Goal: Task Accomplishment & Management: Complete application form

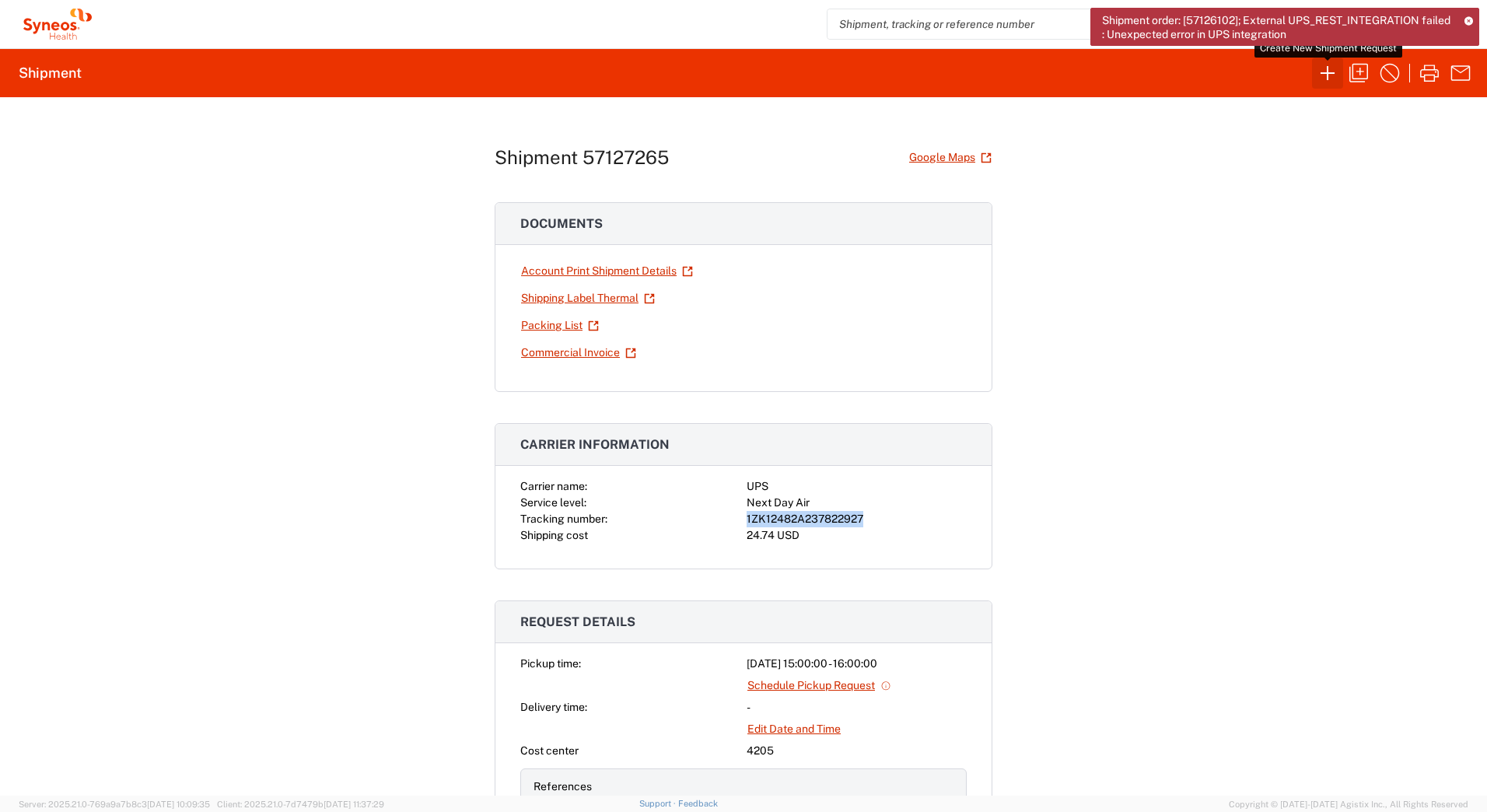
click at [1326, 76] on icon "button" at bounding box center [1327, 73] width 25 height 25
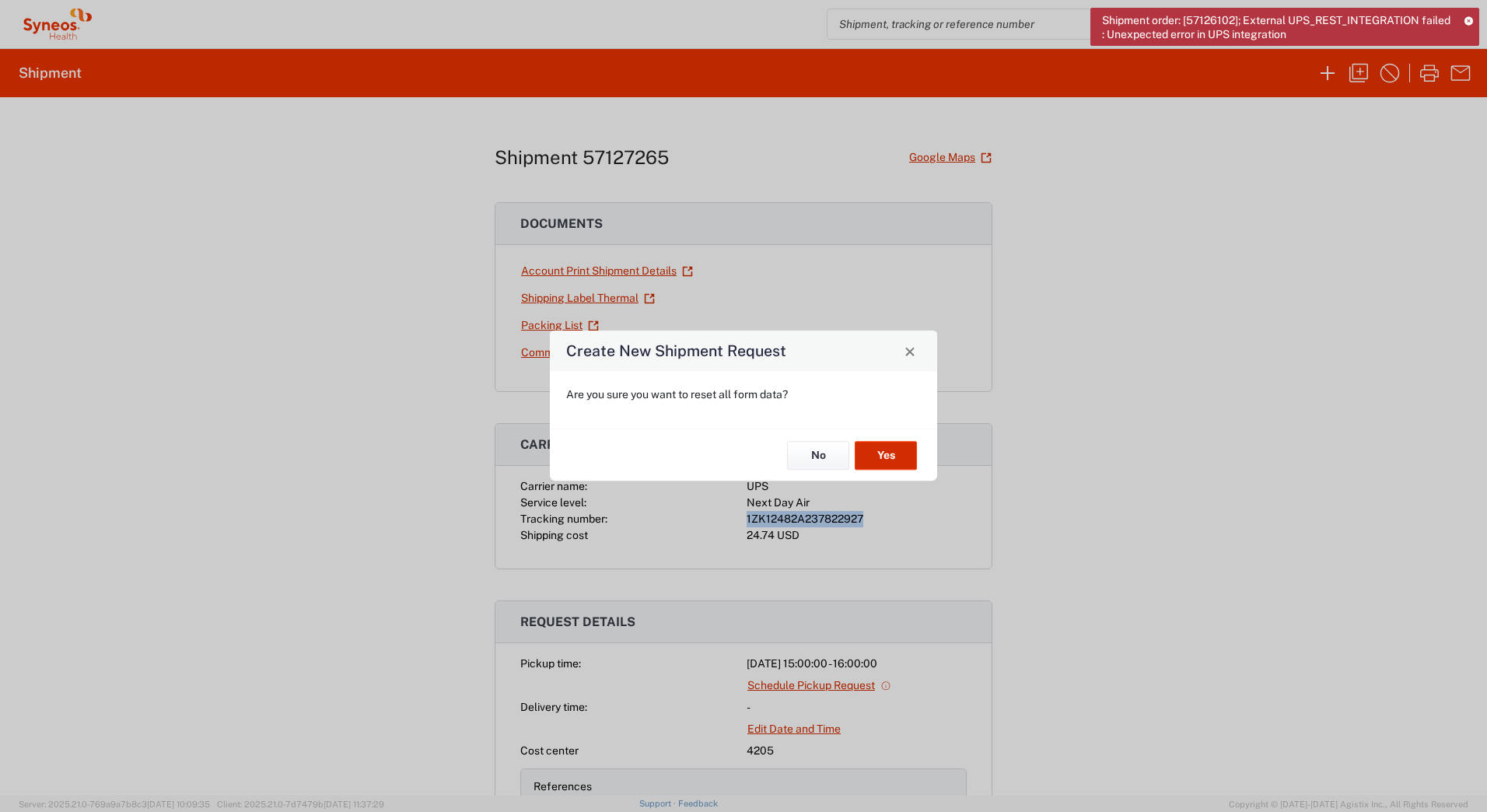
click at [891, 458] on button "Yes" at bounding box center [886, 455] width 62 height 28
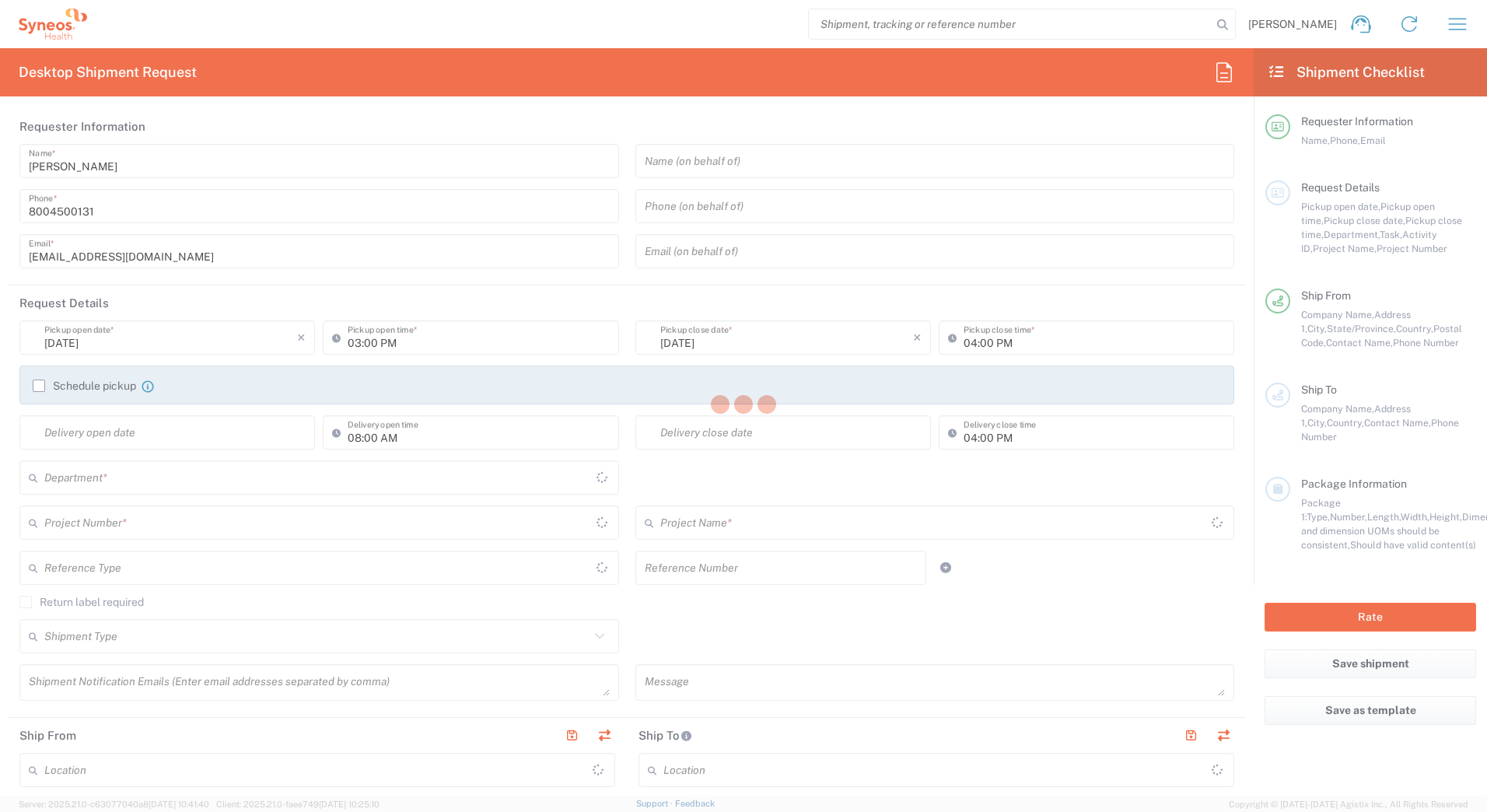
type input "[US_STATE]"
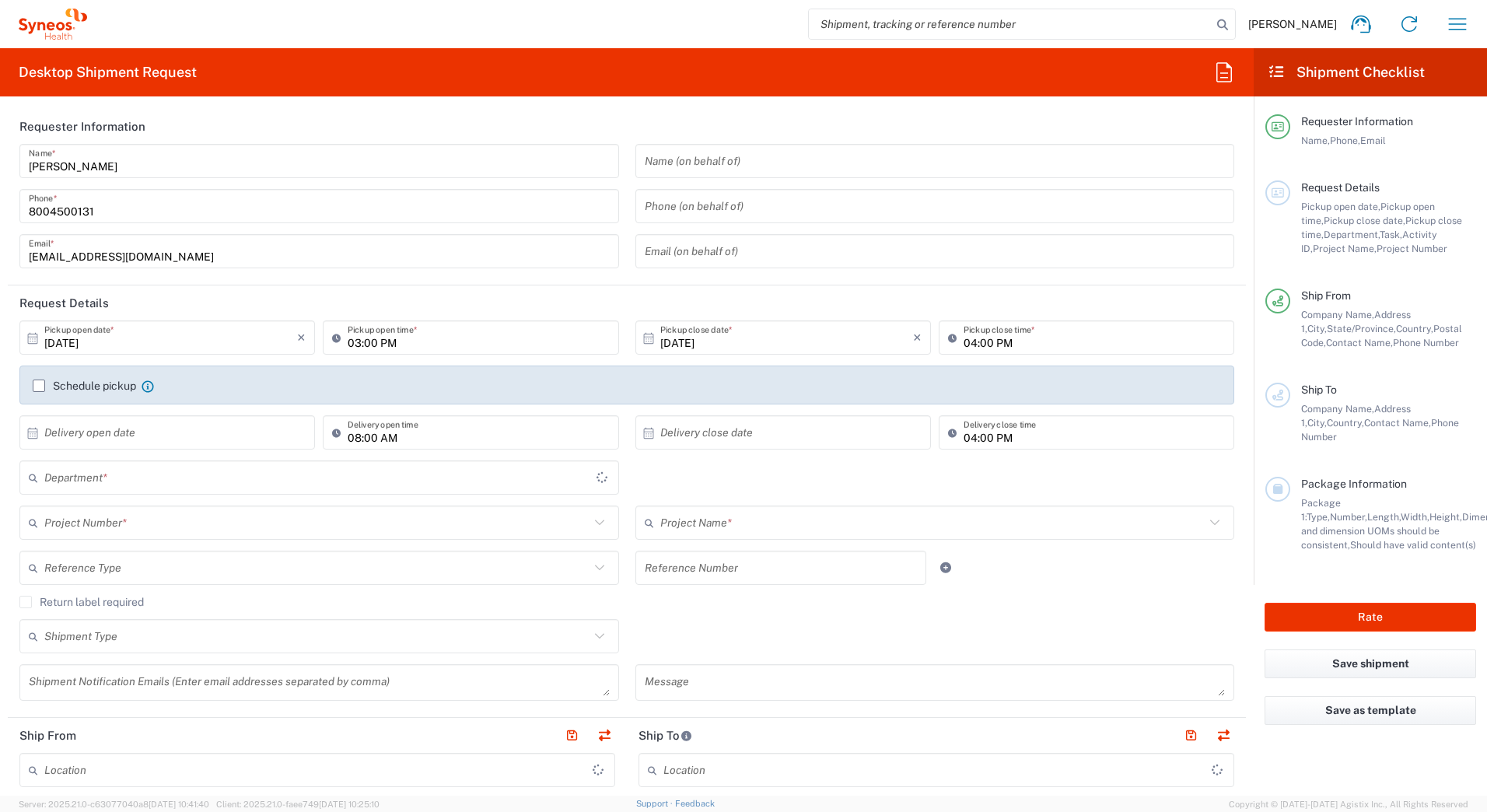
type input "4205"
type input "[GEOGRAPHIC_DATA]"
type input "Syneos Health Commercial Servi- [GEOGRAPHIC_DATA] [GEOGRAPHIC_DATA]"
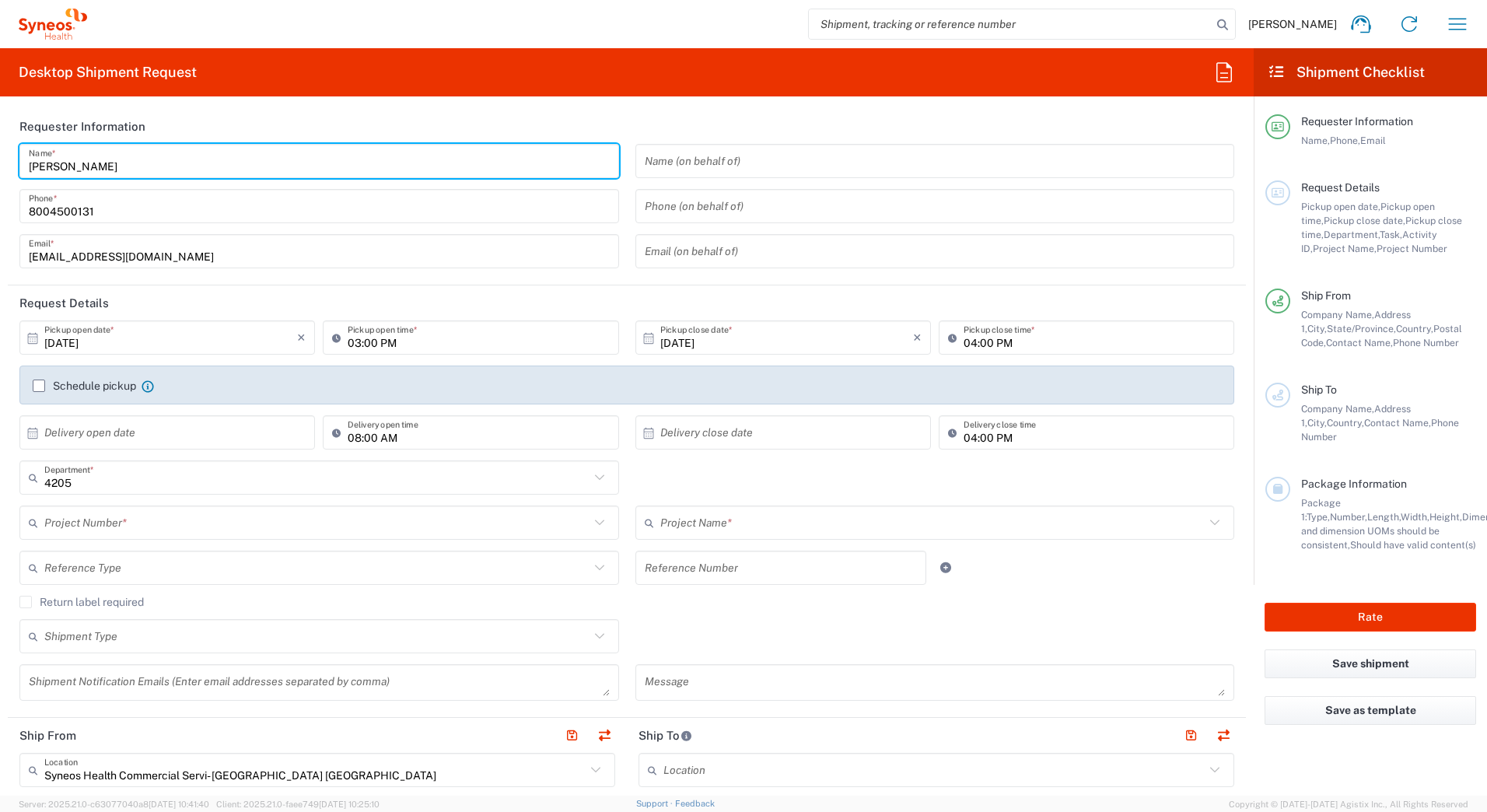
drag, startPoint x: 105, startPoint y: 161, endPoint x: 6, endPoint y: 159, distance: 99.0
click at [6, 159] on form "Requester Information [PERSON_NAME] Name * [PHONE_NUMBER] Phone * [EMAIL_ADDRES…" at bounding box center [627, 451] width 1253 height 686
paste input "Syneos Deployments"
type input "Syneos Deployments"
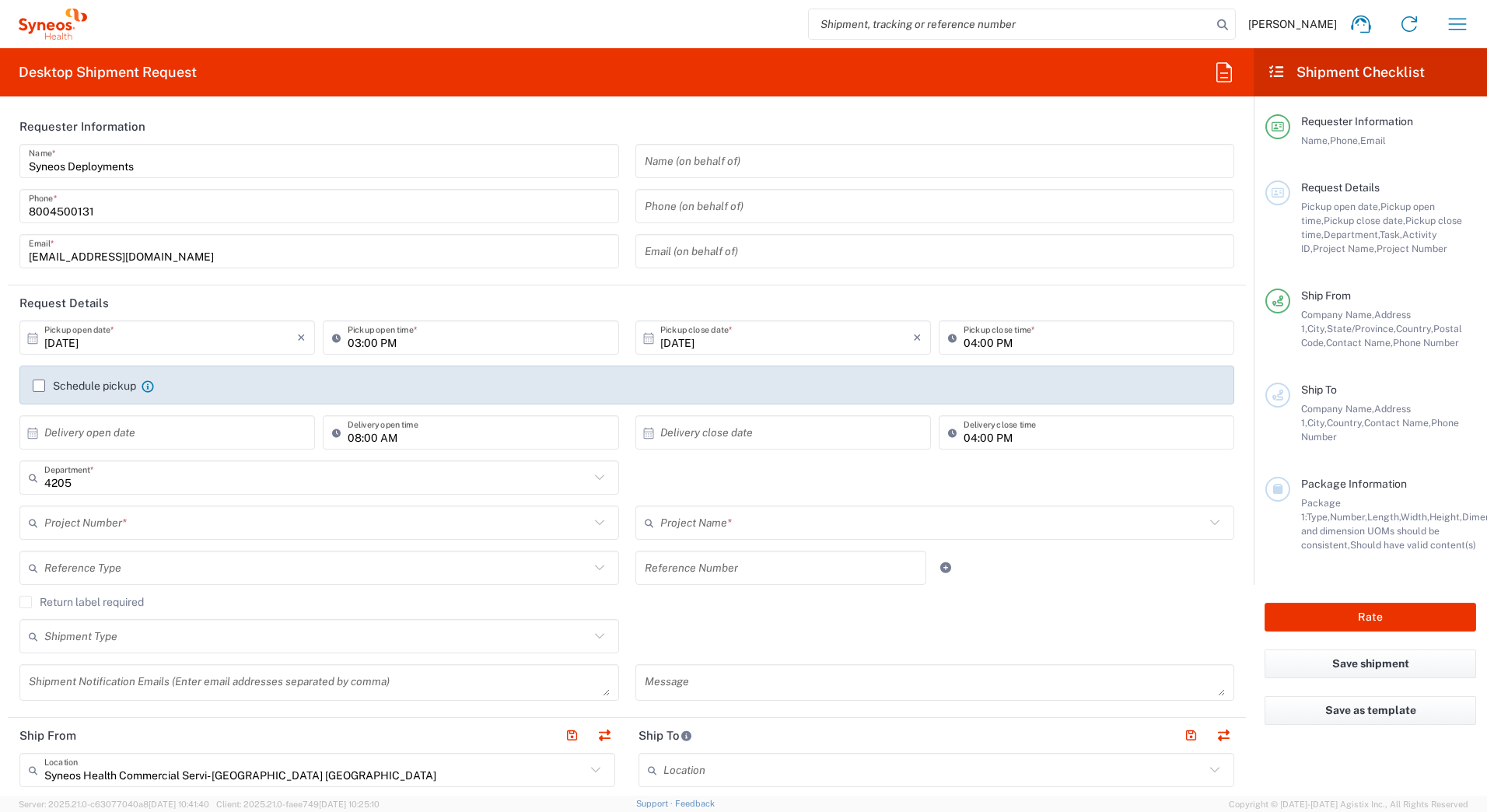
click at [203, 115] on header "Requester Information" at bounding box center [627, 126] width 1238 height 35
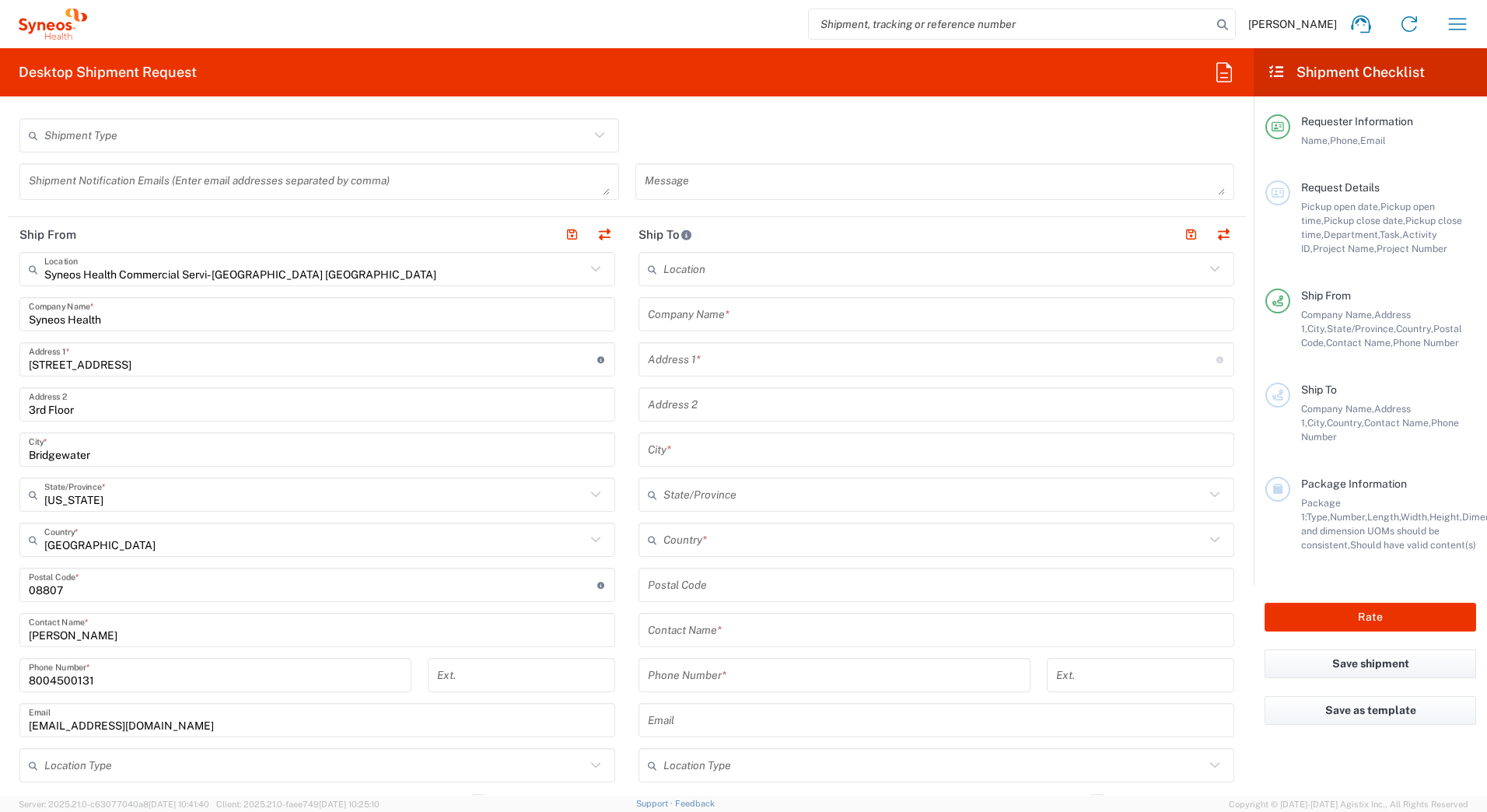
scroll to position [544, 0]
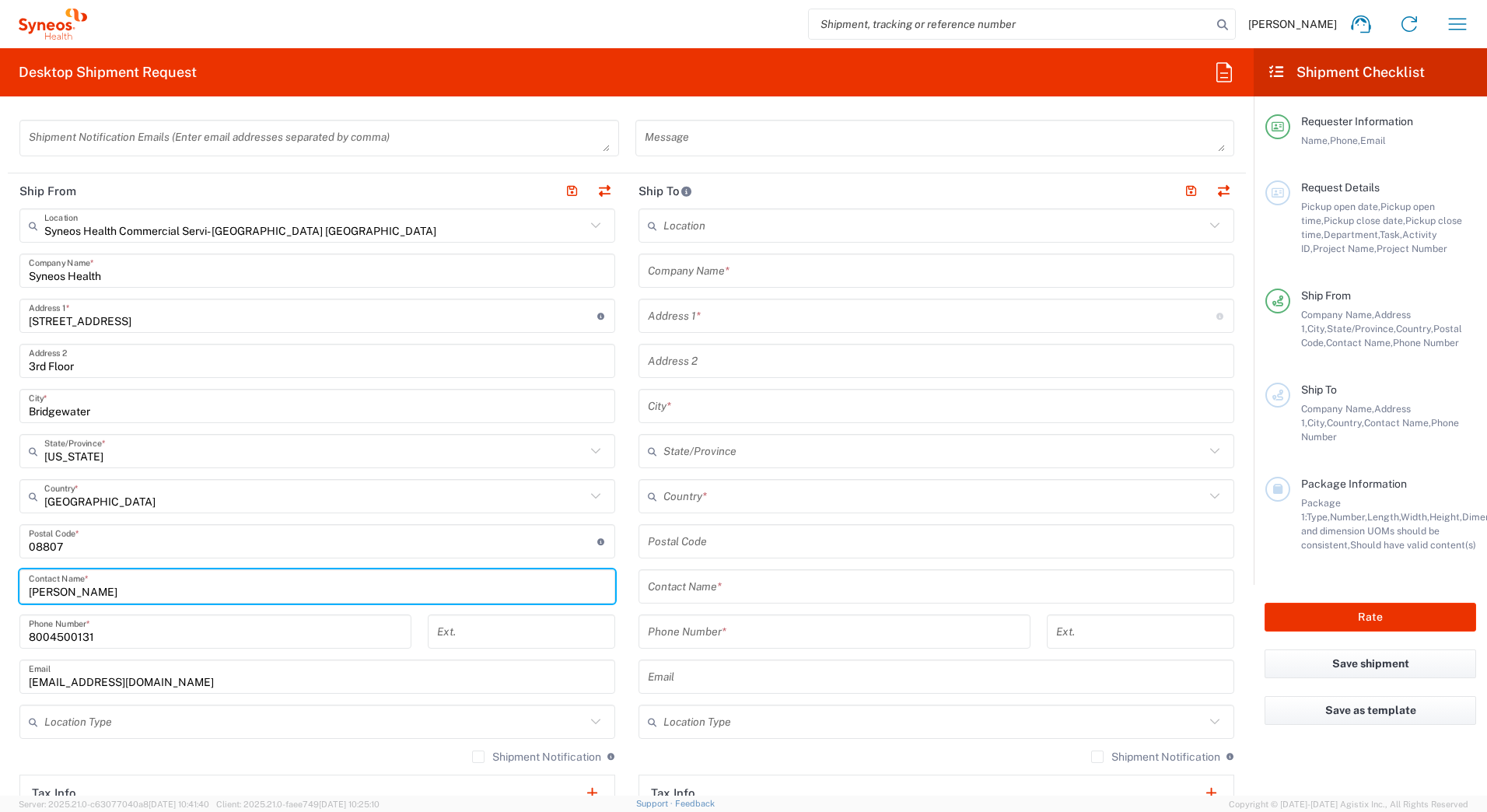
drag, startPoint x: 109, startPoint y: 586, endPoint x: -3, endPoint y: 586, distance: 112.0
click at [0, 586] on html "[PERSON_NAME] Home Shipment estimator Shipment tracking Desktop shipment reques…" at bounding box center [743, 406] width 1487 height 812
paste input "Syneos Deployments"
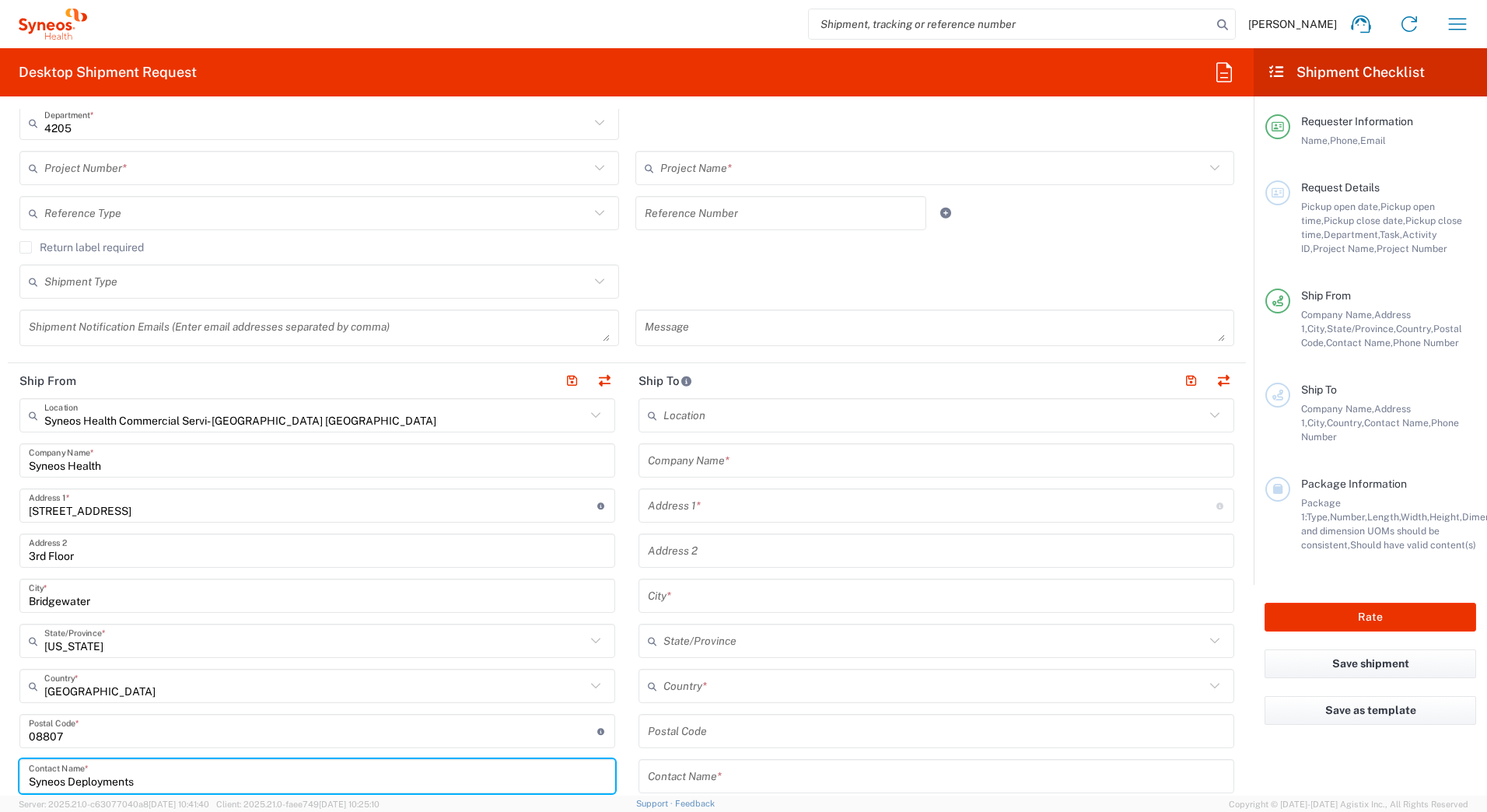
scroll to position [155, 0]
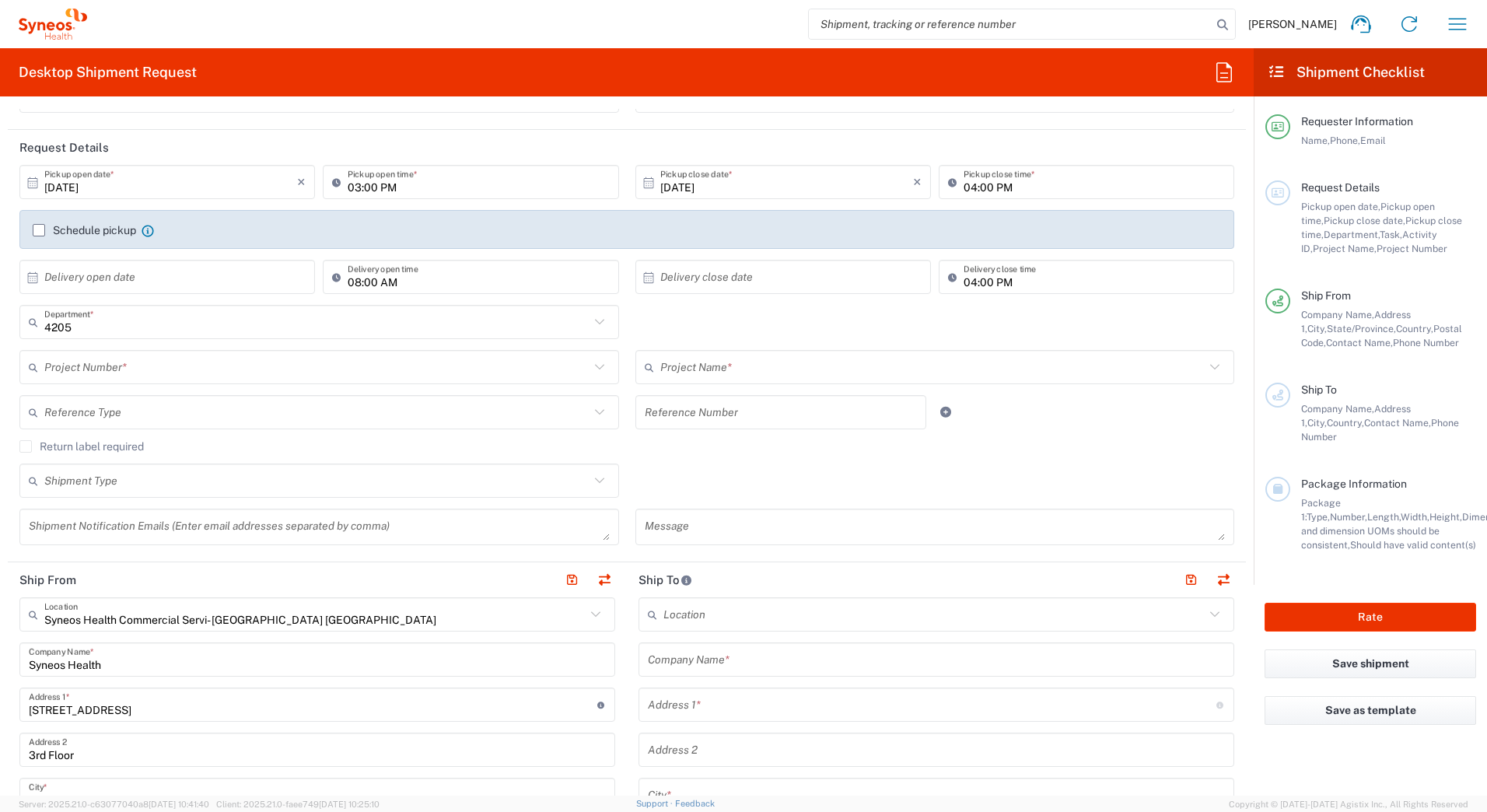
type input "Syneos Deployments"
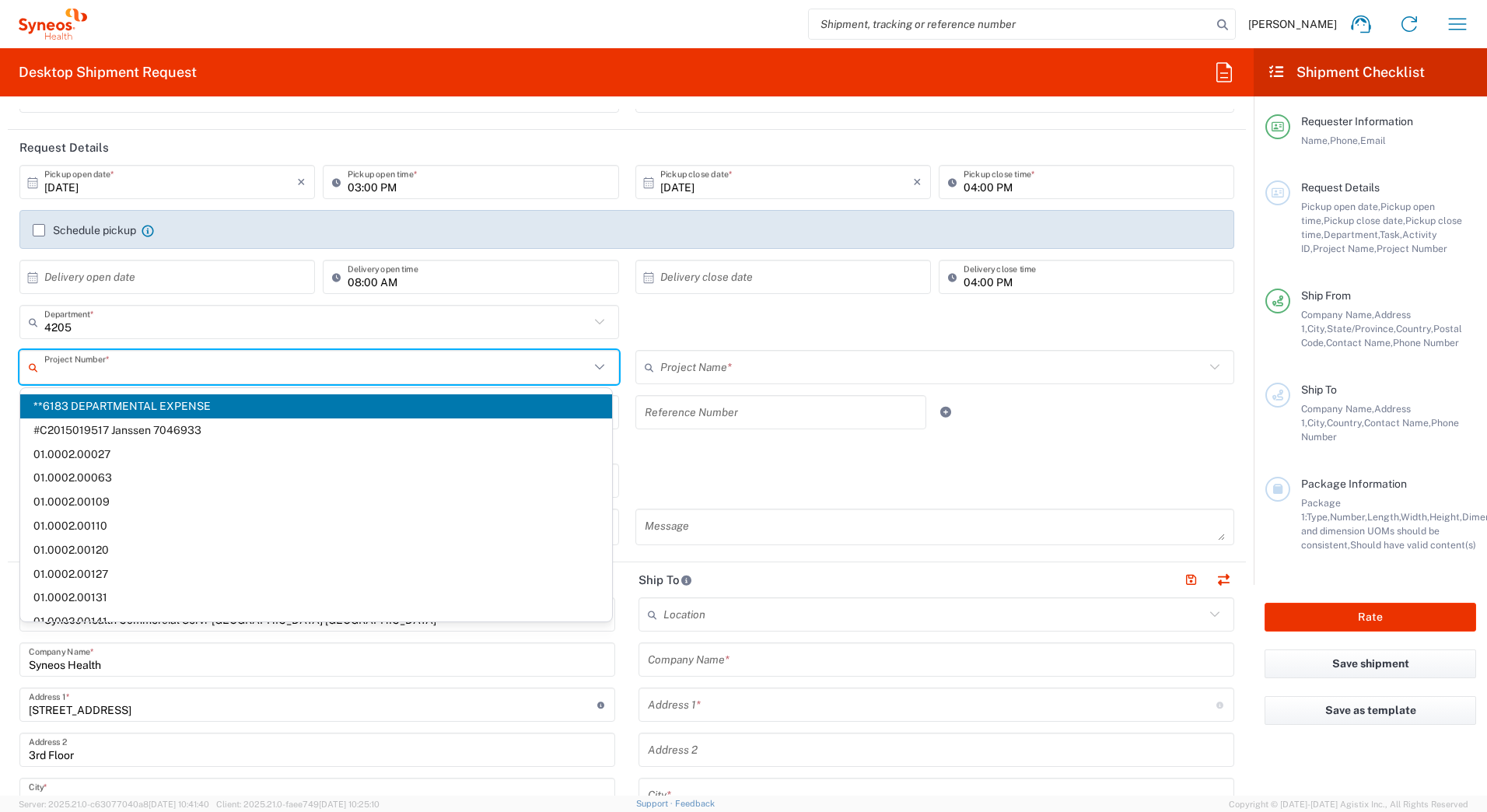
click at [80, 372] on input "text" at bounding box center [317, 367] width 545 height 27
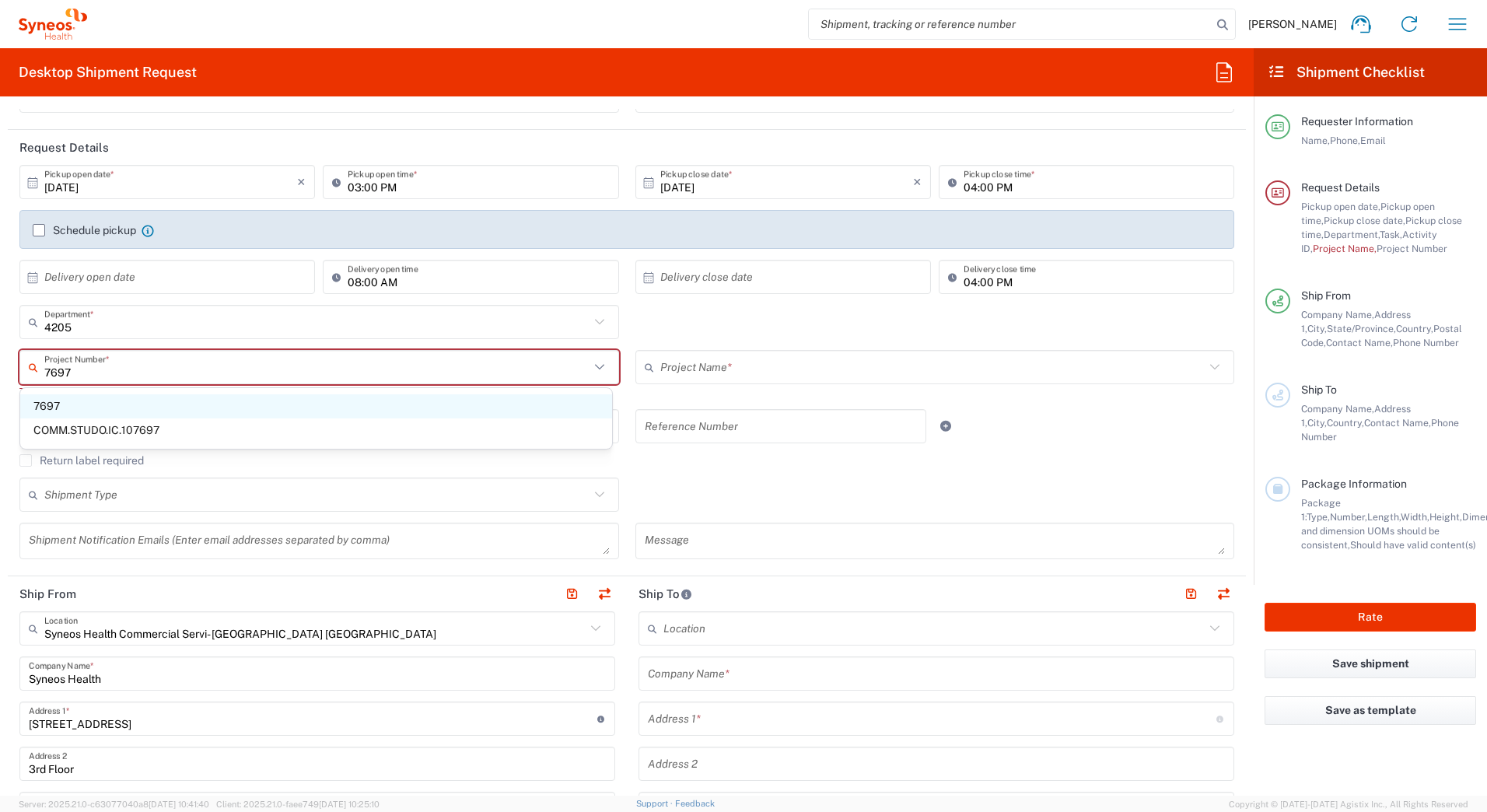
type input "7697"
click at [62, 403] on span "7697" at bounding box center [315, 405] width 592 height 24
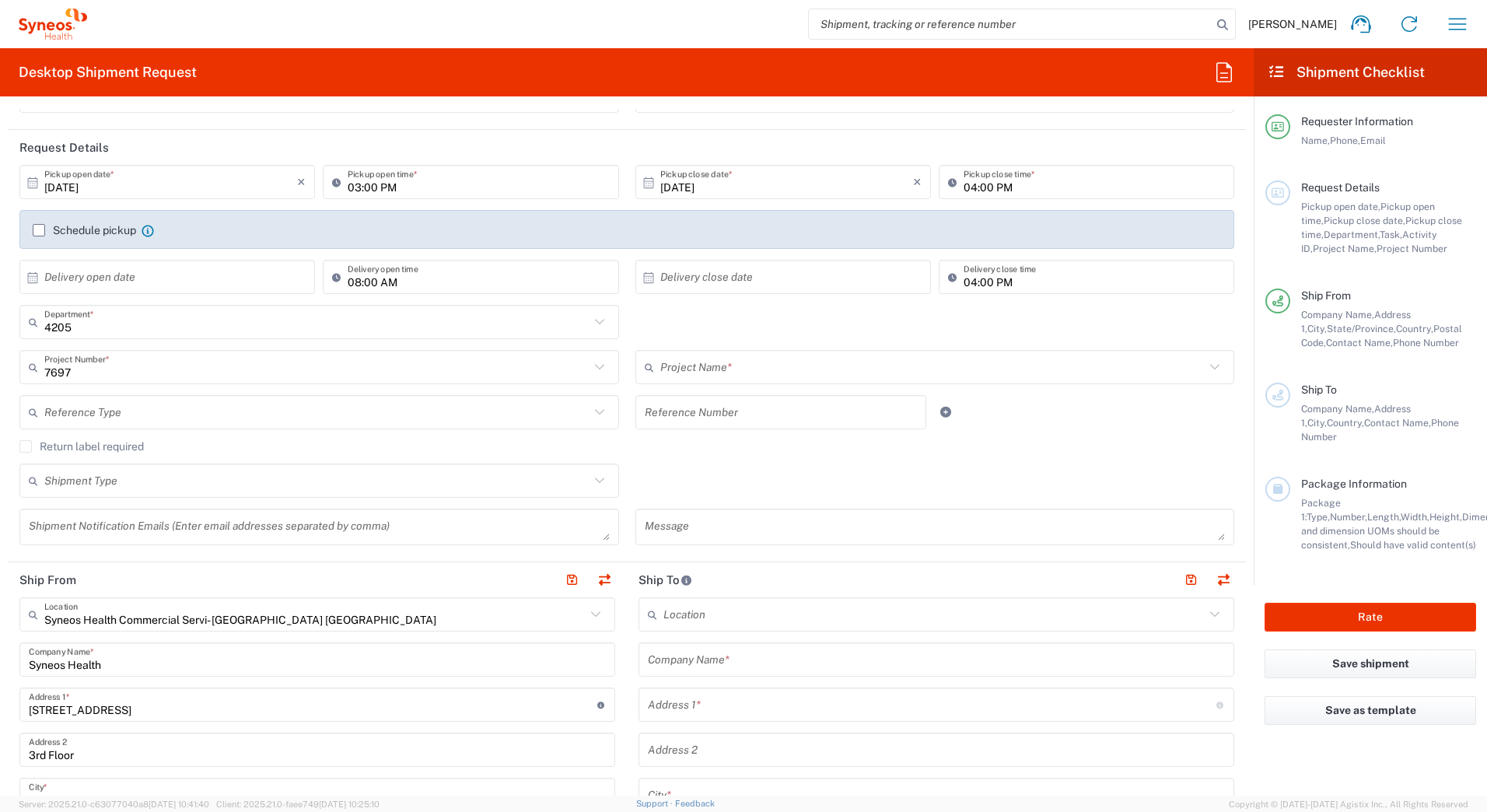
type input "EC-US JBI EC Team"
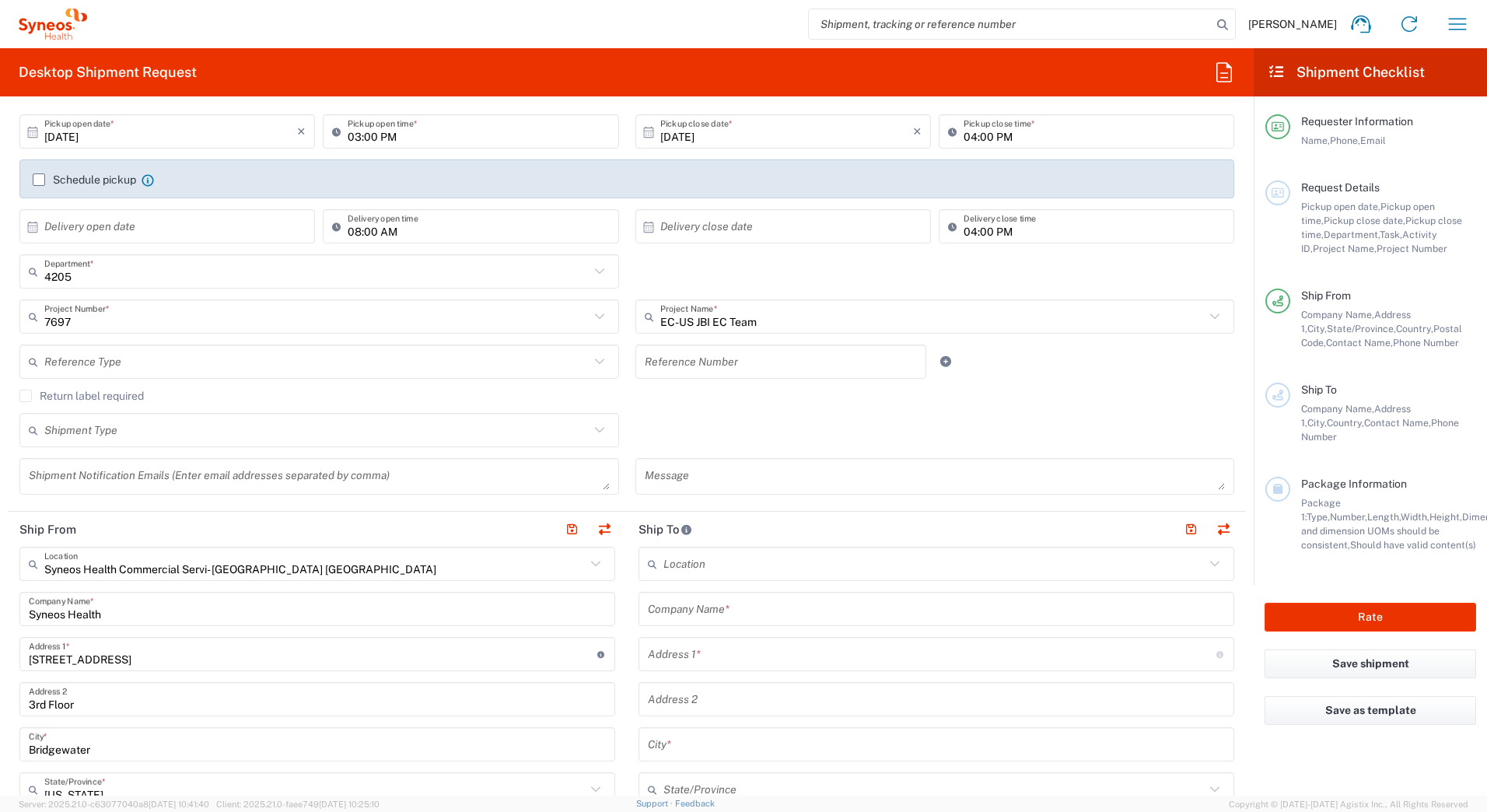
scroll to position [233, 0]
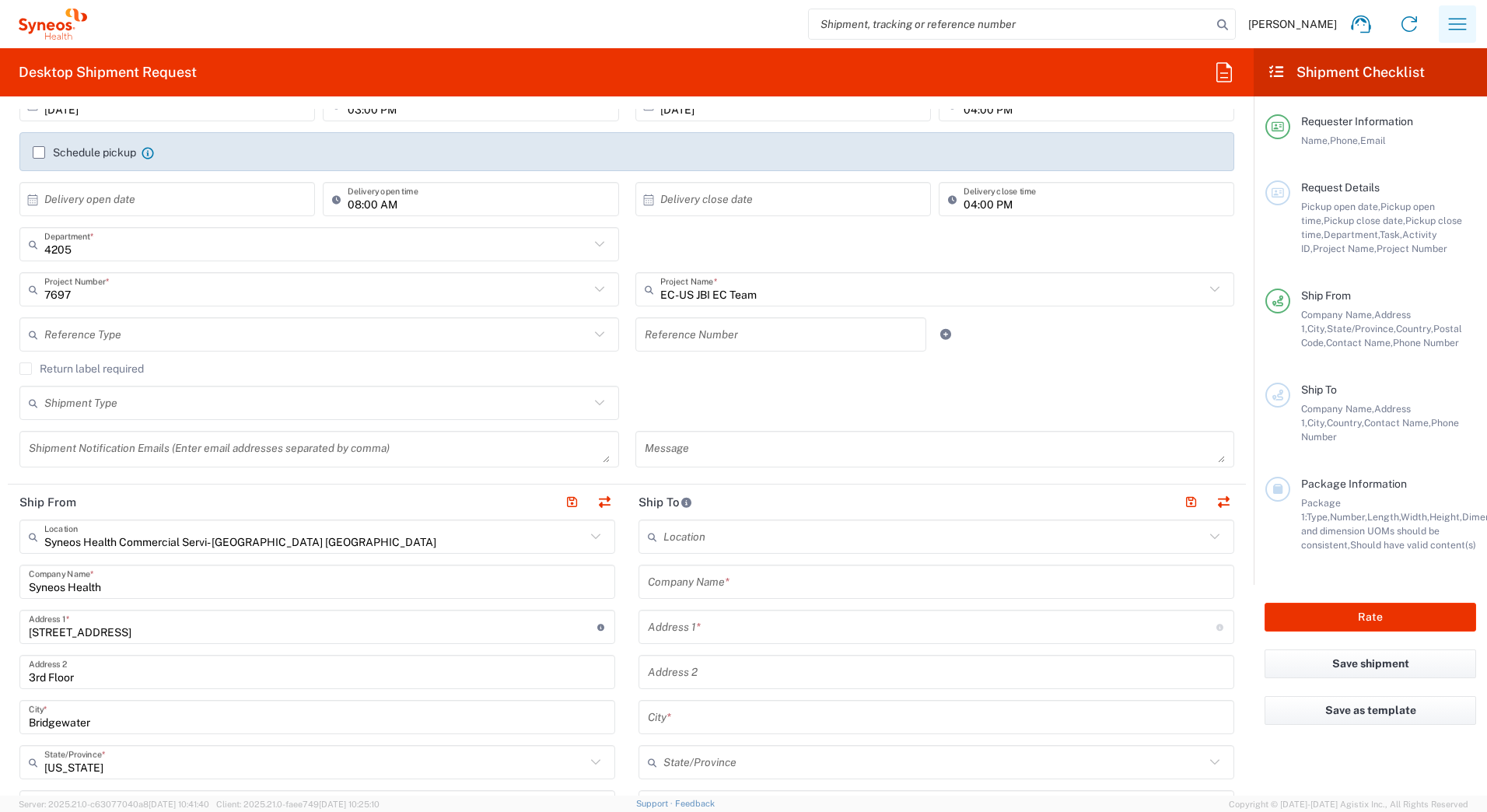
click at [1440, 25] on button "button" at bounding box center [1457, 24] width 37 height 37
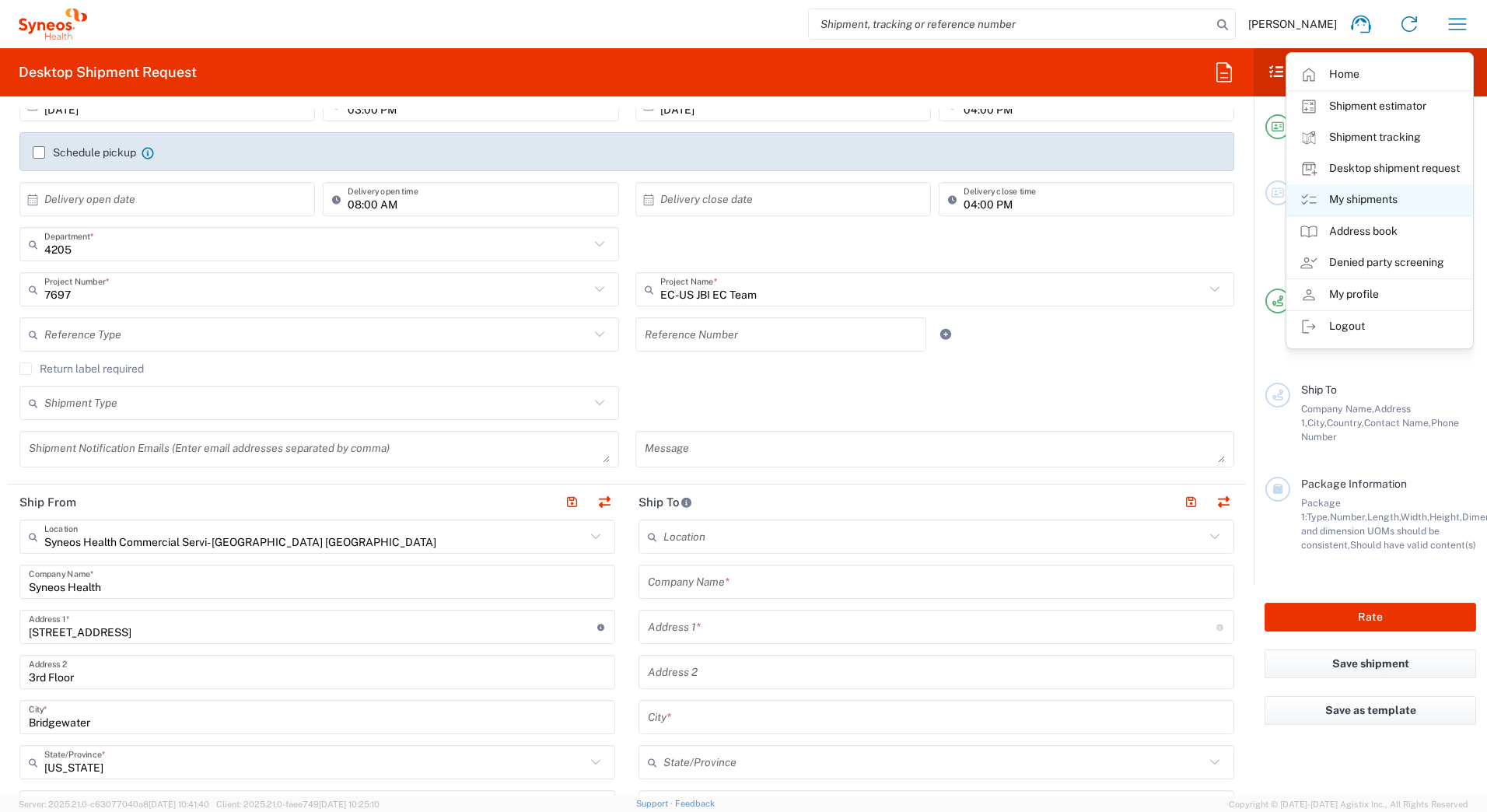
click at [1351, 192] on link "My shipments" at bounding box center [1379, 200] width 186 height 31
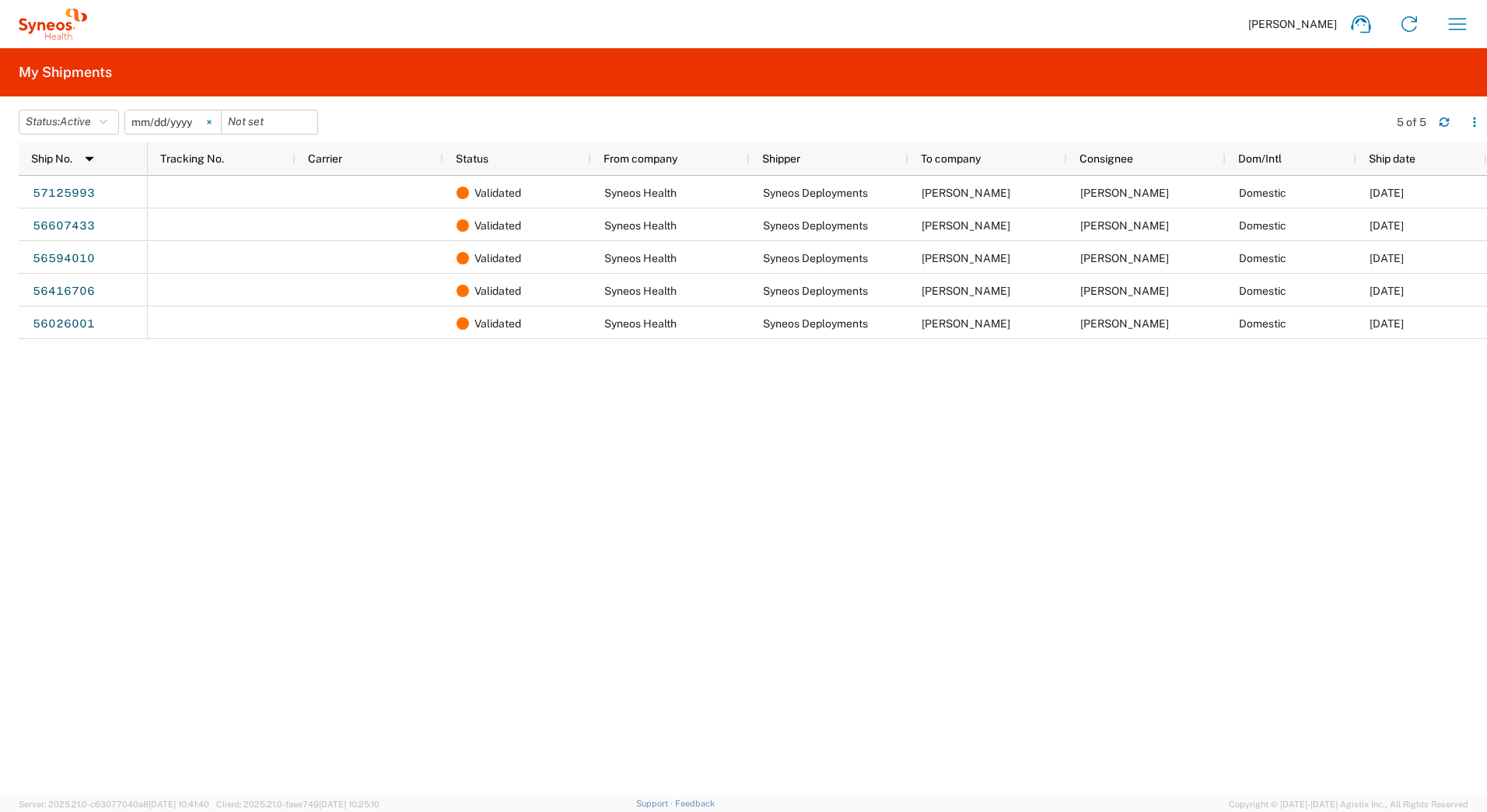
click at [211, 122] on icon at bounding box center [209, 122] width 5 height 5
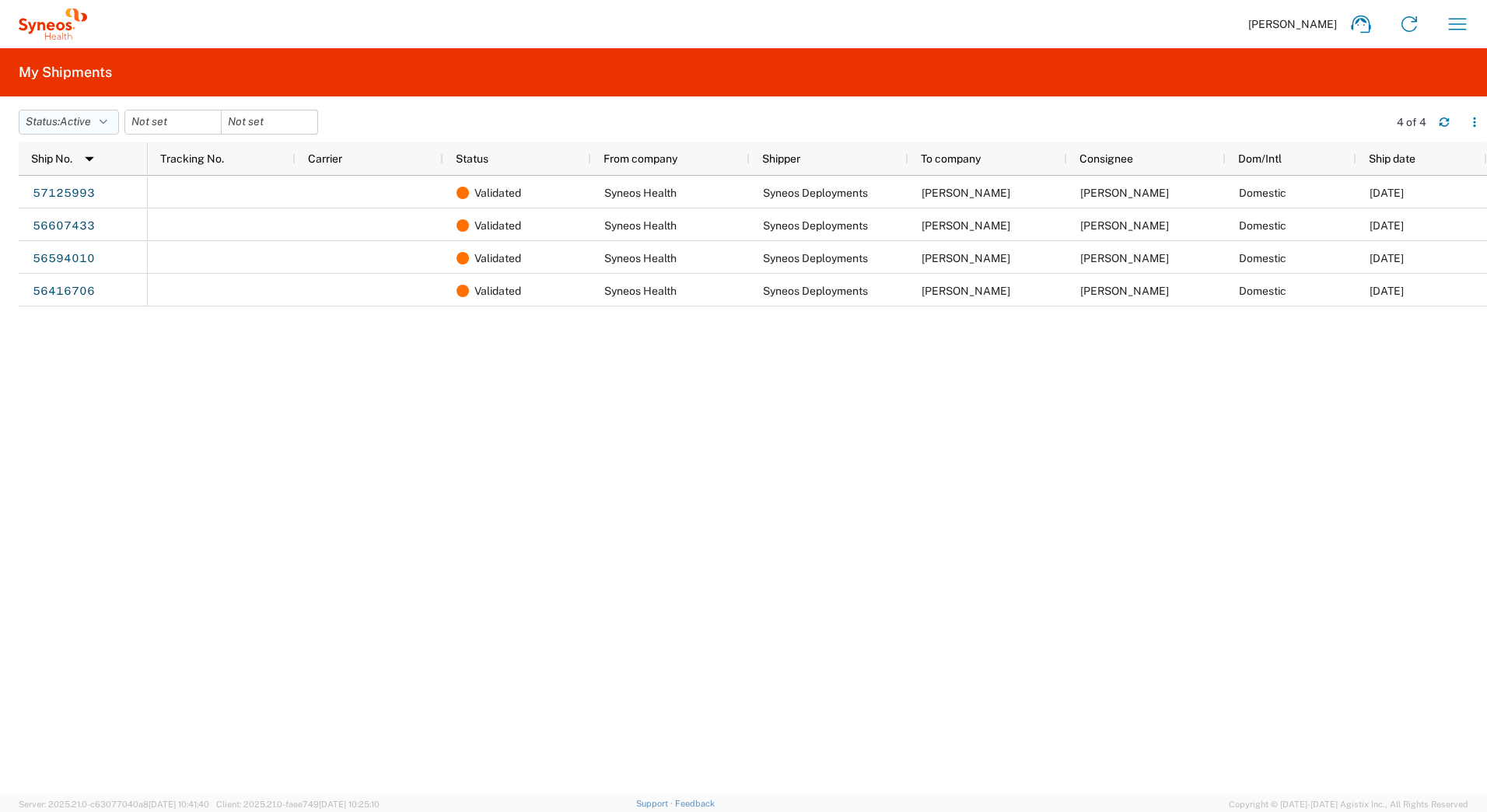
click at [102, 119] on button "Status: Active" at bounding box center [69, 122] width 100 height 25
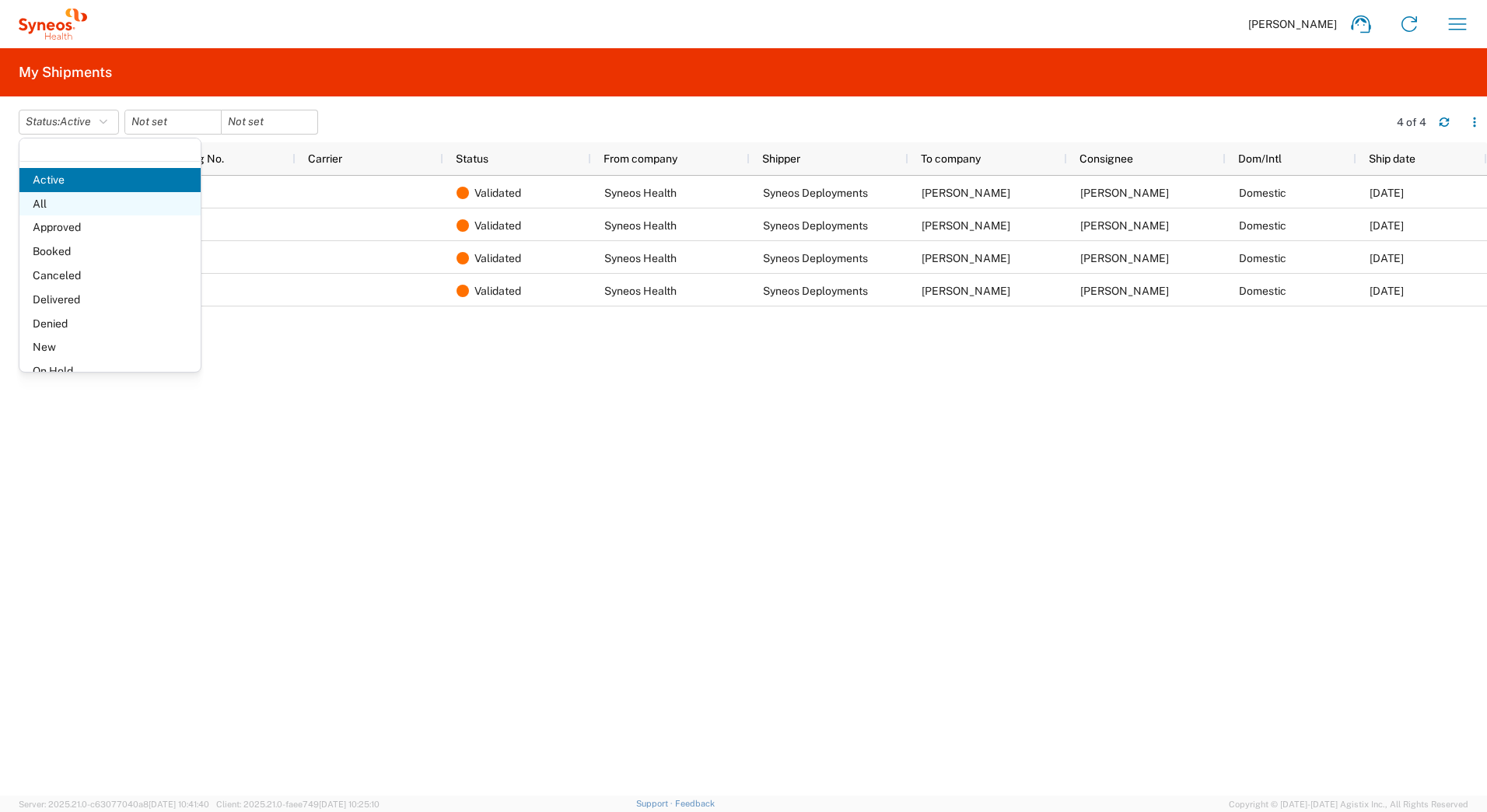
click at [63, 203] on span "All" at bounding box center [110, 203] width 181 height 24
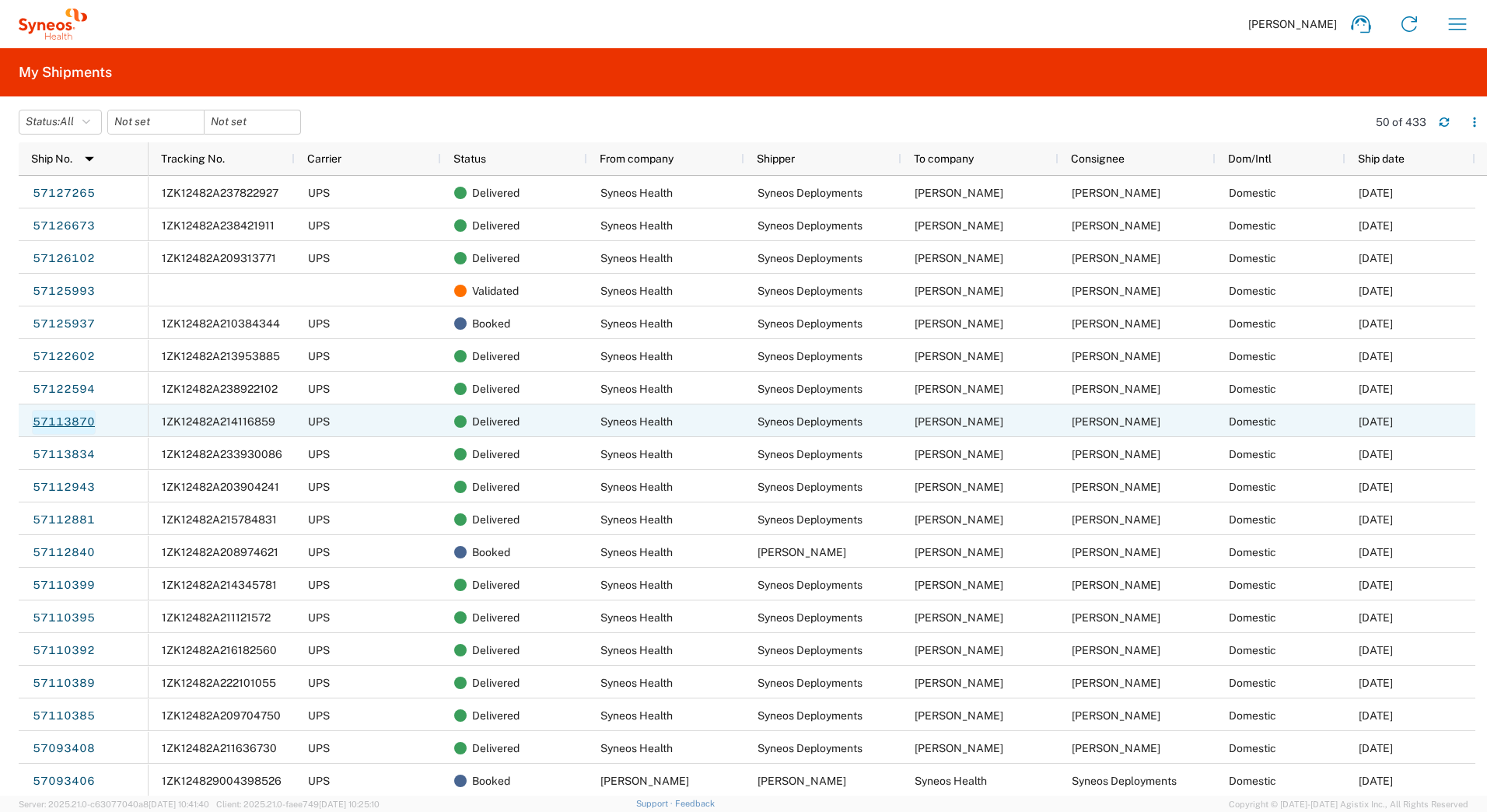
click at [48, 418] on link "57113870" at bounding box center [63, 422] width 63 height 25
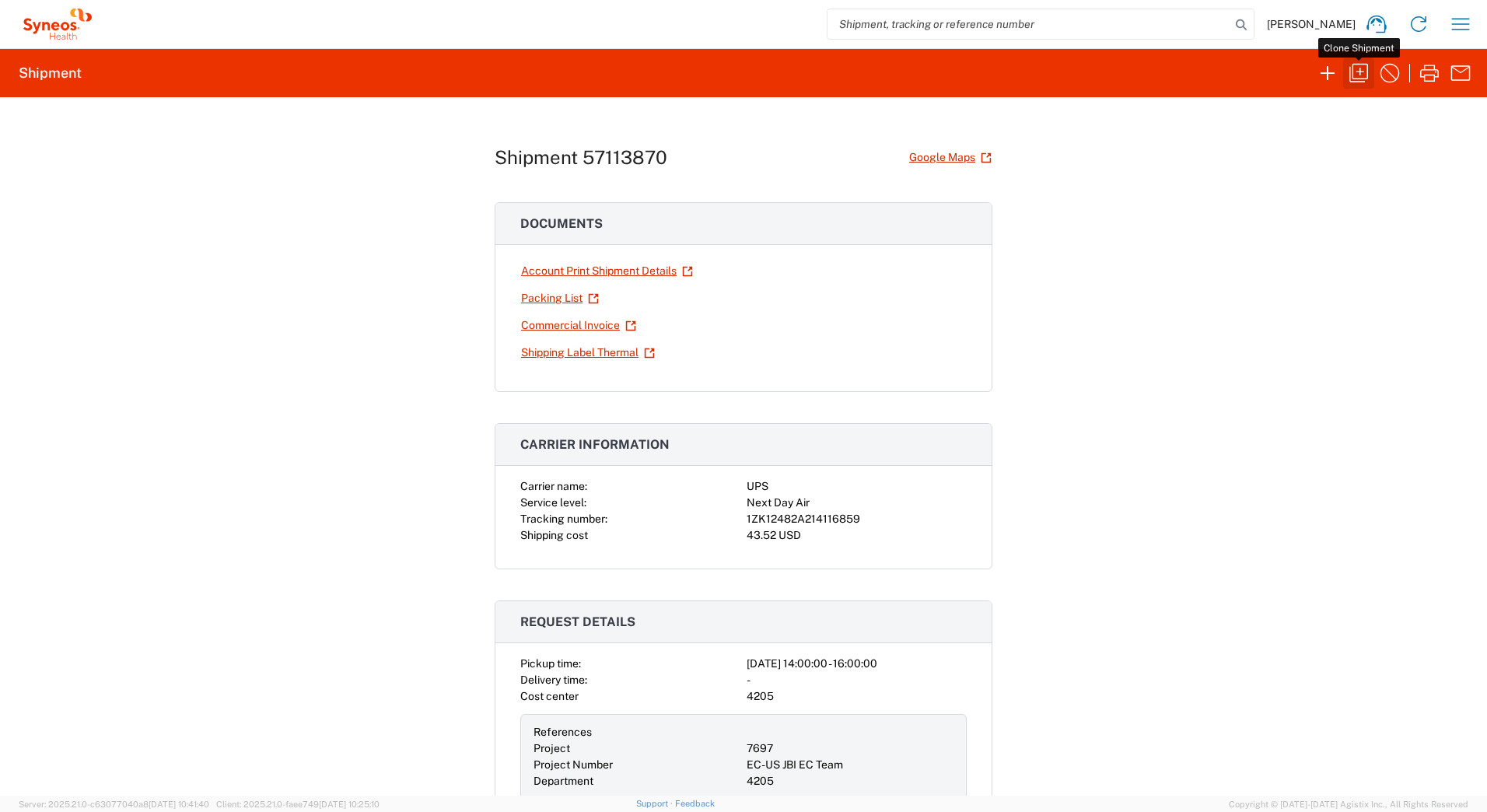
click at [1357, 75] on icon "button" at bounding box center [1358, 73] width 25 height 25
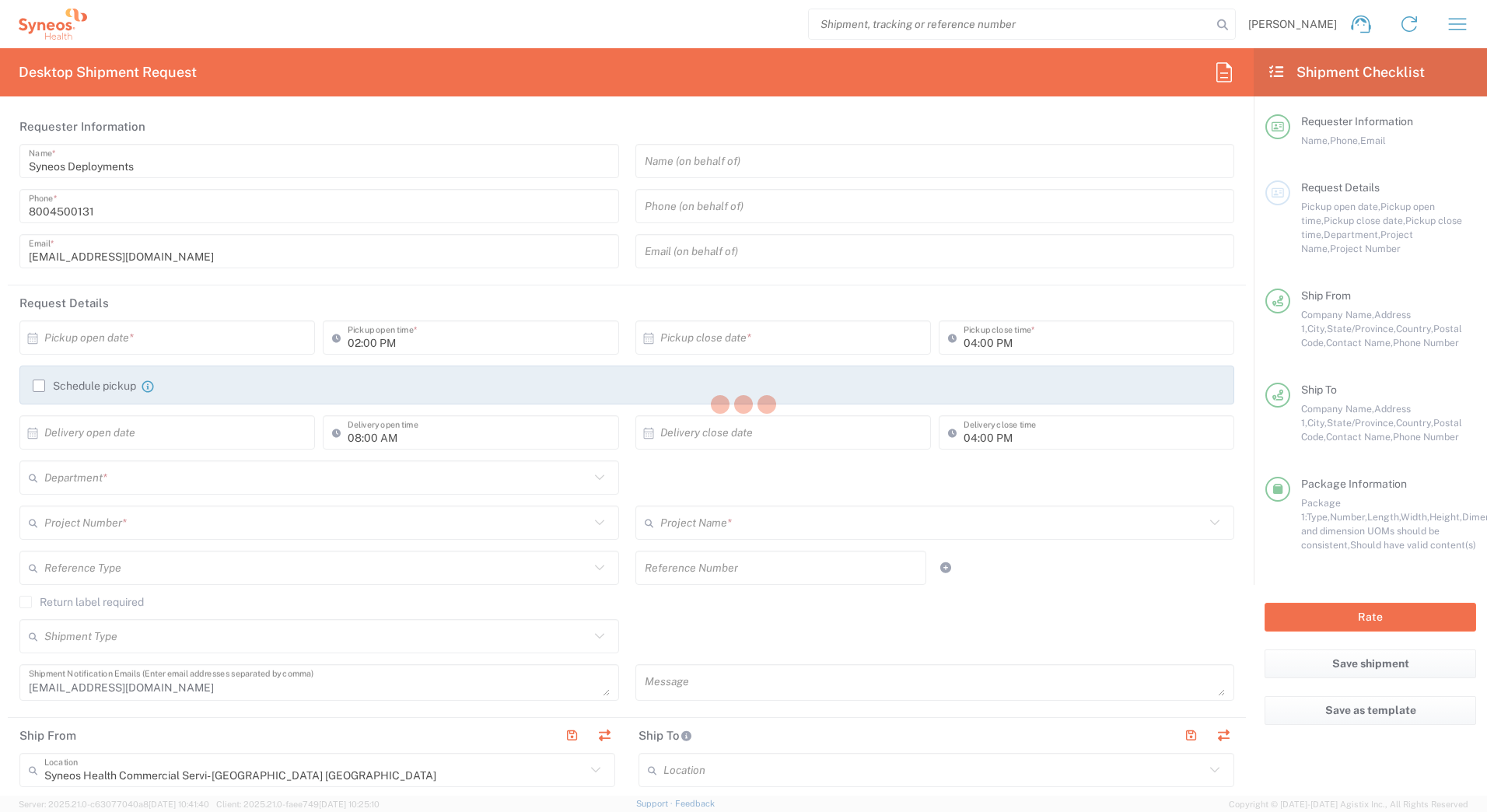
type input "[US_STATE]"
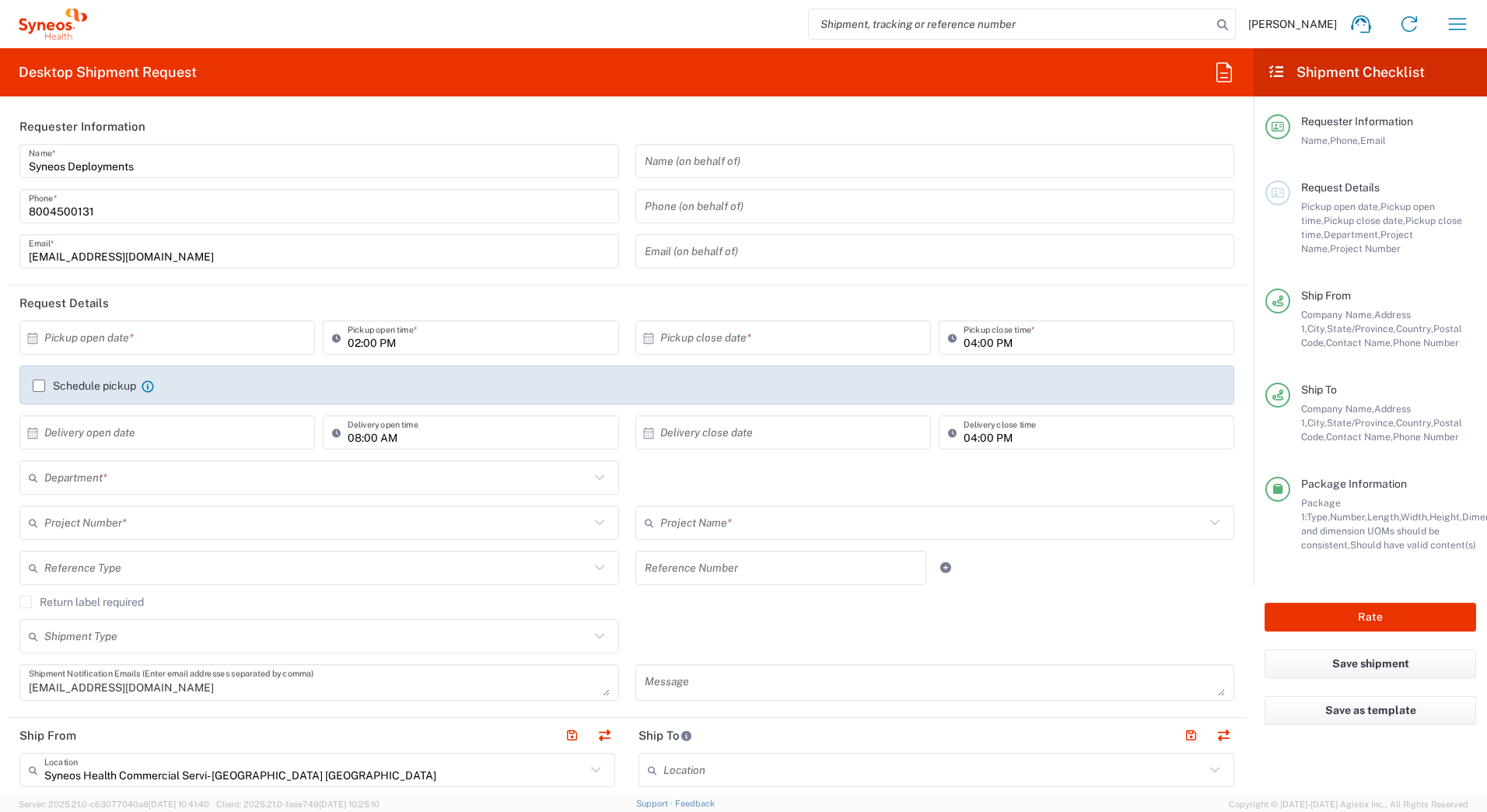
type input "[US_STATE]"
type input "Your Packaging"
type input "7697"
type input "4205"
type input "EC-US JBI EC Team"
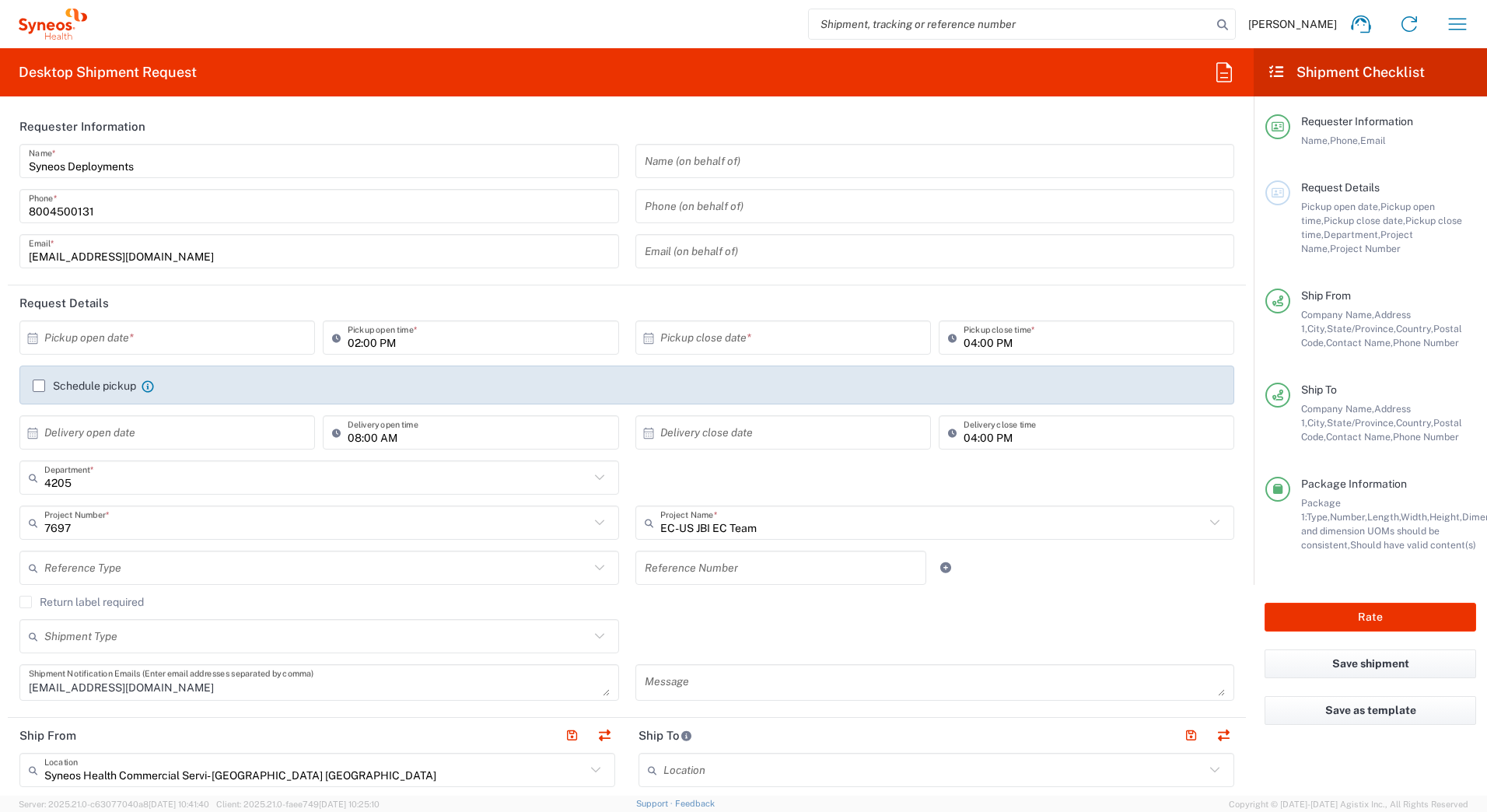
click at [95, 338] on input "text" at bounding box center [170, 338] width 253 height 27
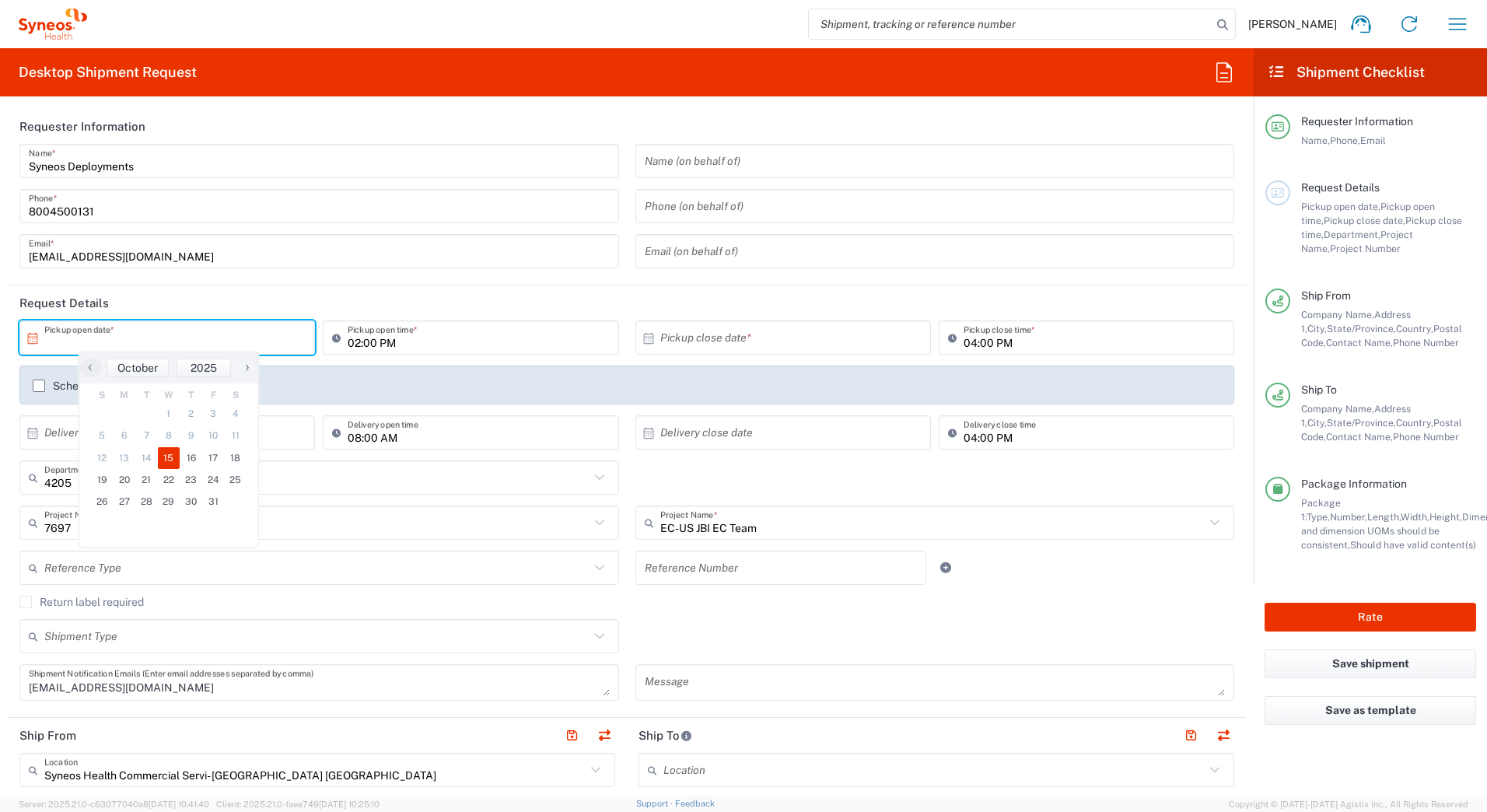
click at [166, 457] on span "15" at bounding box center [169, 457] width 23 height 22
type input "[DATE]"
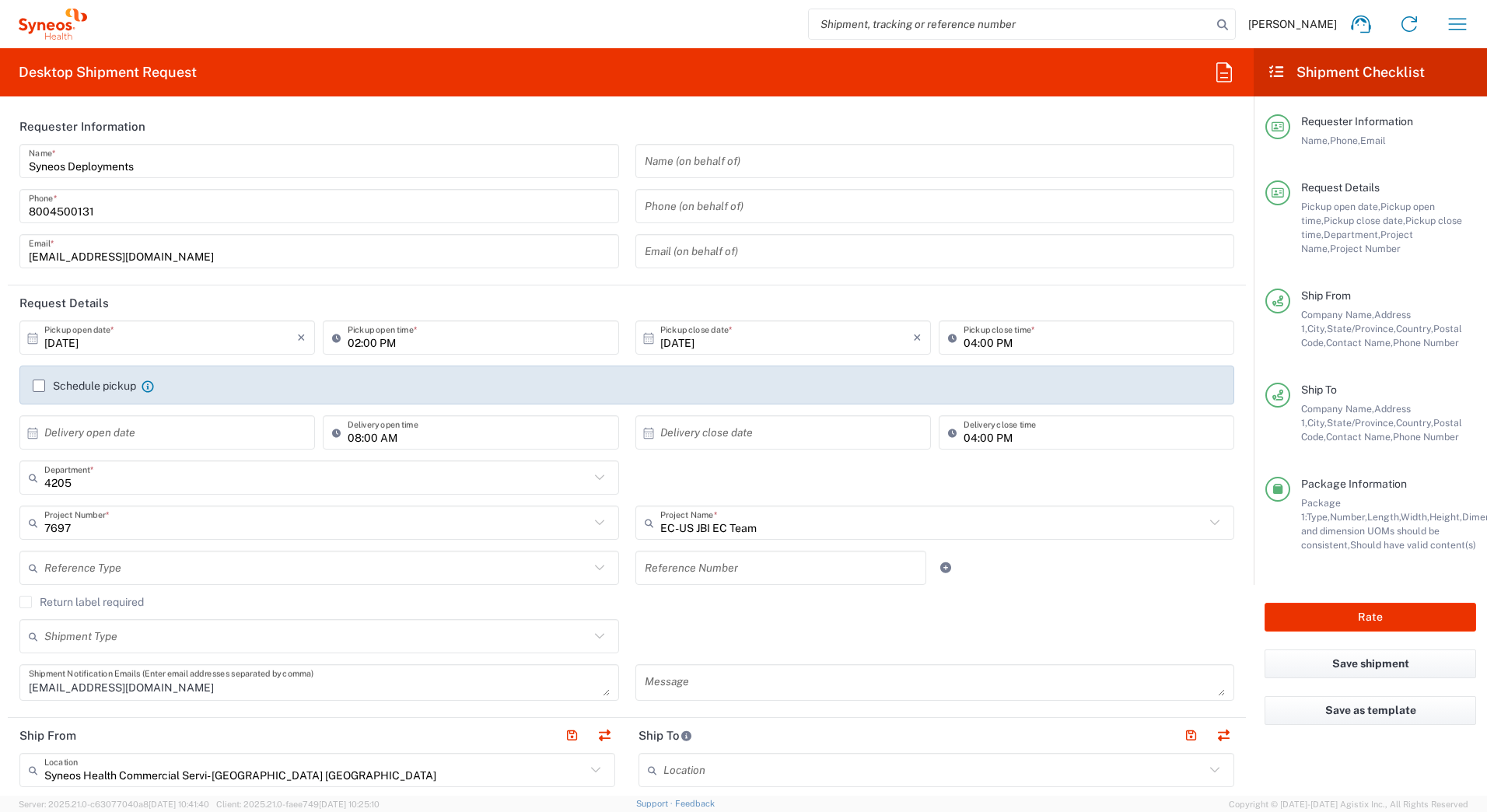
click at [351, 346] on input "02:00 PM" at bounding box center [478, 338] width 261 height 27
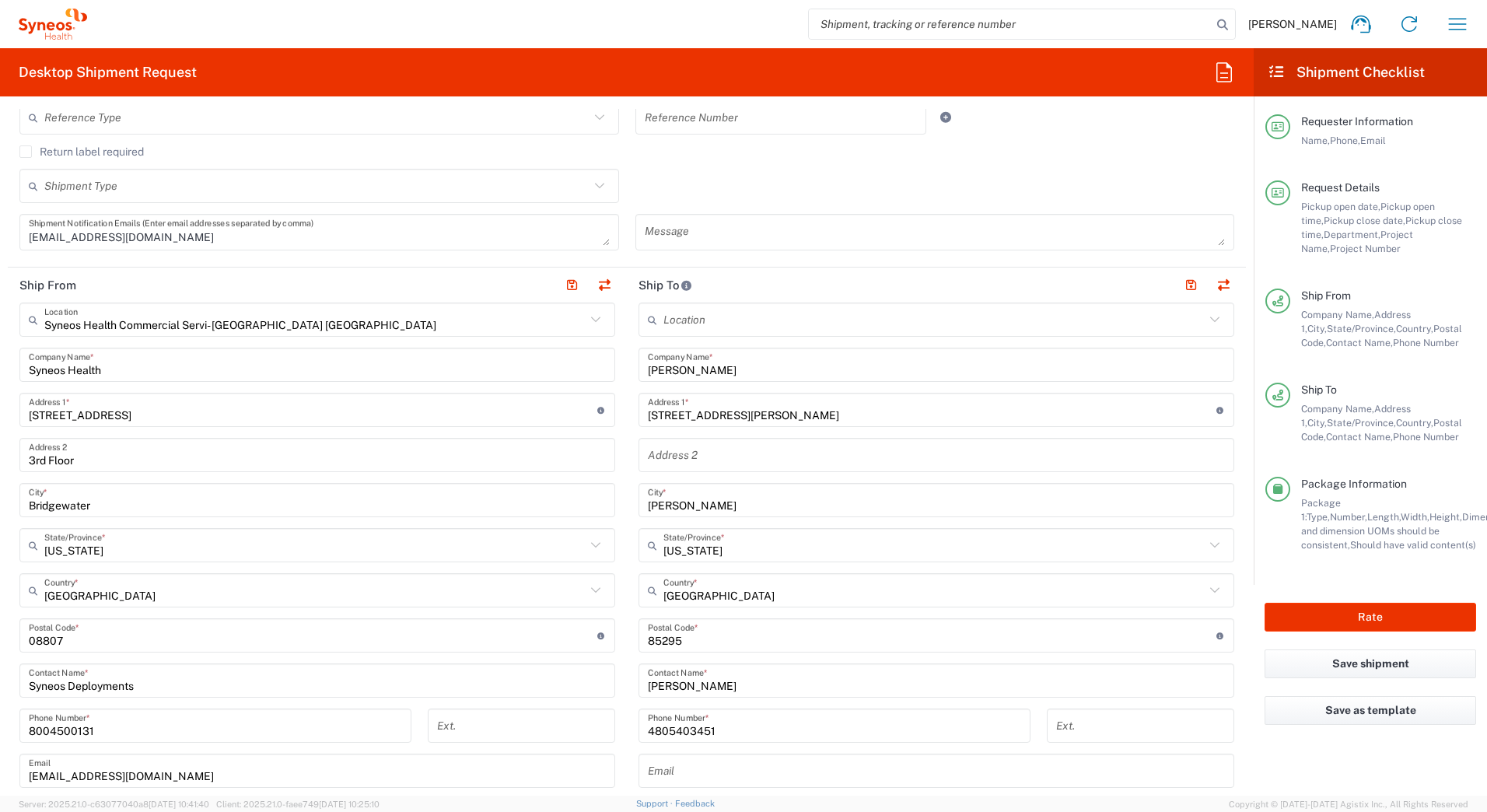
scroll to position [544, 0]
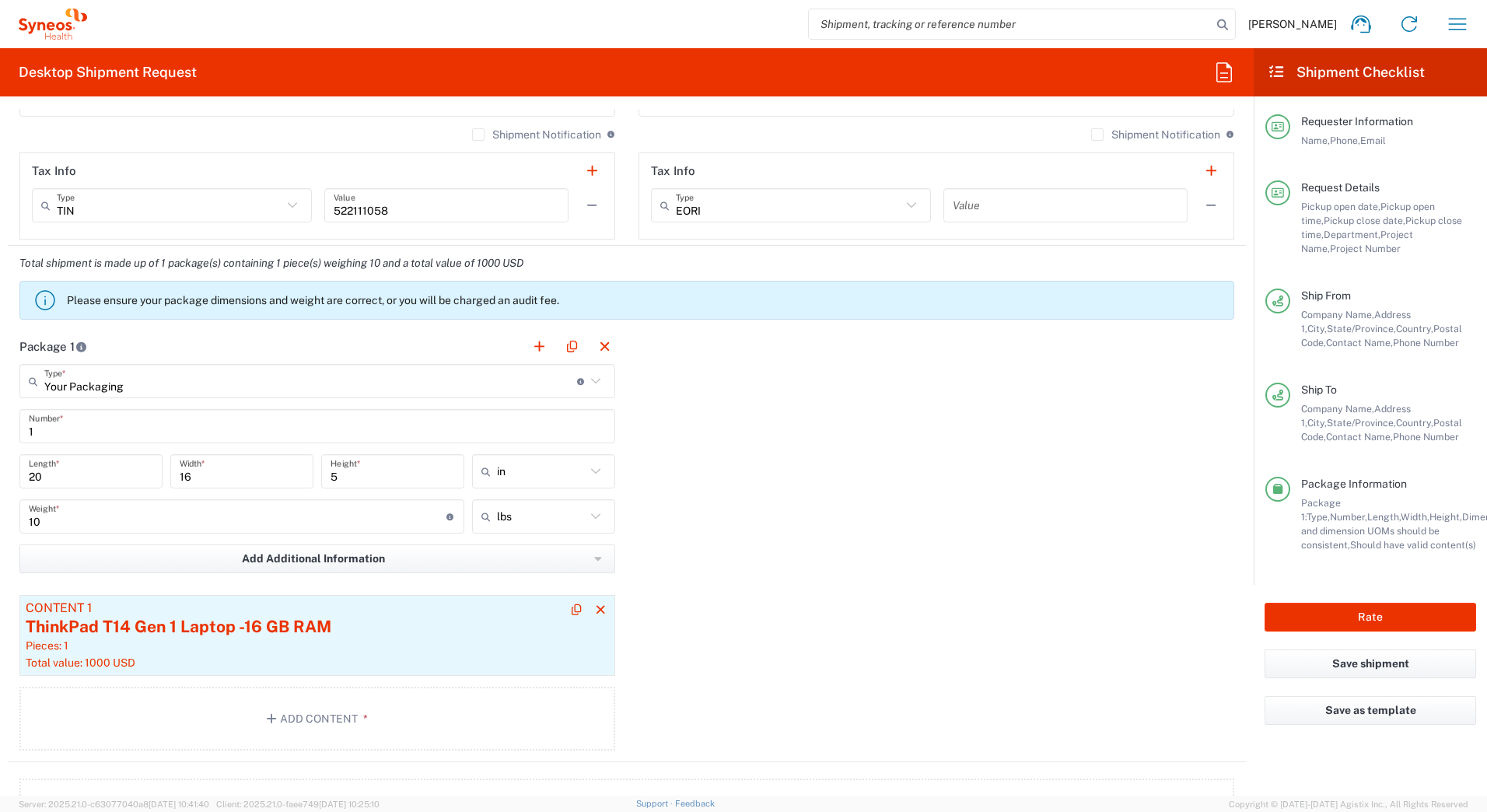
type input "30:00 PM"
click at [257, 621] on div "ThinkPad T14 Gen 1 Laptop -16 GB RAM" at bounding box center [317, 627] width 583 height 24
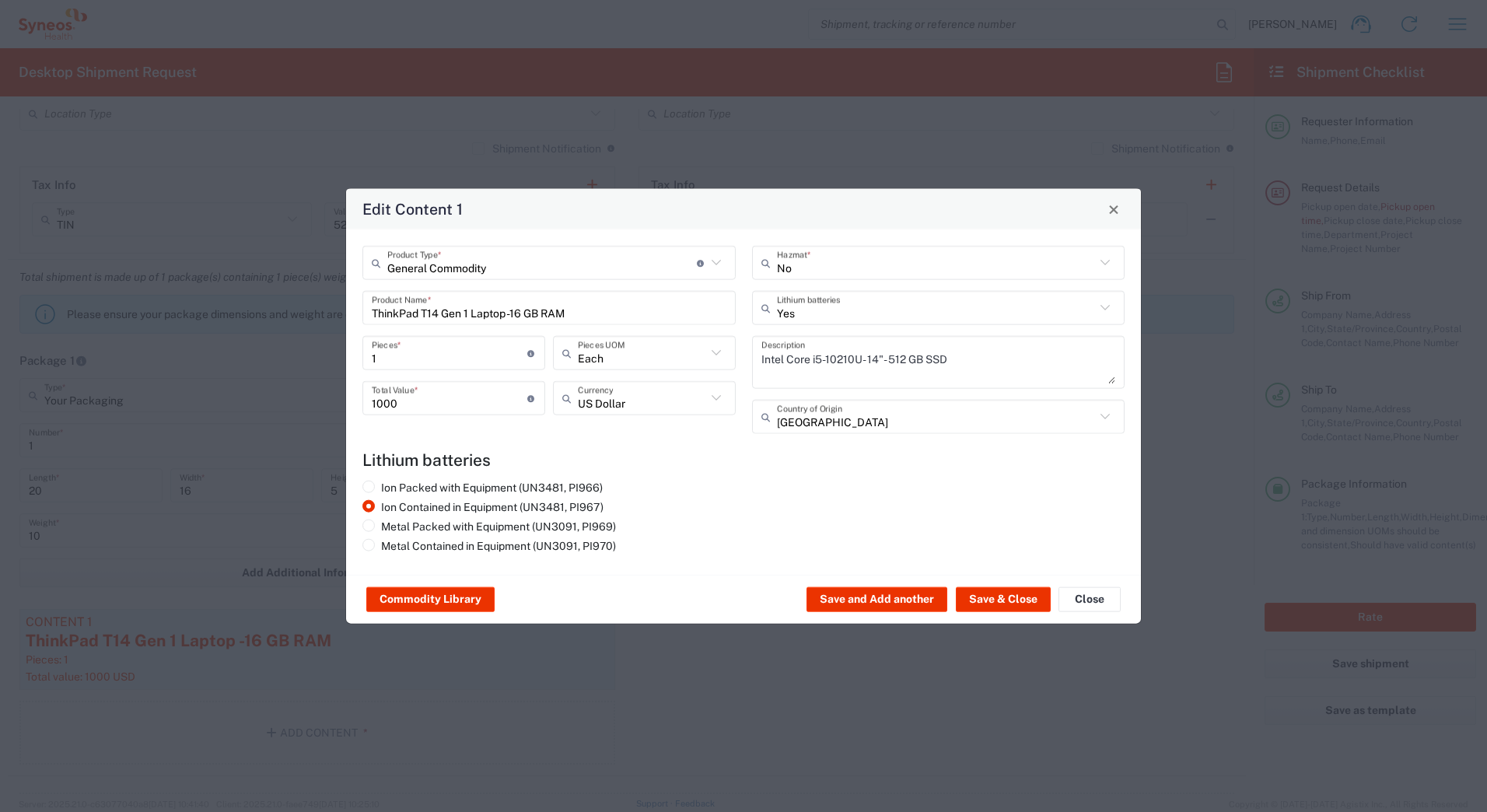
scroll to position [1180, 0]
drag, startPoint x: 611, startPoint y: 314, endPoint x: 299, endPoint y: 307, distance: 312.1
click at [299, 307] on div "Edit Content 1 General Commodity Product Type * Document: Paper document genera…" at bounding box center [743, 406] width 1487 height 812
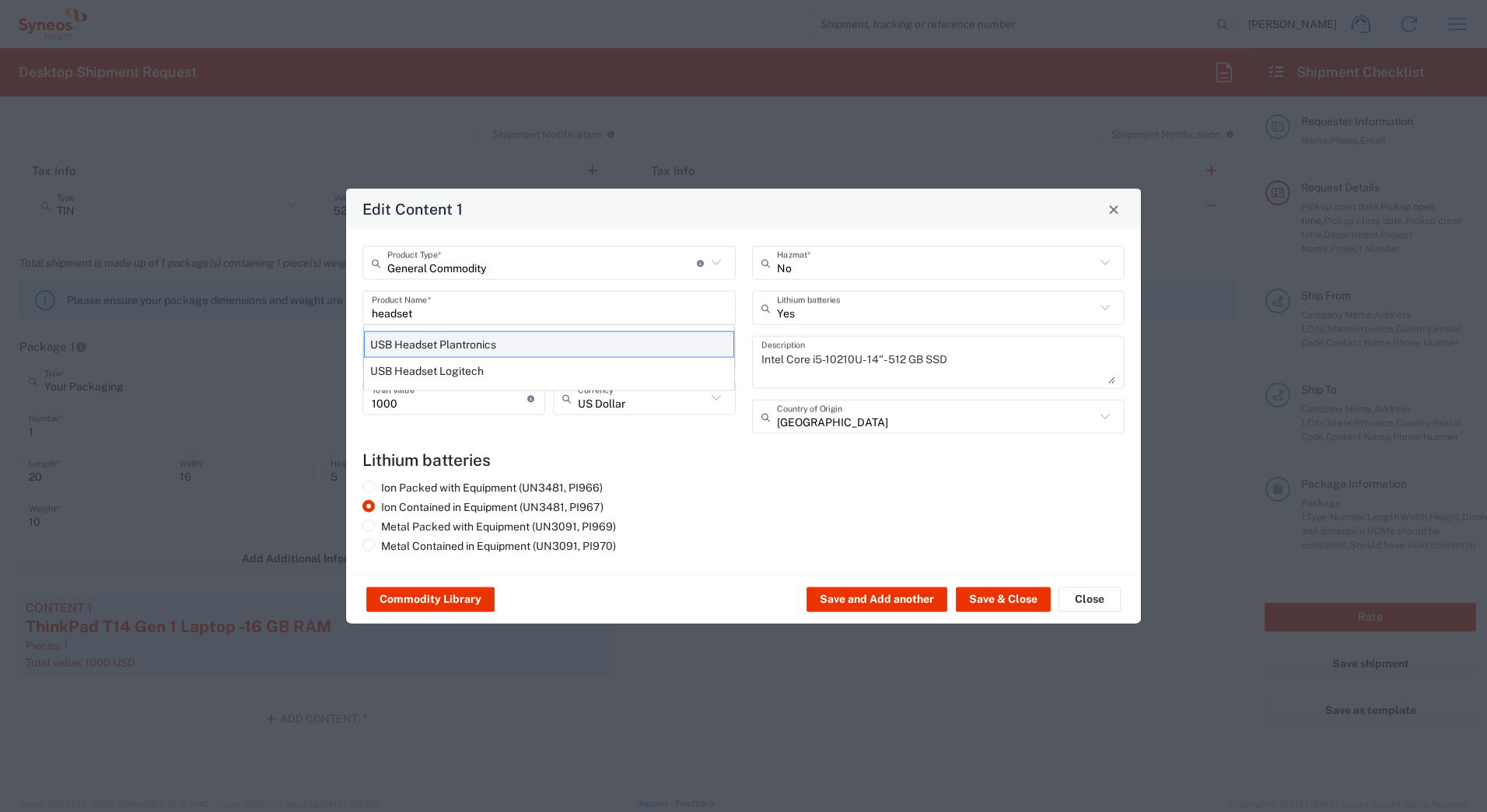
click at [388, 342] on div "USB Headset Plantronics" at bounding box center [548, 344] width 370 height 26
type input "USB Headset Plantronics"
type input "No"
type textarea "USB Headset"
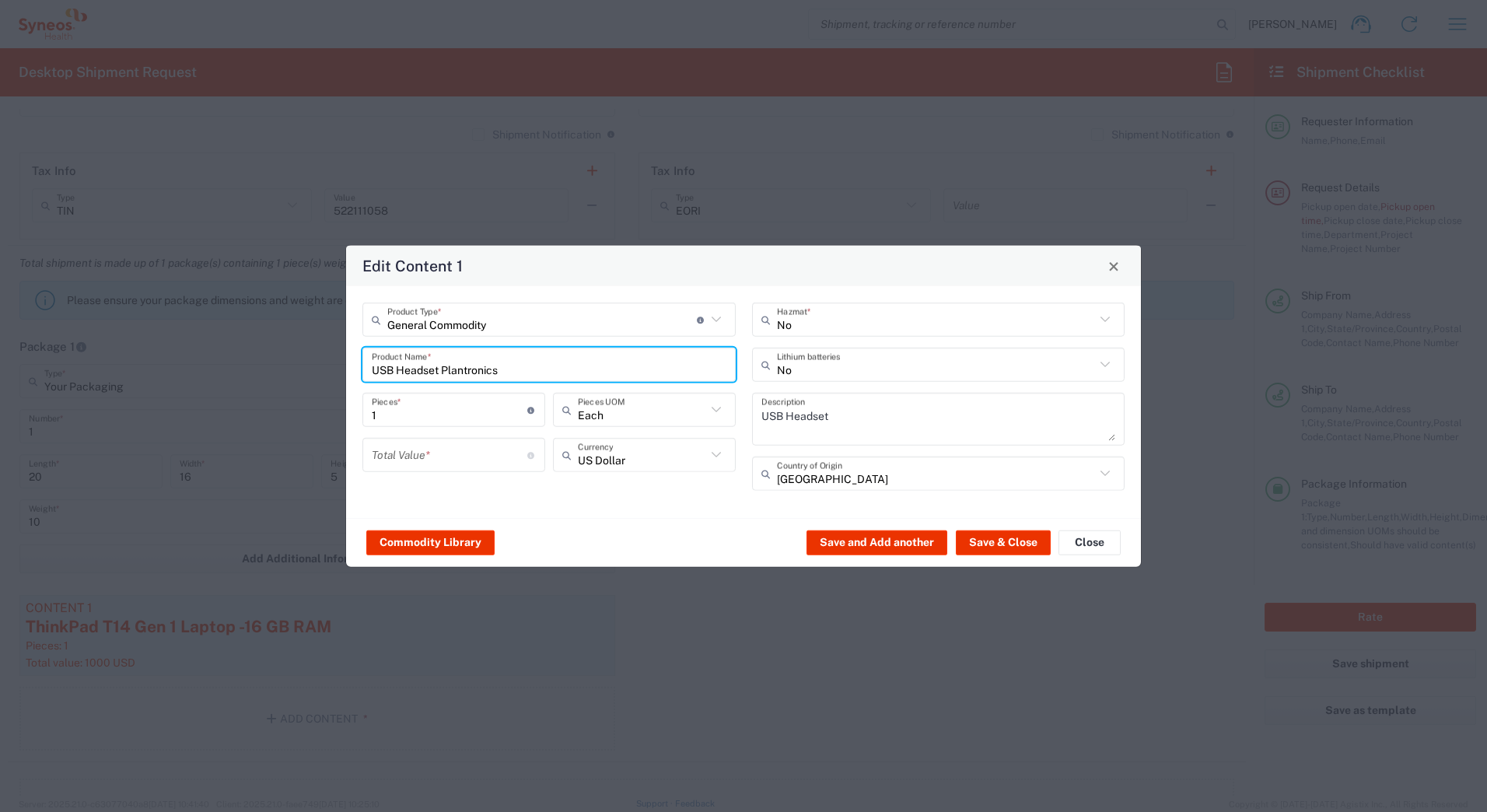
click at [434, 455] on input "number" at bounding box center [450, 454] width 155 height 27
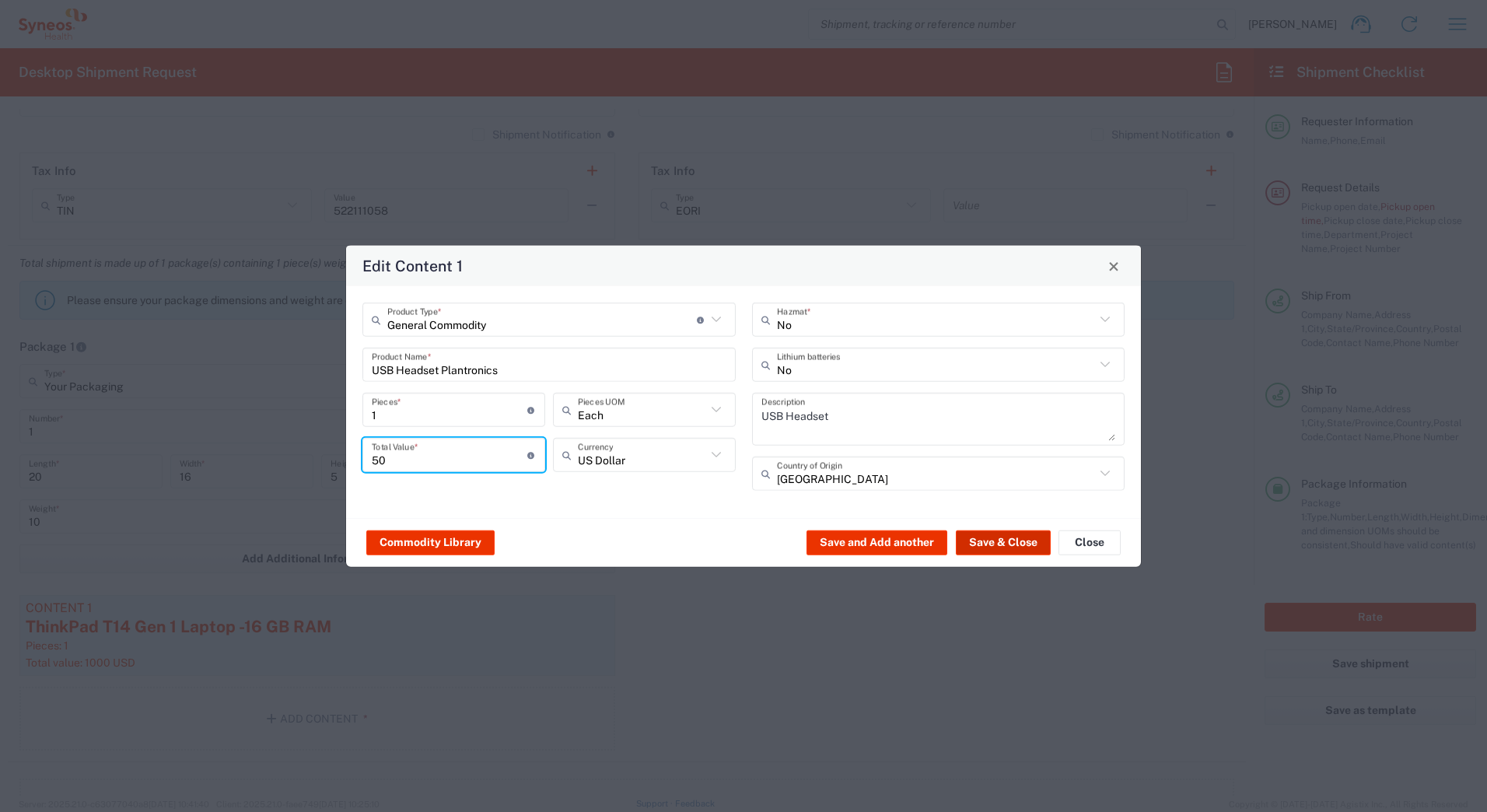
type input "50"
click at [978, 545] on button "Save & Close" at bounding box center [1003, 541] width 95 height 25
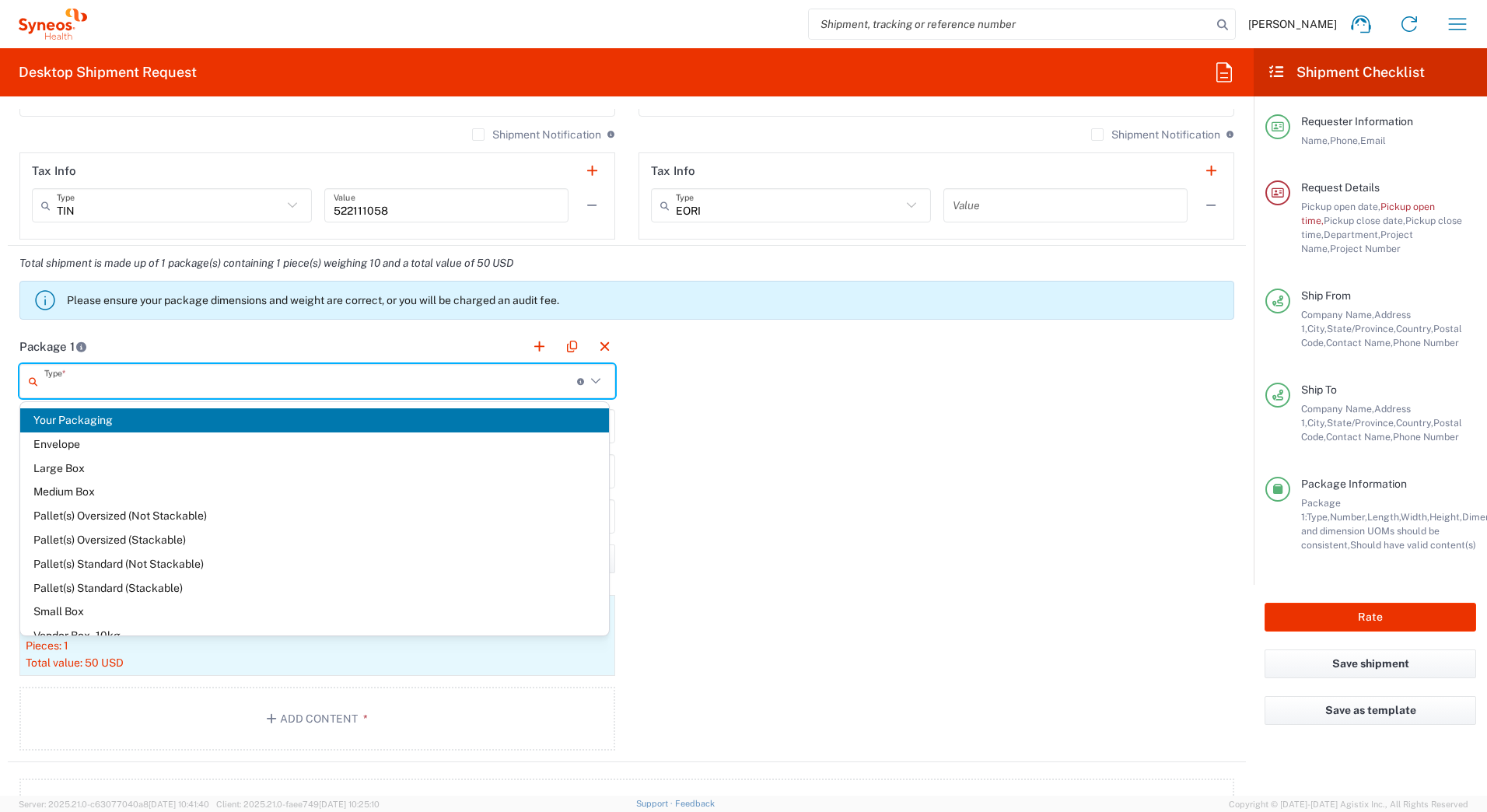
click at [90, 383] on input "text" at bounding box center [310, 381] width 533 height 27
click at [80, 490] on span "Medium Box" at bounding box center [314, 491] width 589 height 24
type input "Medium Box"
type input "13"
type input "11.5"
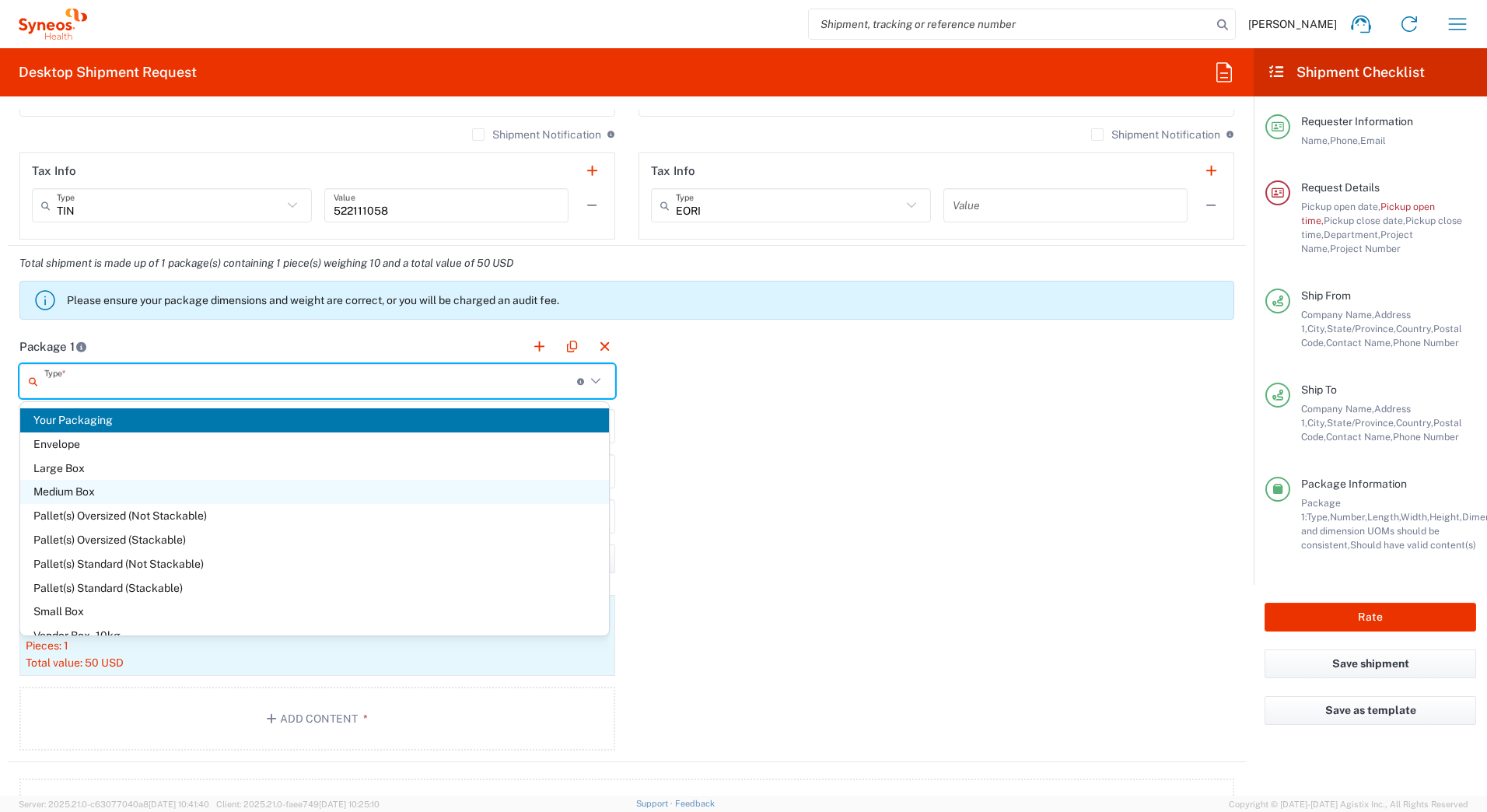
type input "2.5"
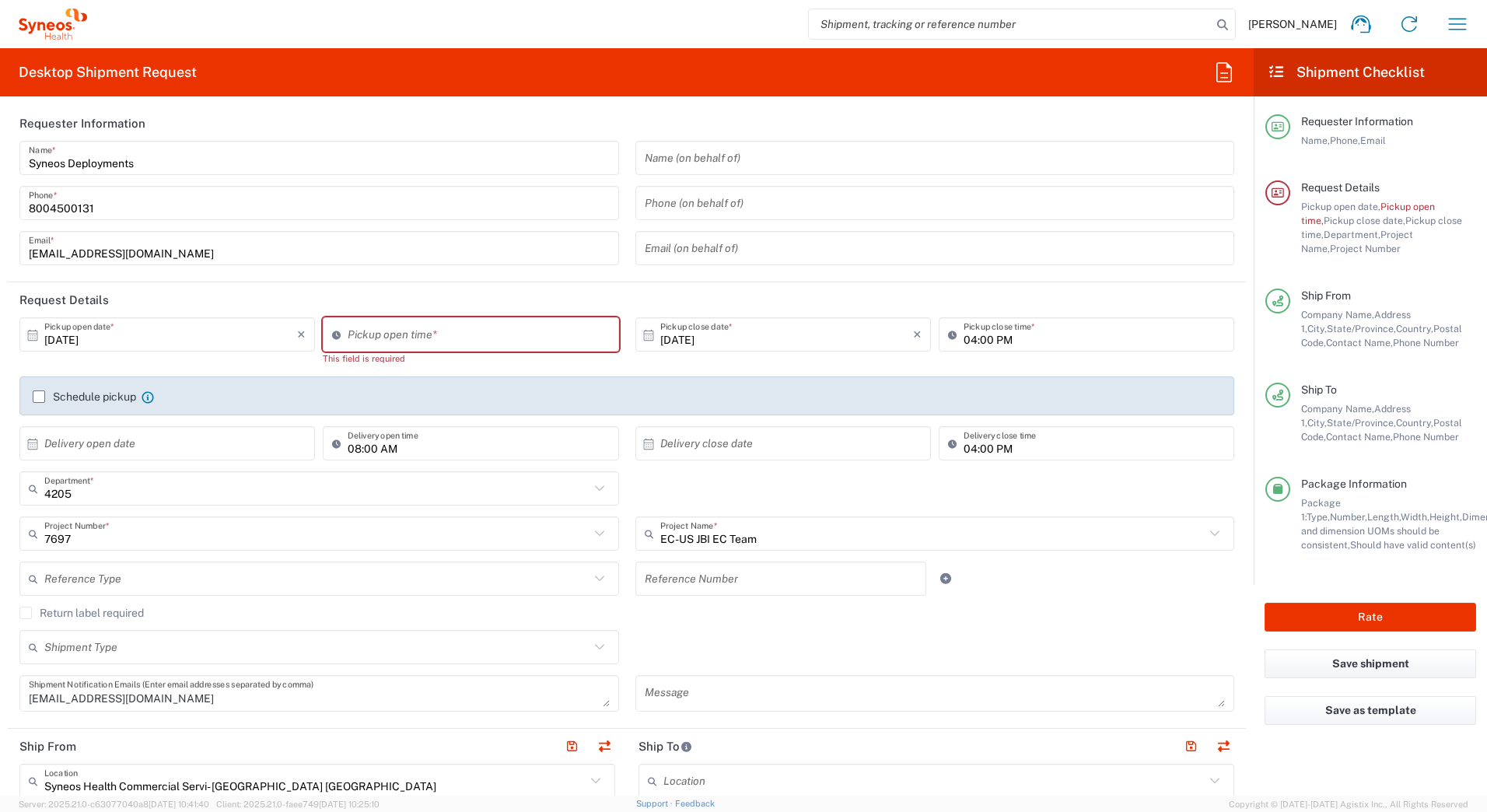
scroll to position [0, 0]
click at [363, 338] on input "02:53 PM" at bounding box center [478, 338] width 261 height 27
click at [367, 342] on input "03:53 PM" at bounding box center [478, 338] width 261 height 27
type input "03:30 PM"
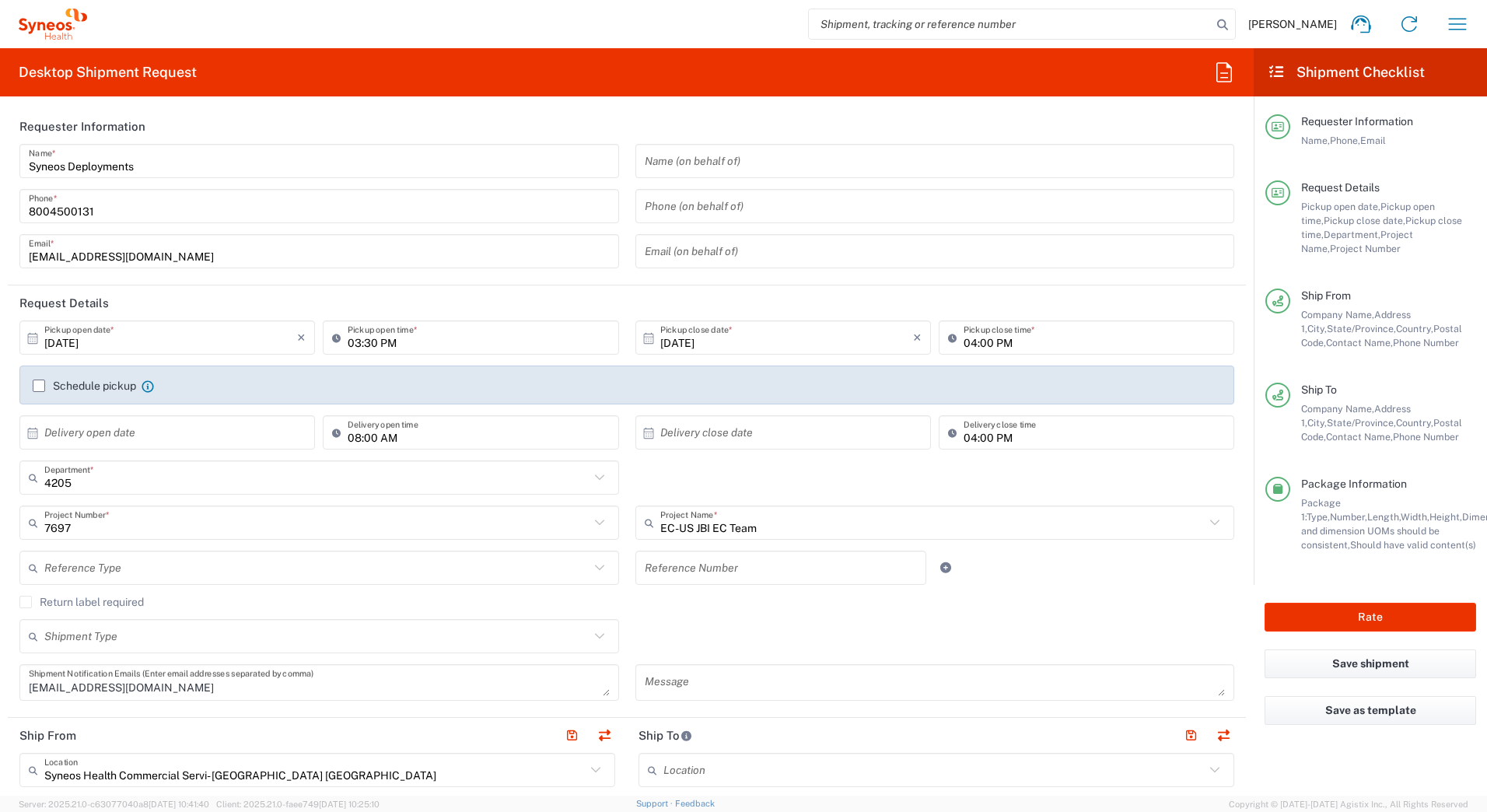
click at [983, 620] on div "[DATE] × Pickup open date * Cancel Apply 03:30 PM Pickup open time * [DATE] × P…" at bounding box center [627, 515] width 1230 height 391
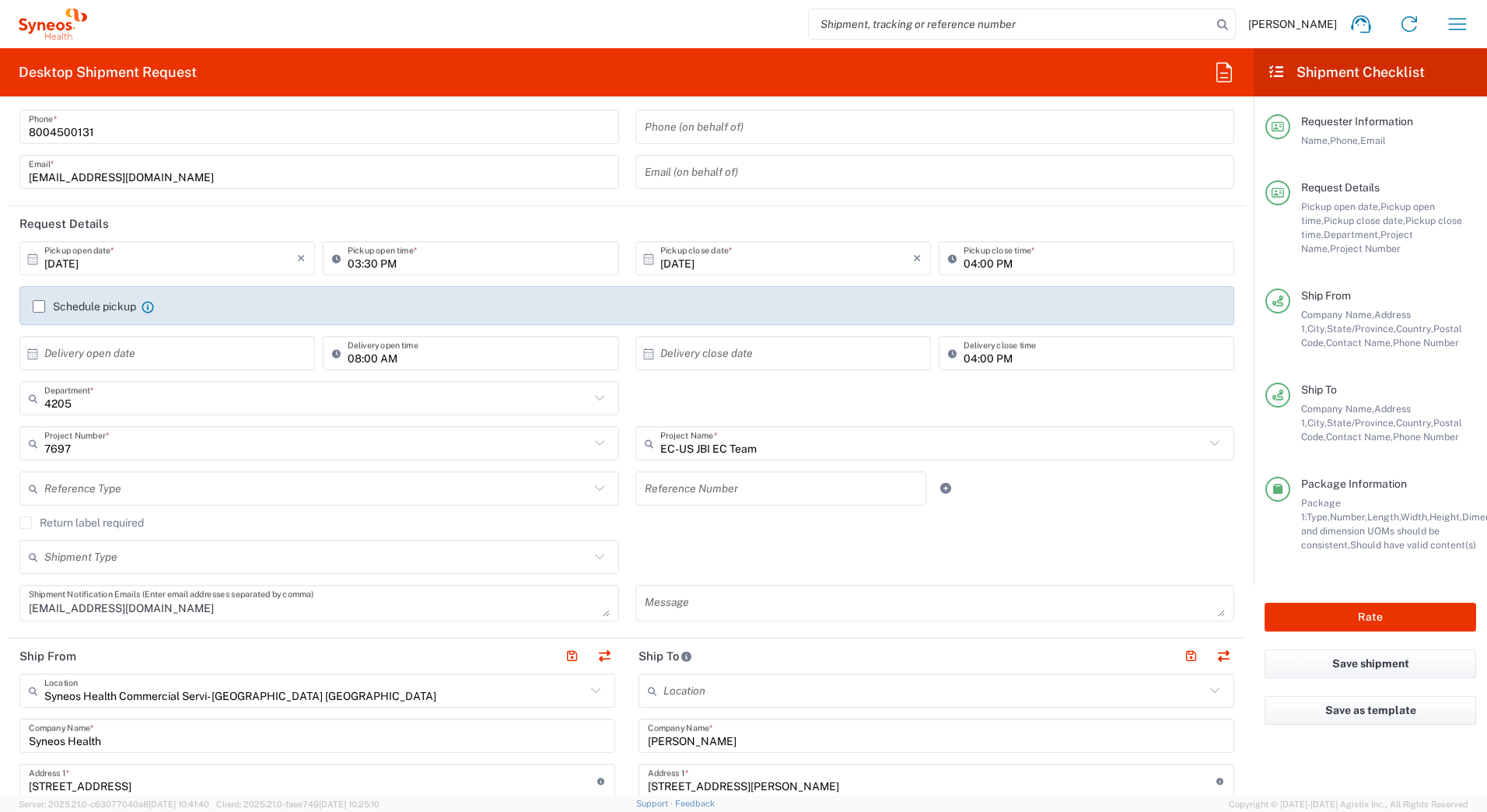
scroll to position [78, 0]
click at [1362, 616] on button "Rate" at bounding box center [1370, 617] width 211 height 28
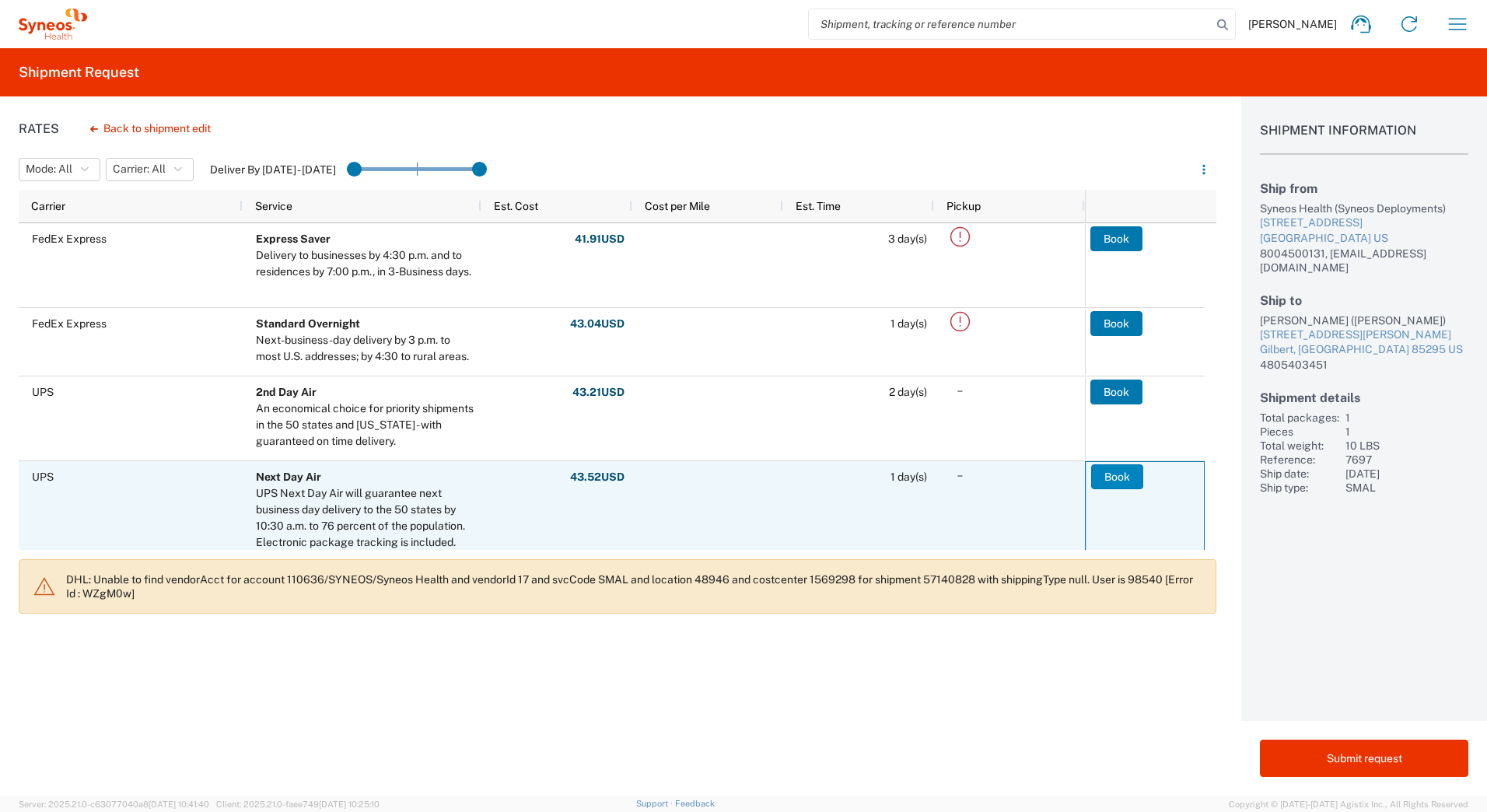
click at [1116, 483] on button "Book" at bounding box center [1116, 476] width 52 height 25
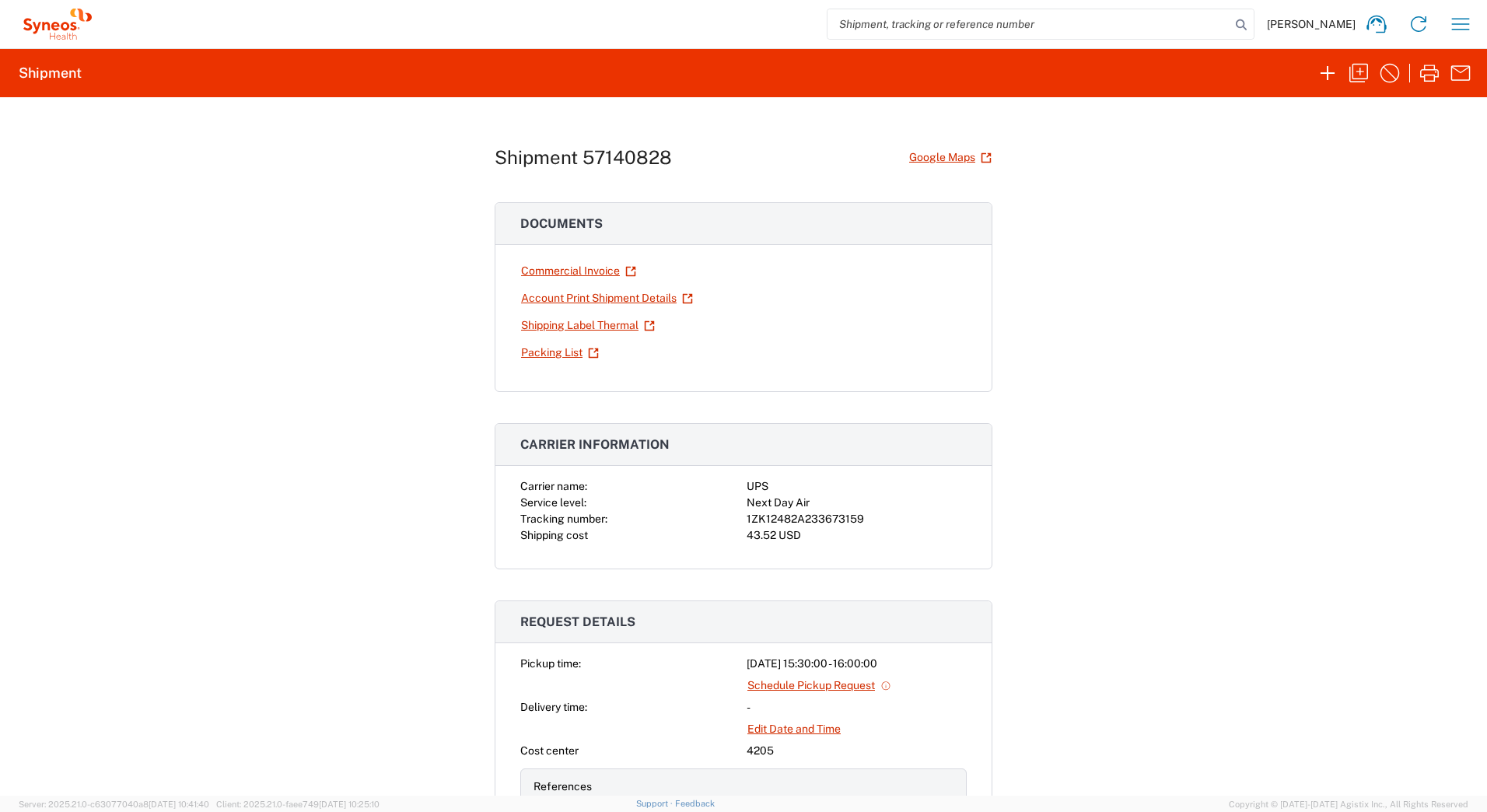
click at [841, 521] on div "1ZK12482A233673159" at bounding box center [857, 519] width 220 height 16
click at [809, 515] on div "1ZK12482A233673159" at bounding box center [857, 519] width 220 height 16
click at [809, 513] on div "1ZK12482A233673159" at bounding box center [857, 519] width 220 height 16
click at [535, 328] on link "Shipping Label Thermal" at bounding box center [588, 325] width 135 height 27
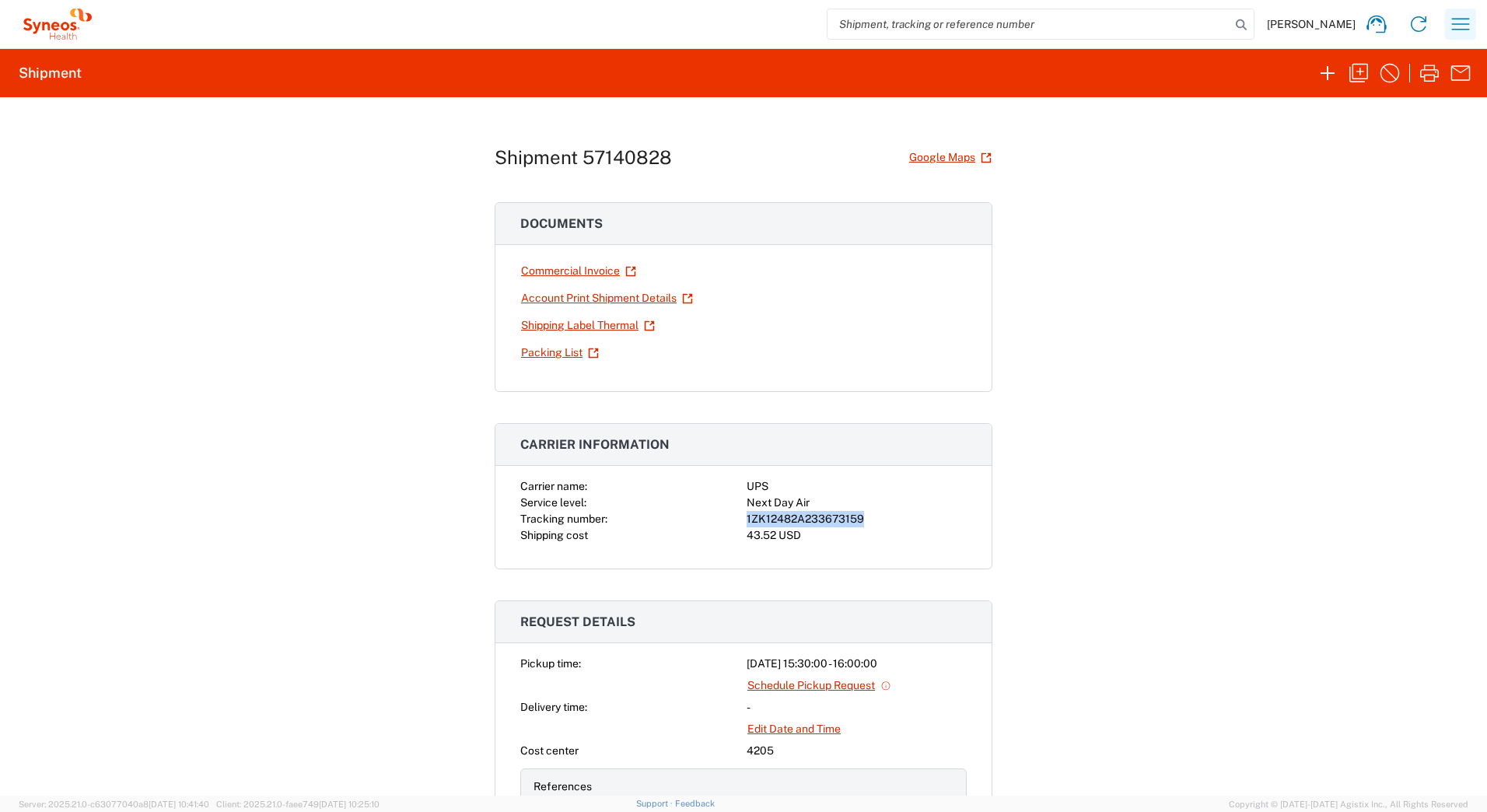
click at [1459, 24] on icon "button" at bounding box center [1460, 24] width 25 height 25
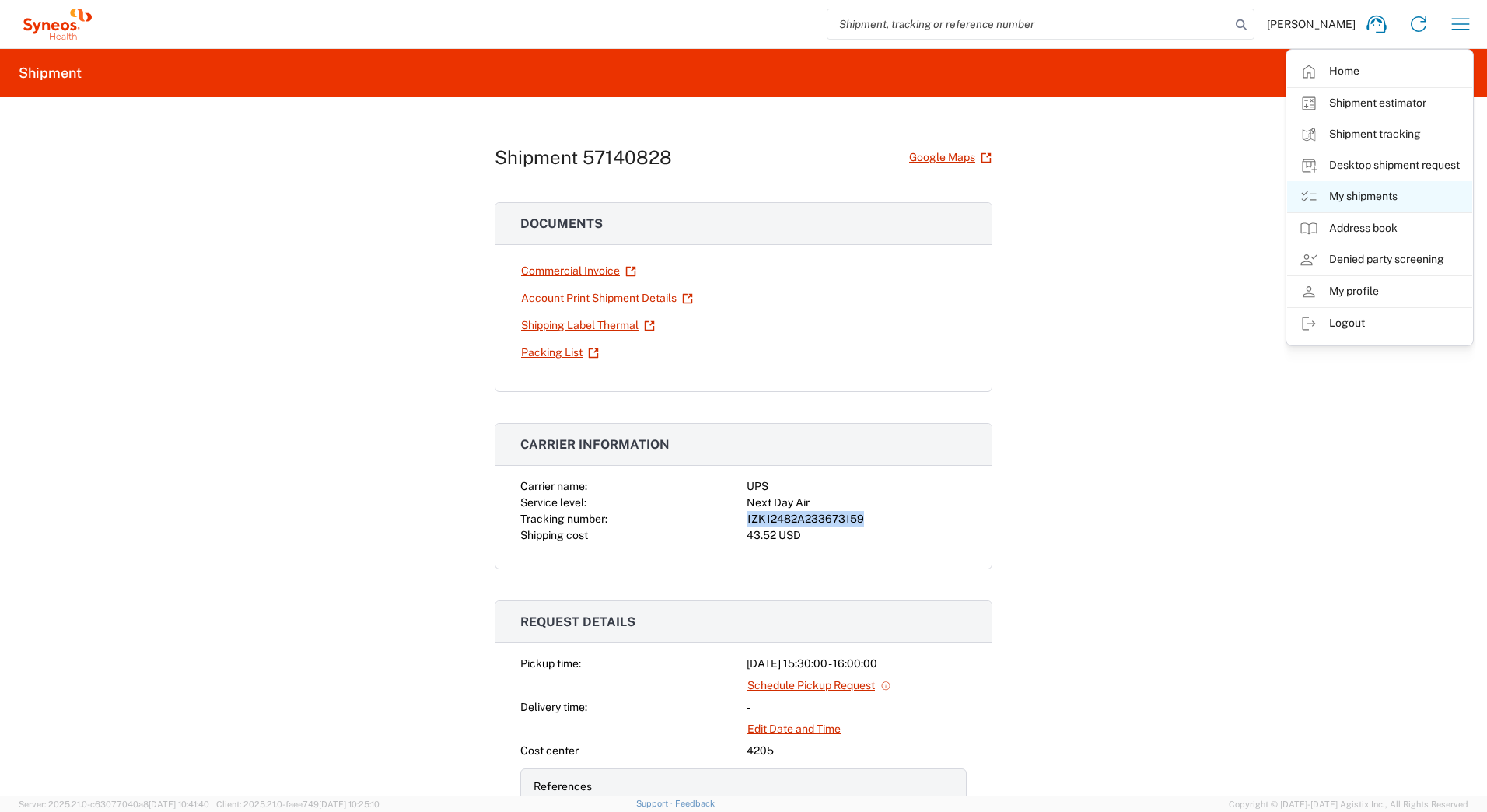
click at [1352, 194] on link "My shipments" at bounding box center [1379, 196] width 186 height 31
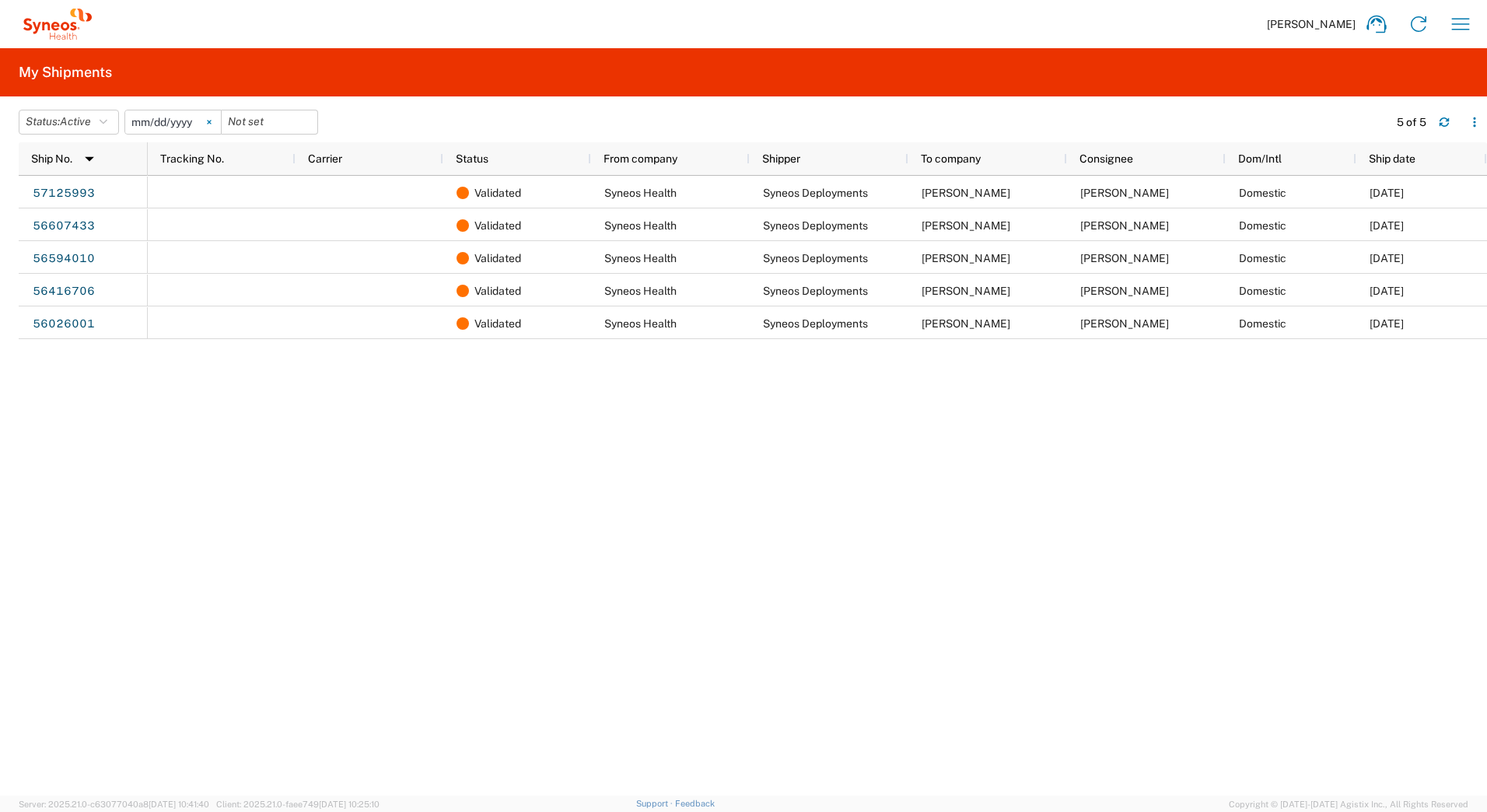
click at [211, 120] on icon at bounding box center [209, 122] width 5 height 5
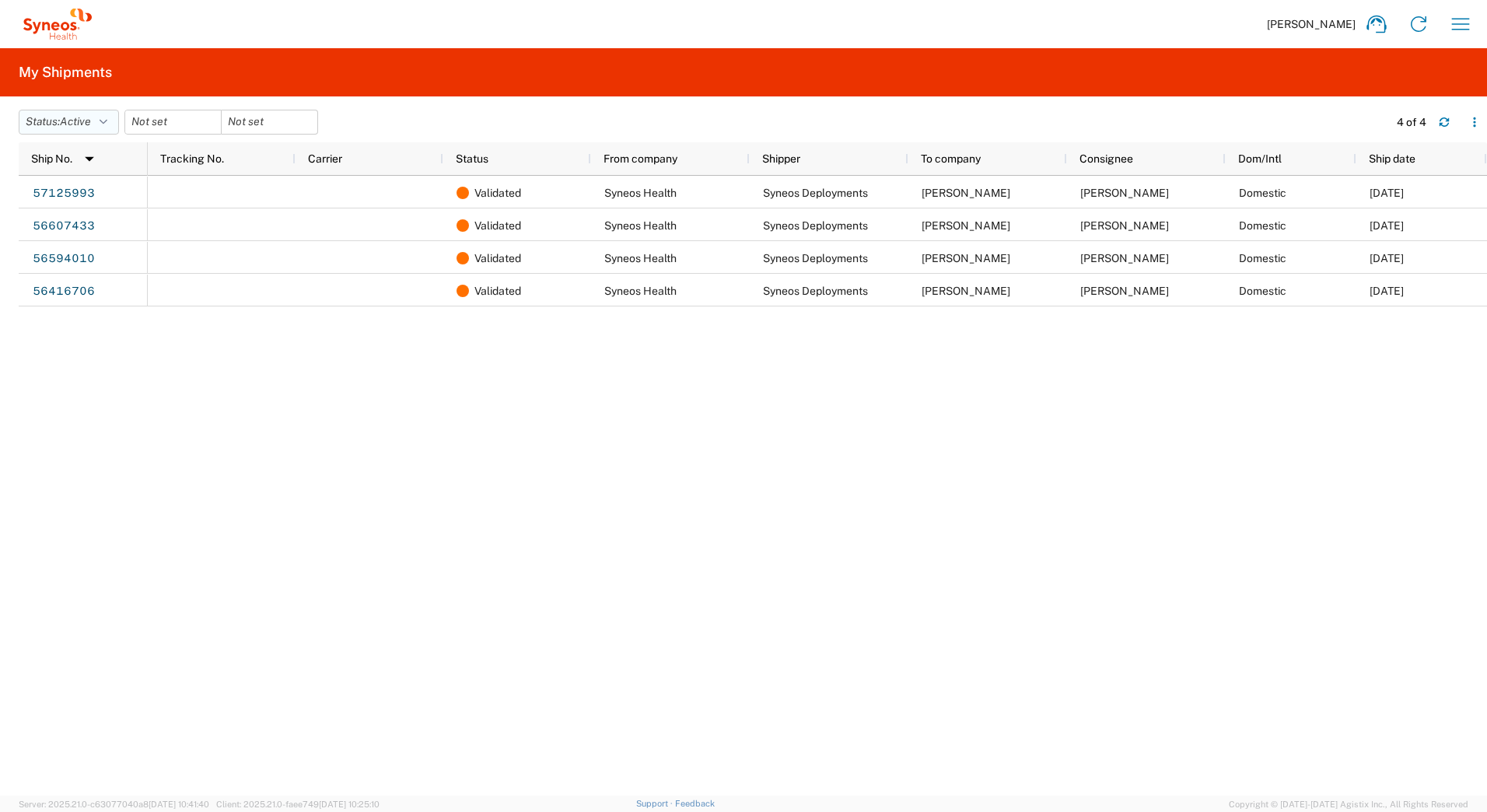
click at [87, 125] on span "Active" at bounding box center [75, 121] width 31 height 12
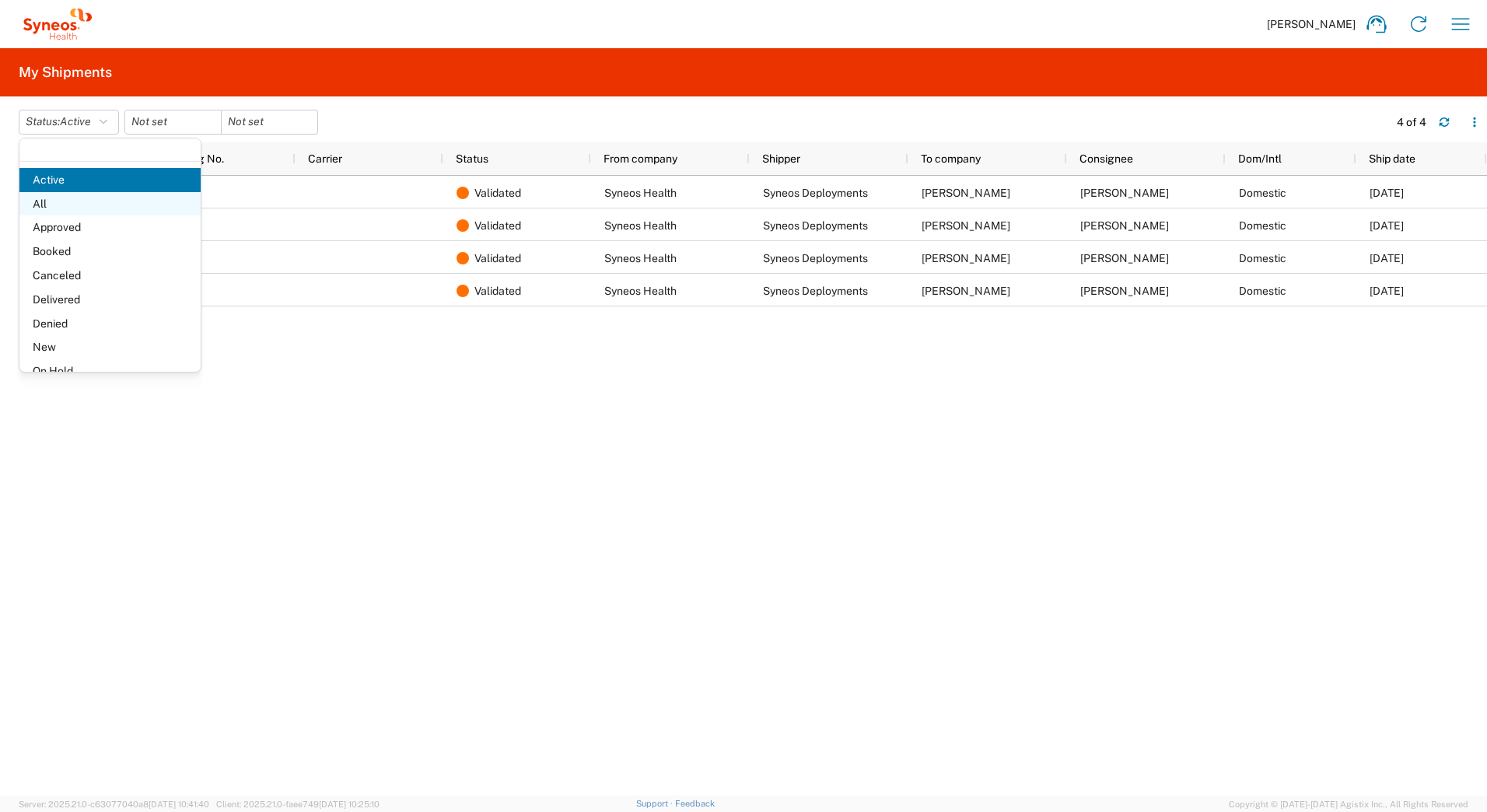
click at [70, 205] on span "All" at bounding box center [110, 203] width 181 height 24
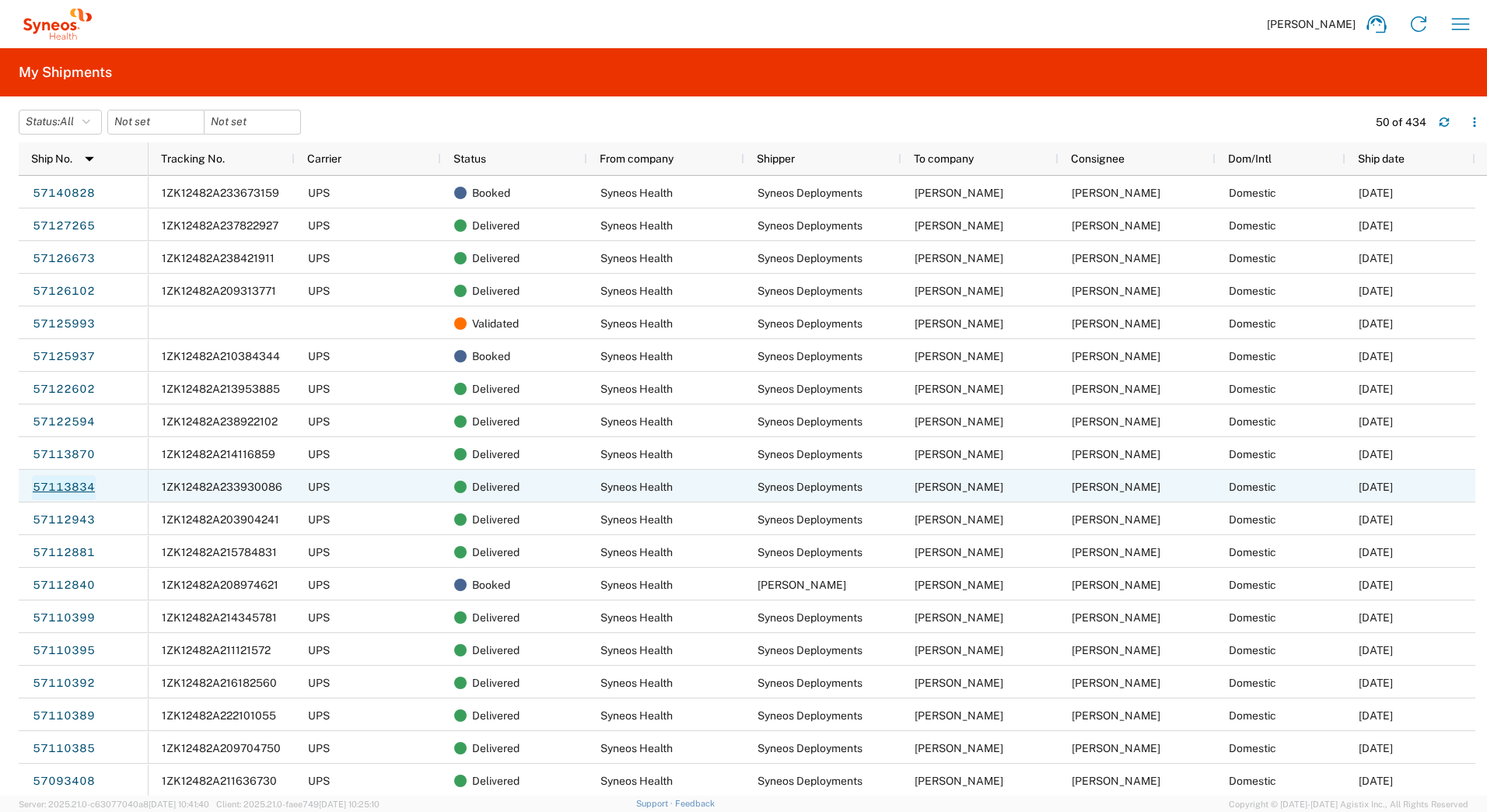
click at [63, 482] on link "57113834" at bounding box center [63, 487] width 63 height 25
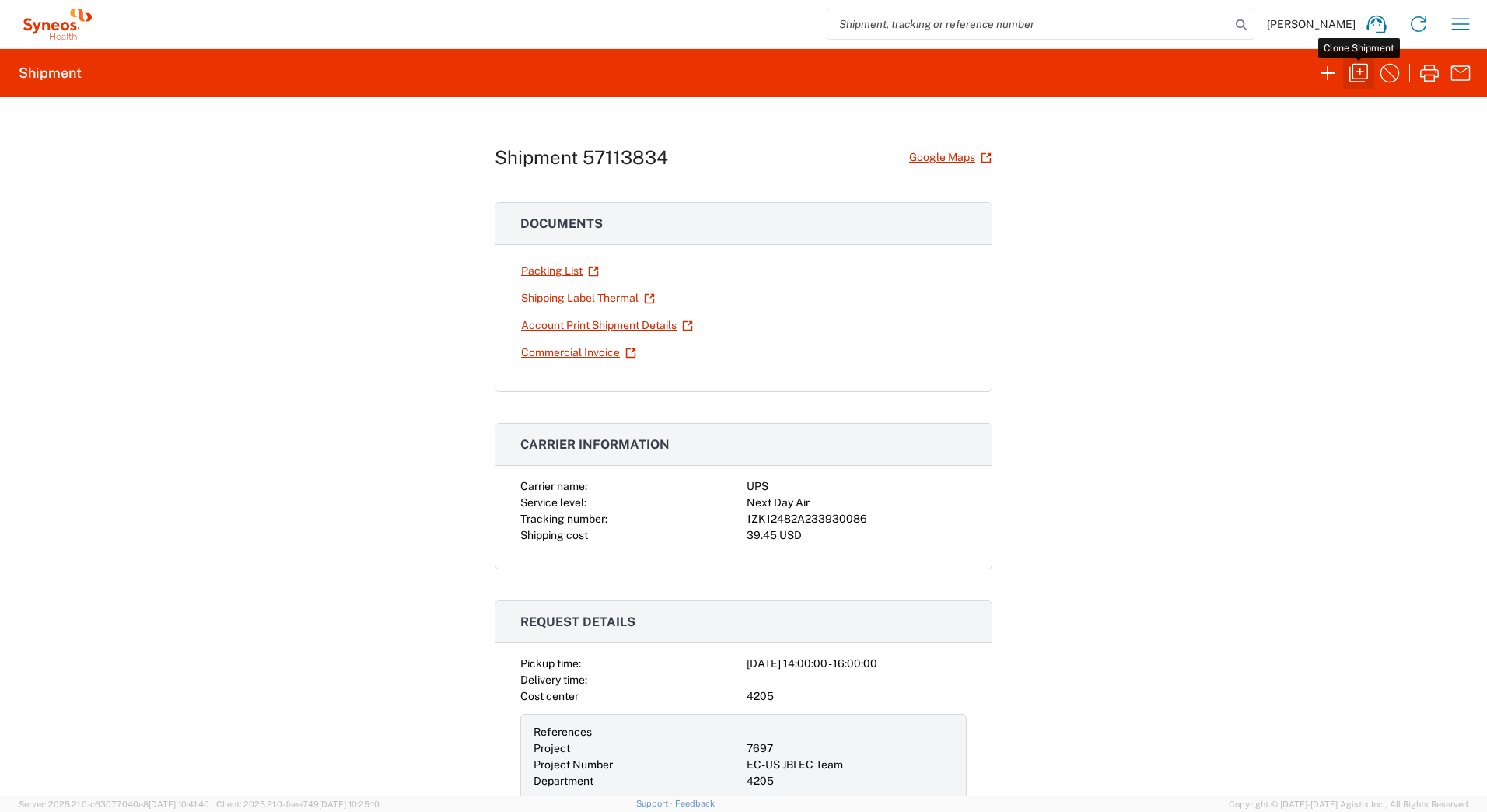
click at [1360, 75] on icon "button" at bounding box center [1358, 73] width 19 height 19
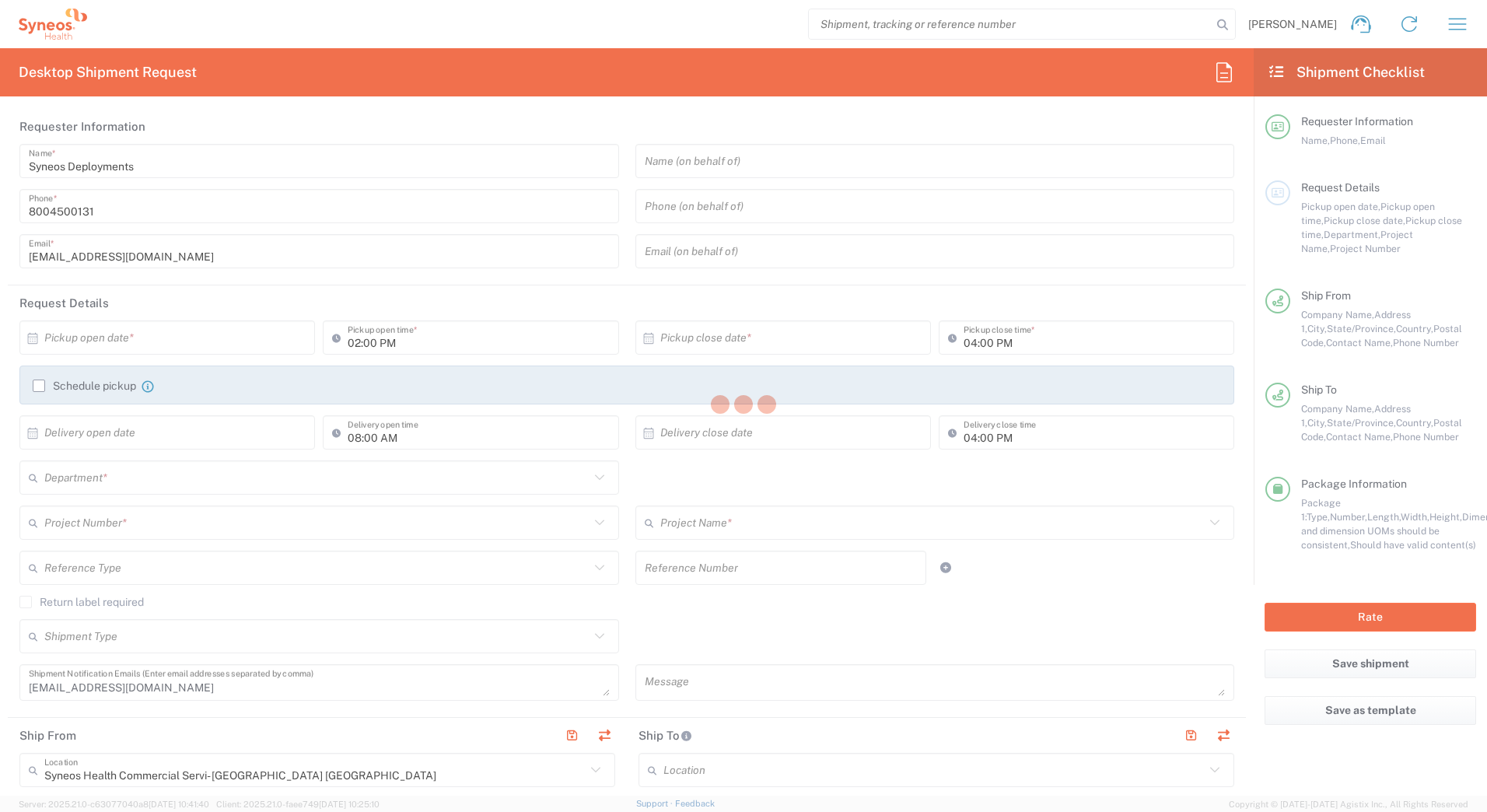
type input "[US_STATE]"
type input "Your Packaging"
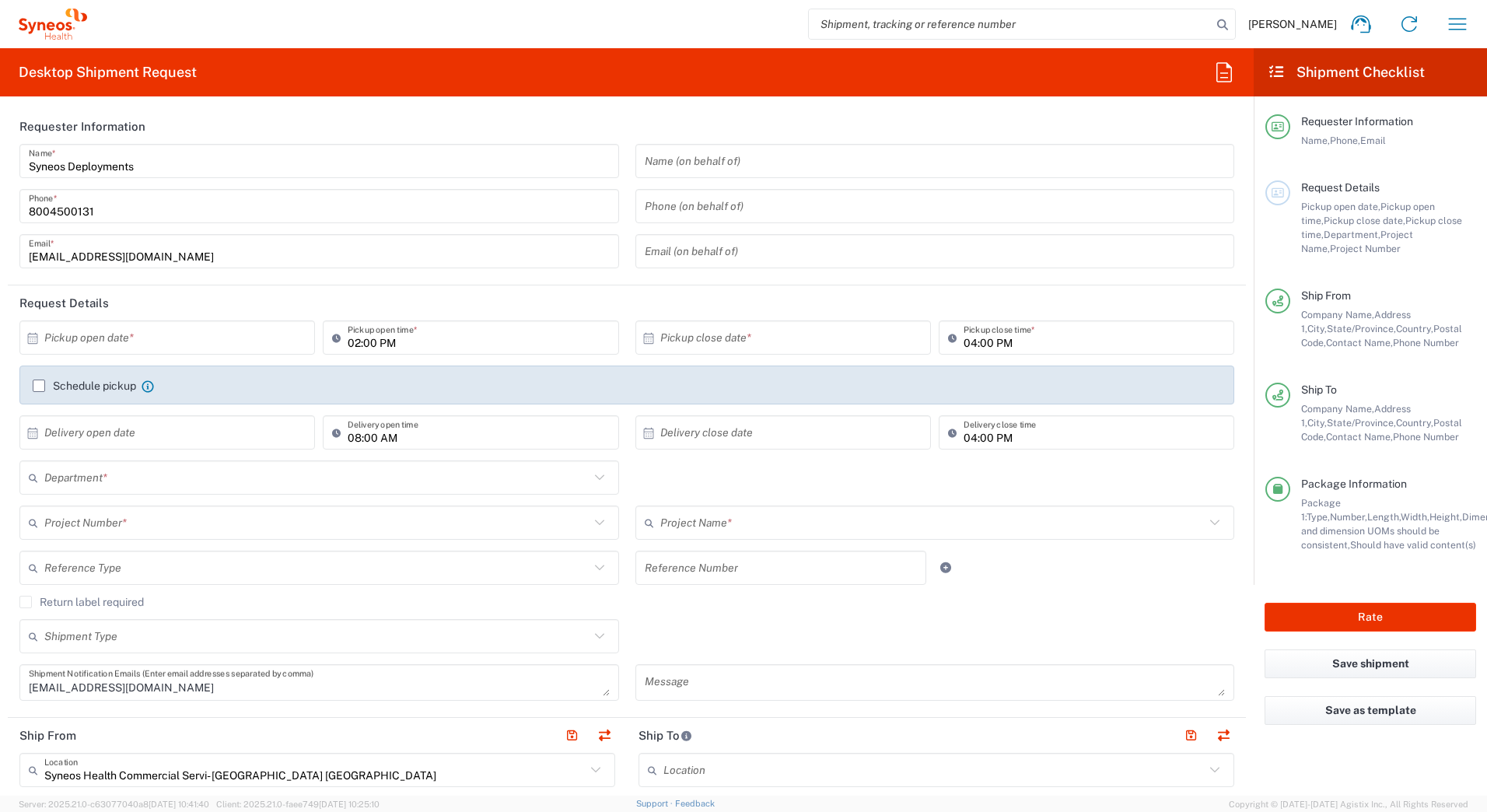
type input "7697"
type input "4205"
type input "EC-US JBI EC Team"
click at [80, 341] on input "text" at bounding box center [170, 338] width 253 height 27
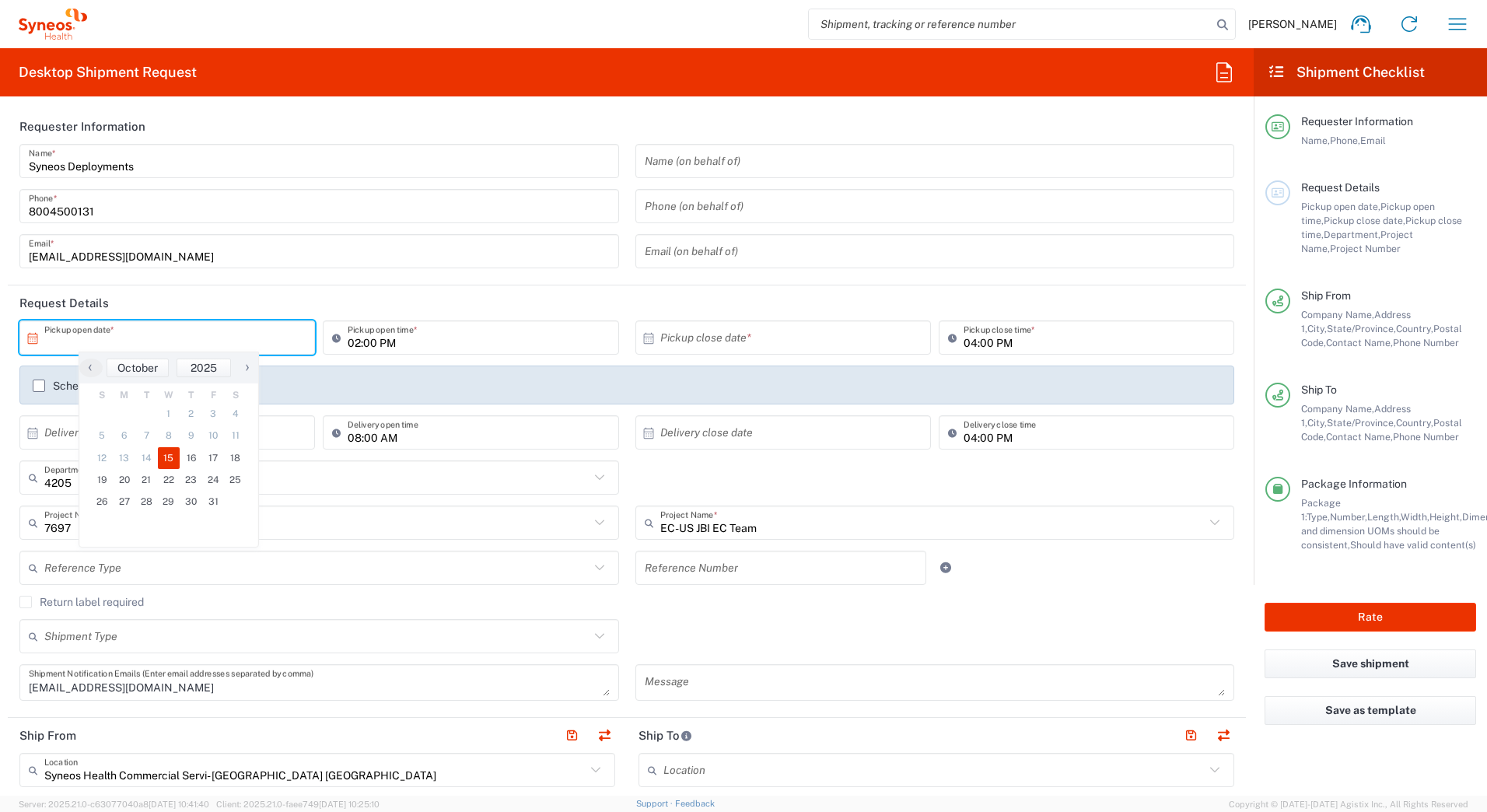
click at [172, 462] on span "15" at bounding box center [169, 457] width 23 height 22
type input "[DATE]"
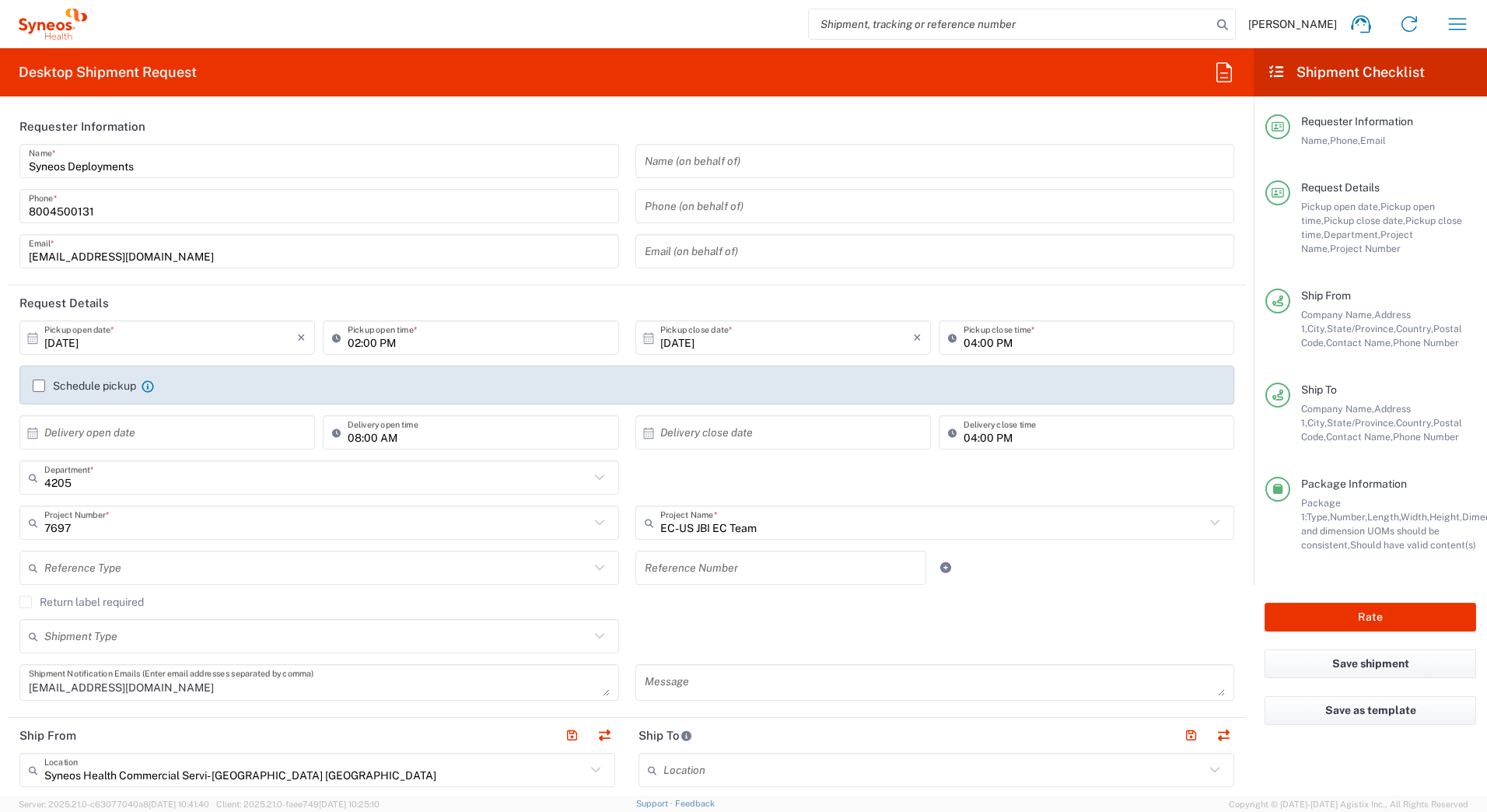
click at [347, 342] on input "02:00 PM" at bounding box center [478, 338] width 261 height 27
click at [366, 342] on input "30:00 PM" at bounding box center [478, 338] width 261 height 27
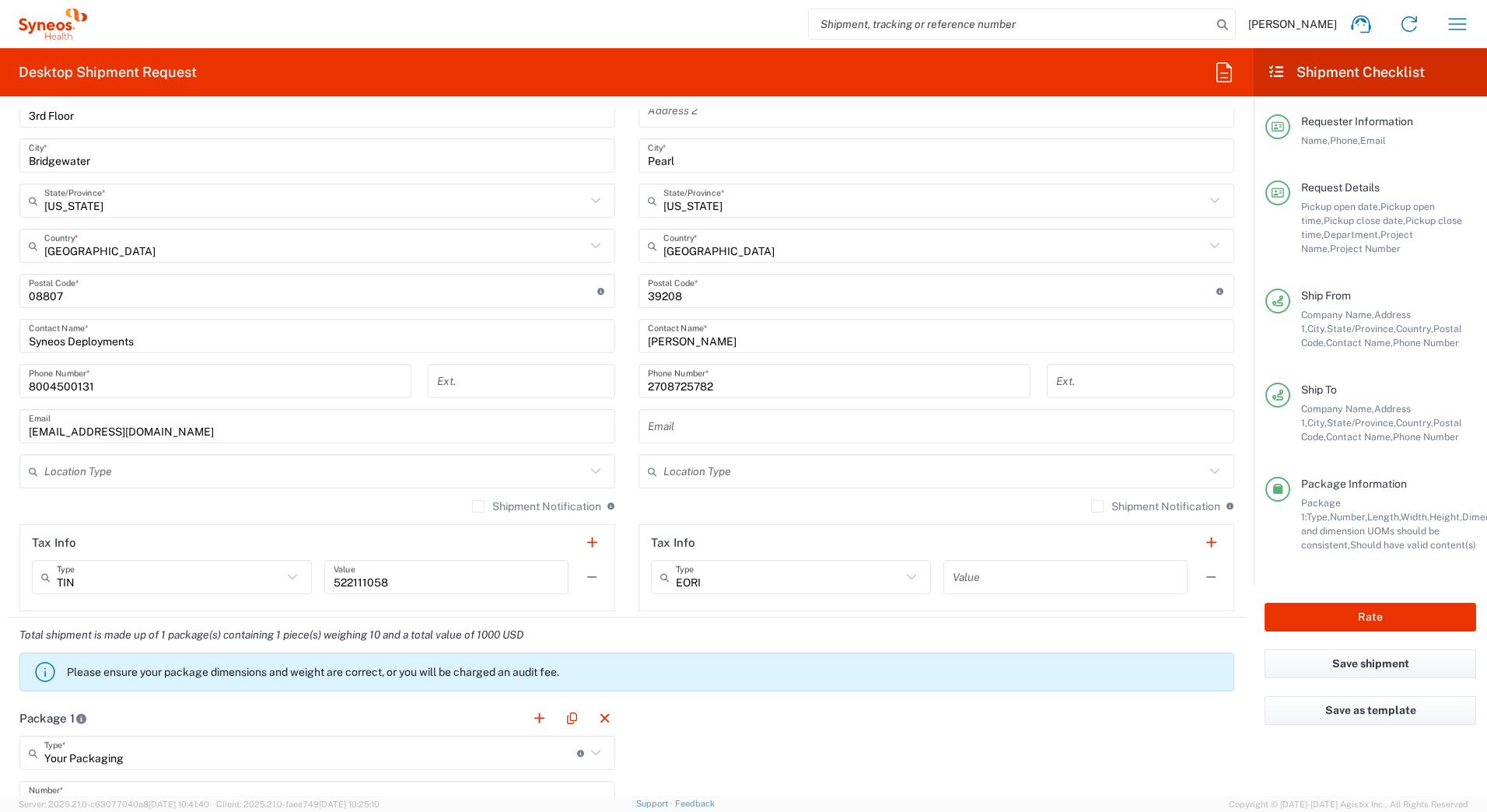
scroll to position [1088, 0]
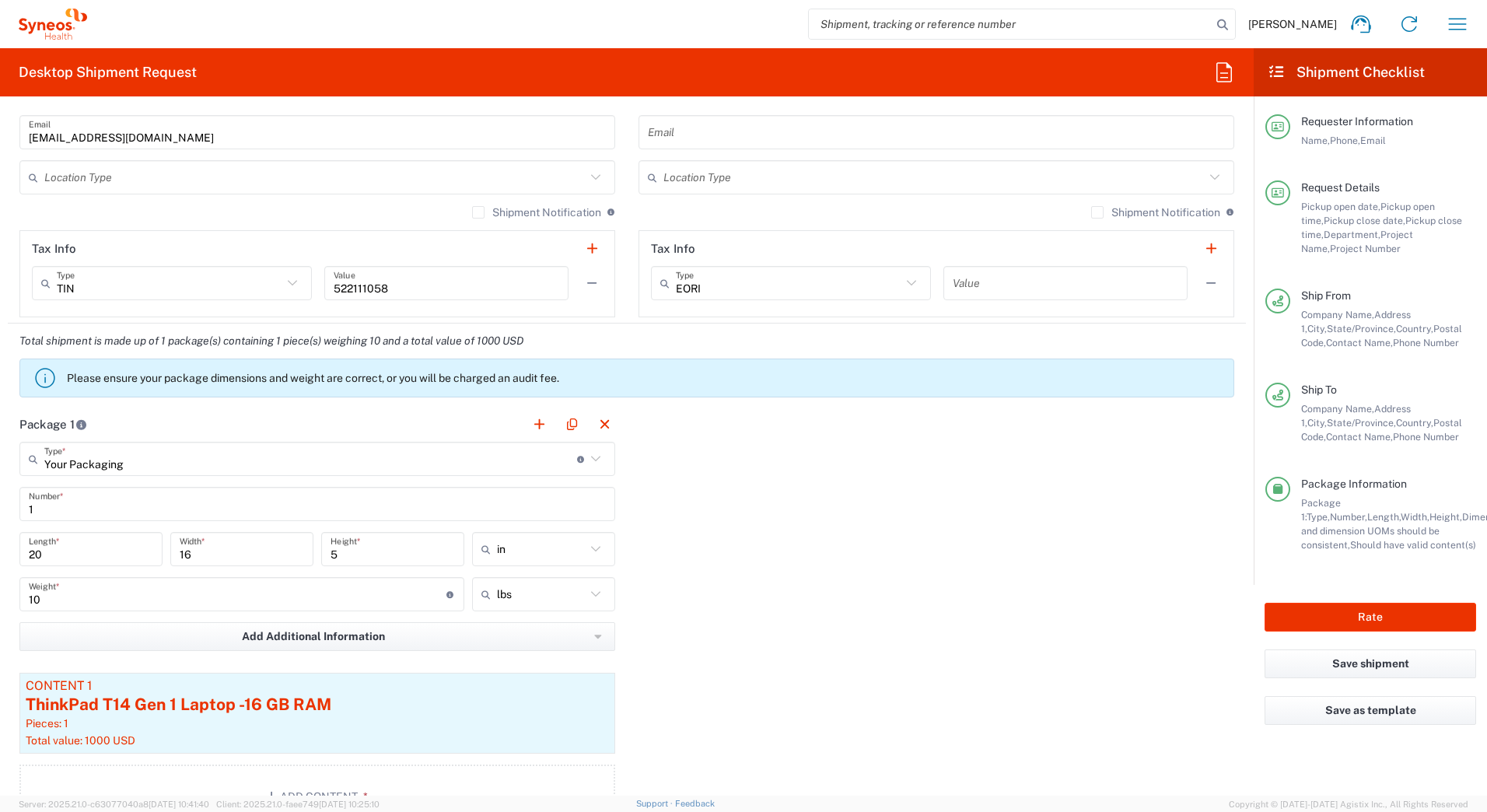
type input "30:30 PM"
click at [93, 468] on input "text" at bounding box center [310, 459] width 533 height 27
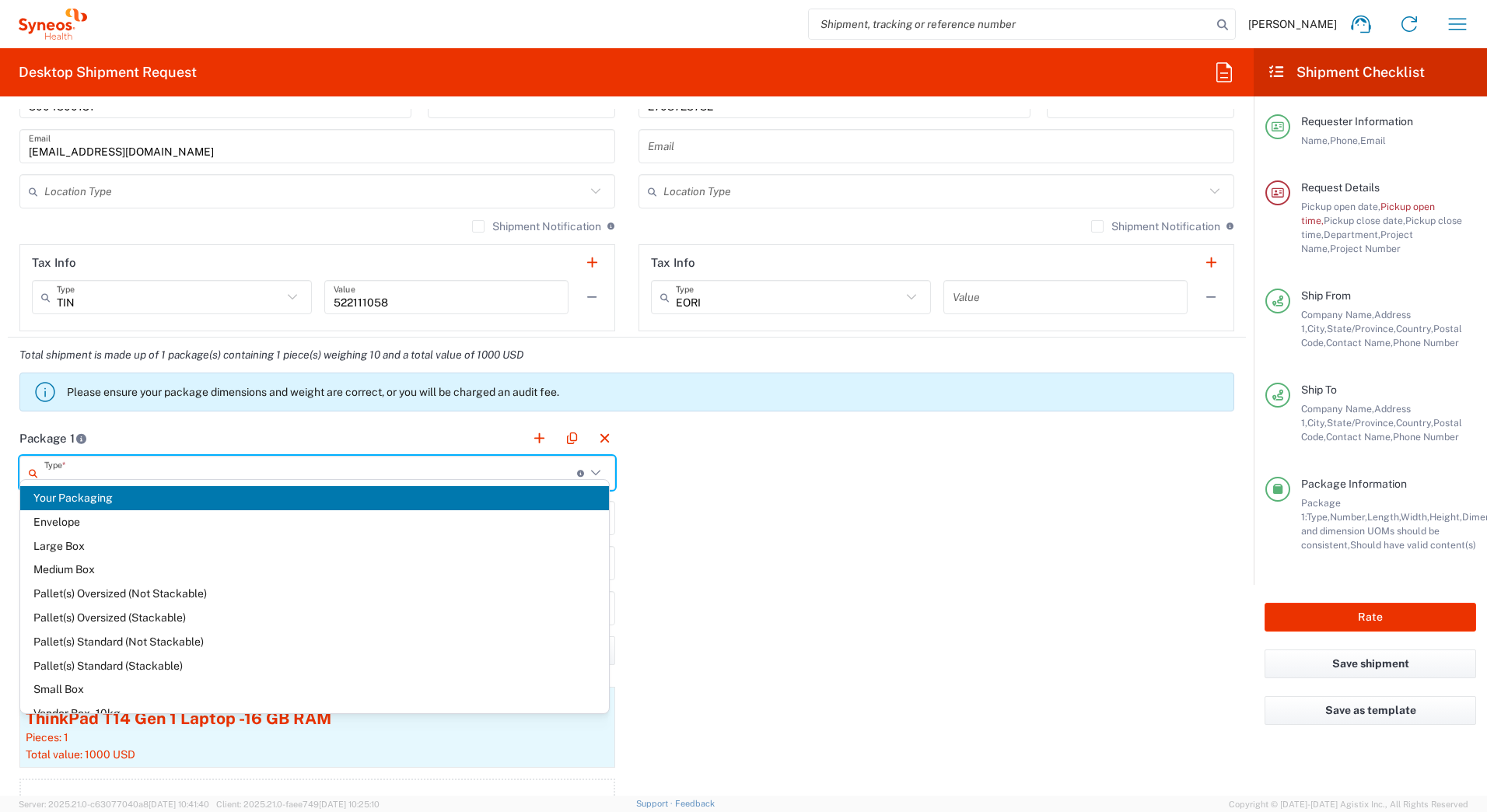
scroll to position [1103, 0]
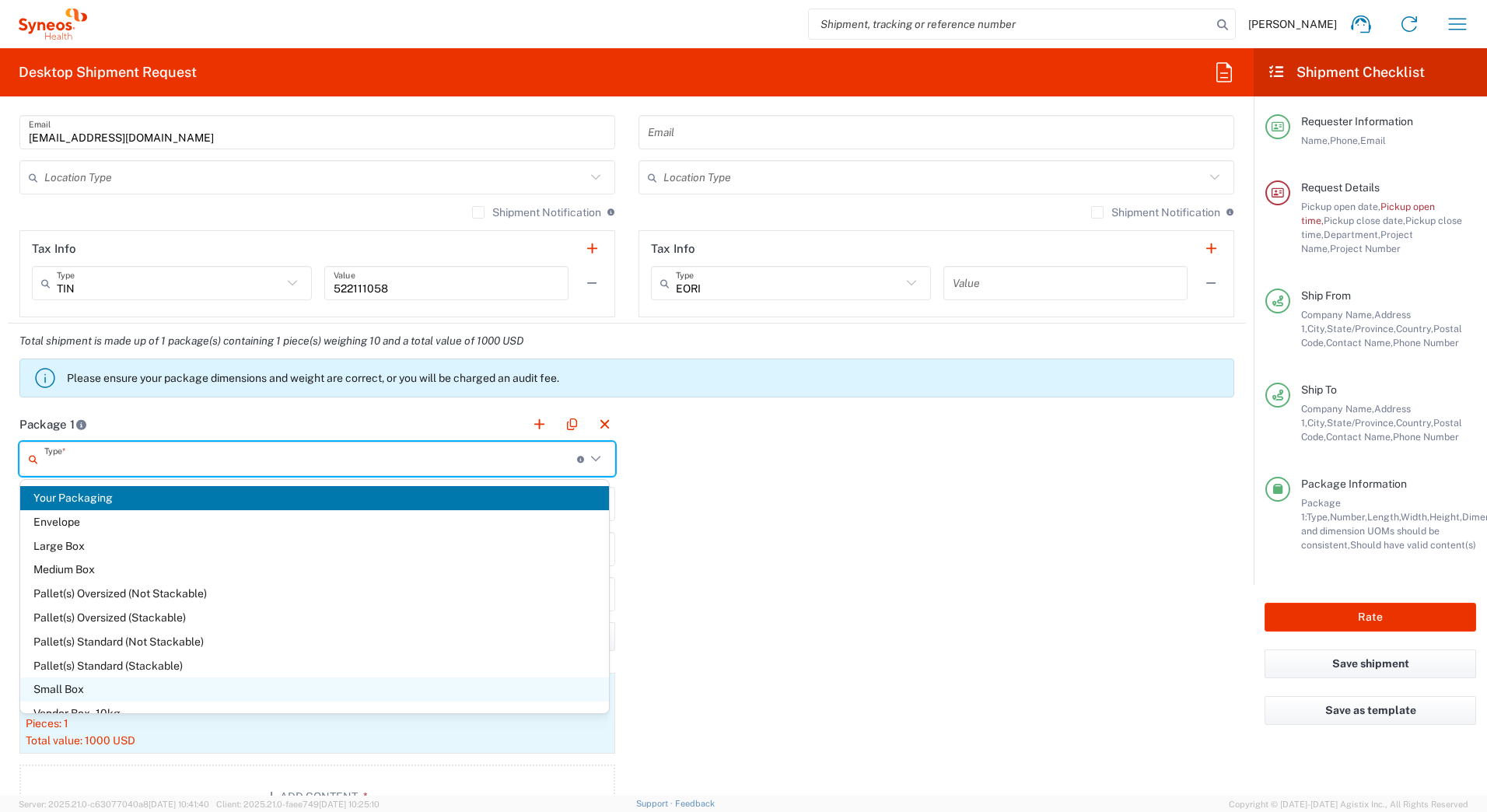
click at [82, 687] on span "Small Box" at bounding box center [314, 688] width 589 height 24
type input "Small Box"
type input "12.25"
type input "11"
type input "1.5"
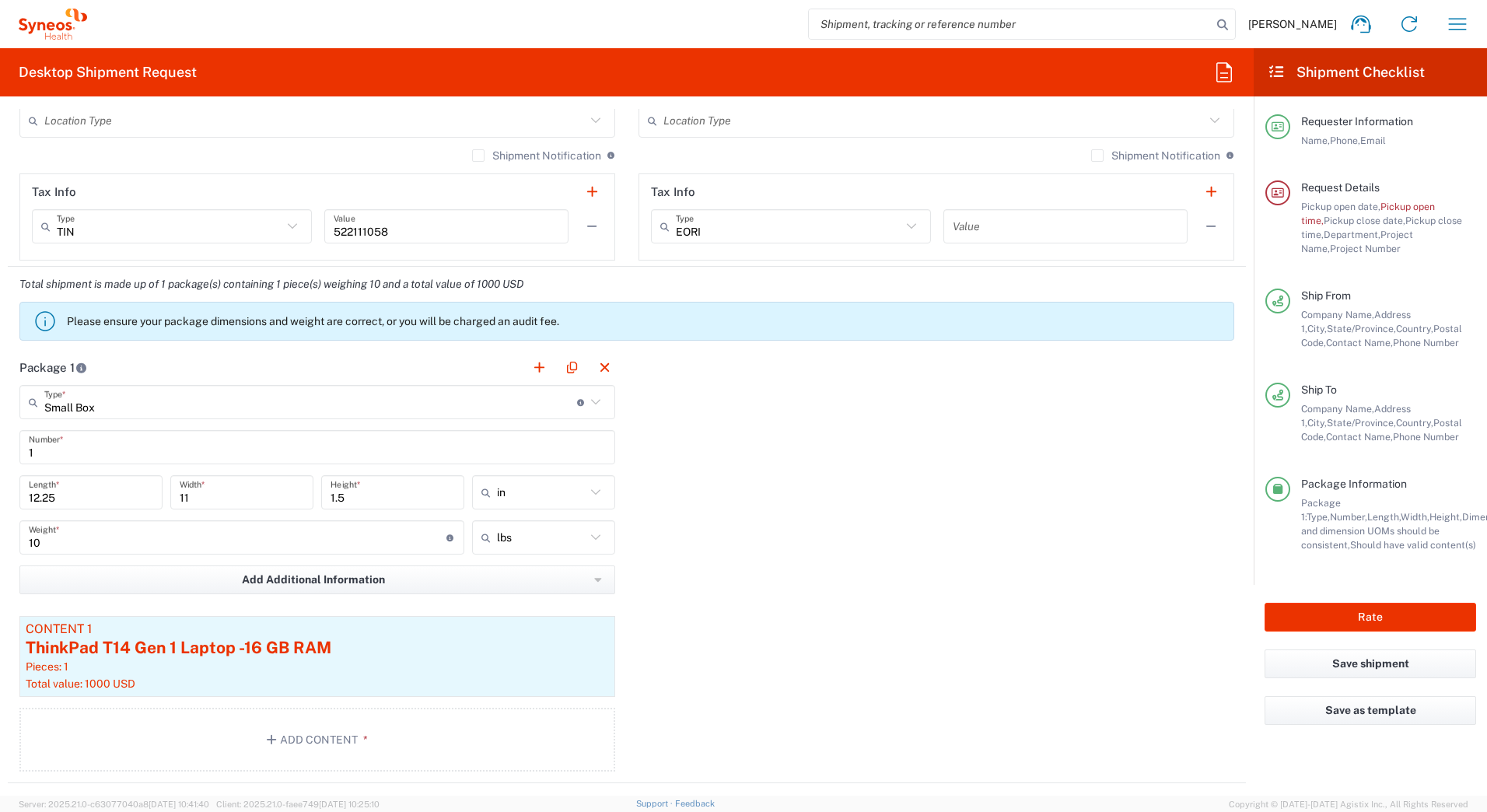
scroll to position [1258, 0]
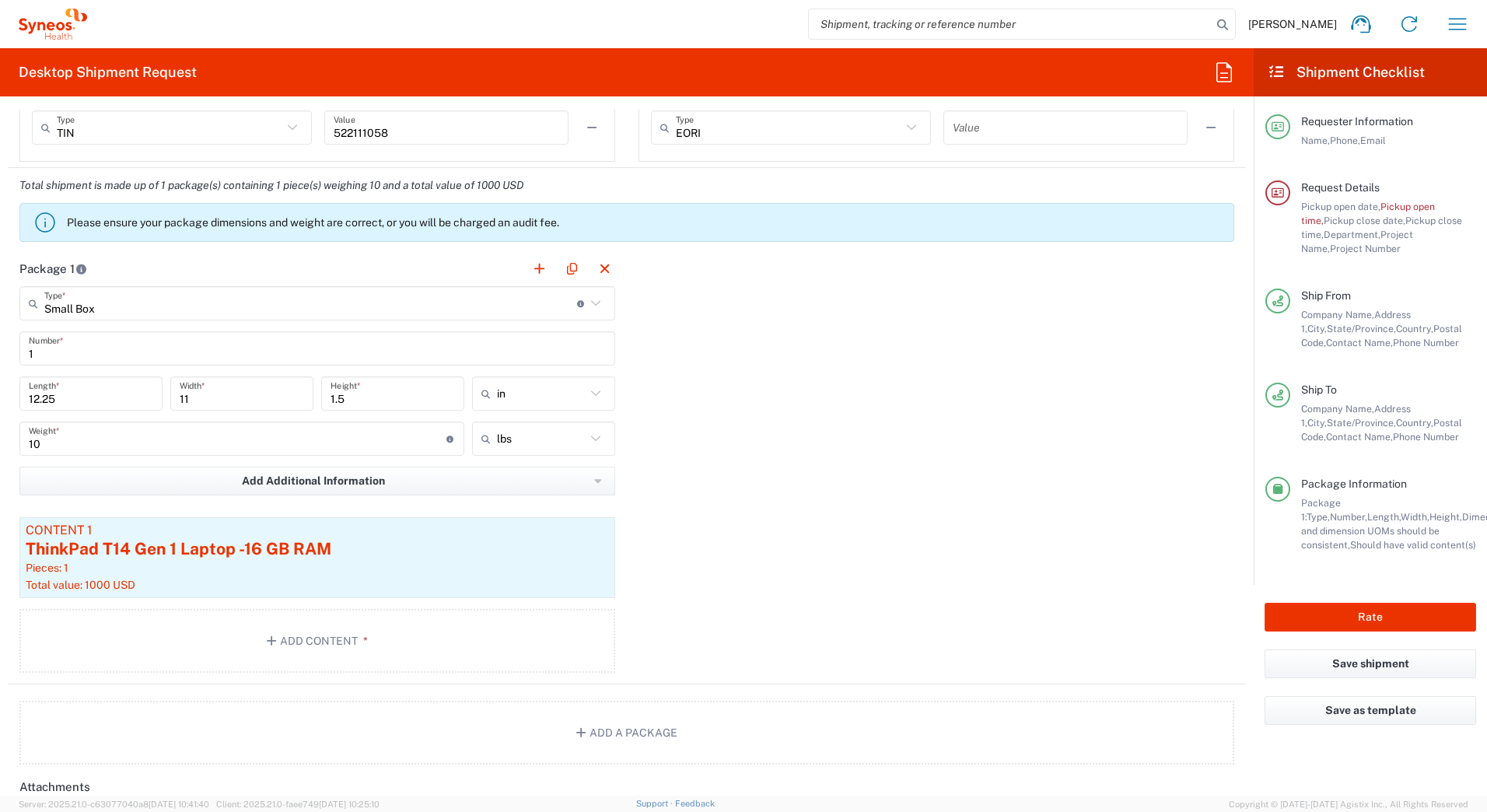
click at [110, 451] on input "10" at bounding box center [237, 438] width 417 height 27
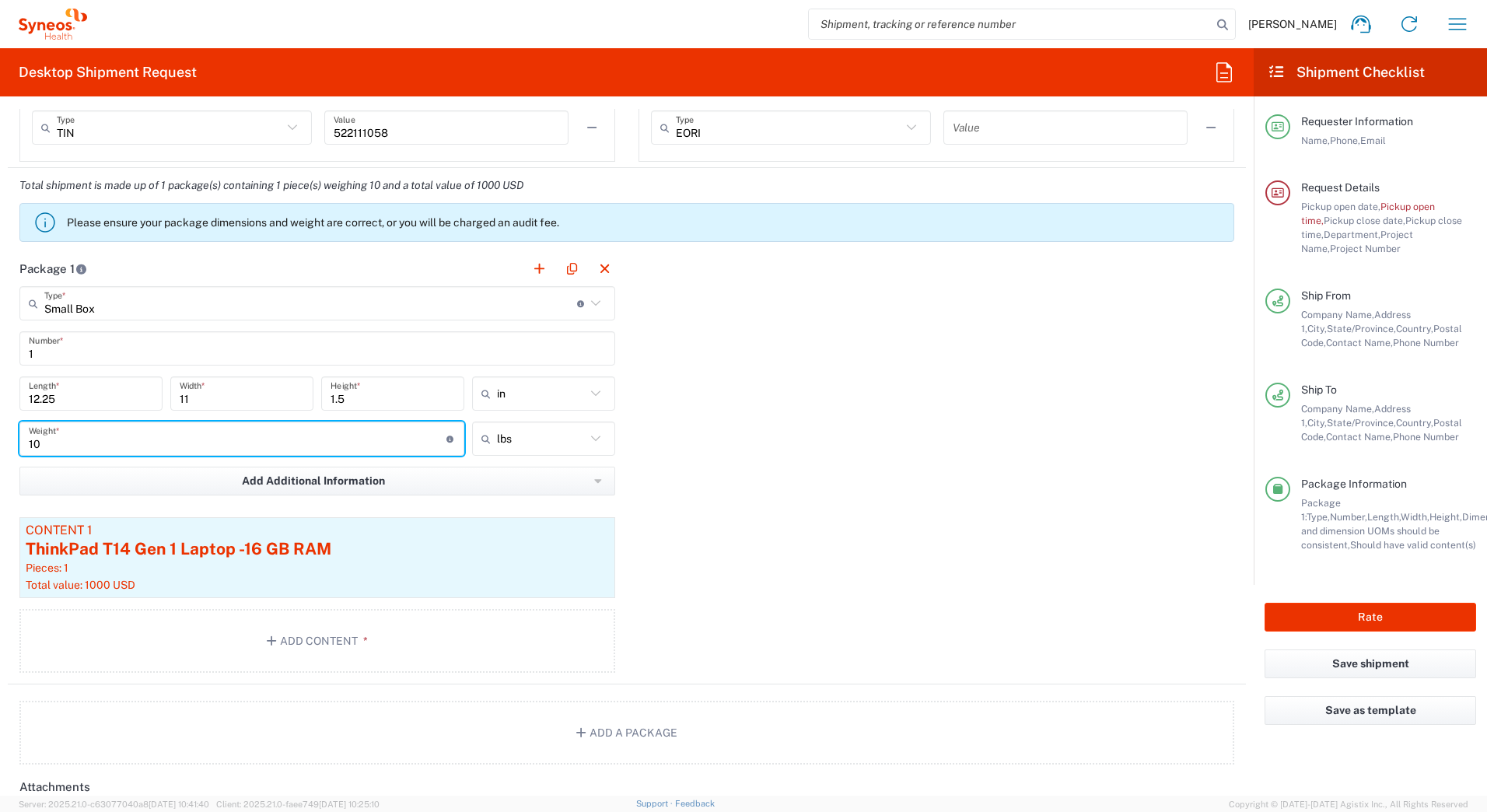
type input "1"
type input "5"
click at [220, 559] on div "ThinkPad T14 Gen 1 Laptop -16 GB RAM" at bounding box center [317, 549] width 583 height 24
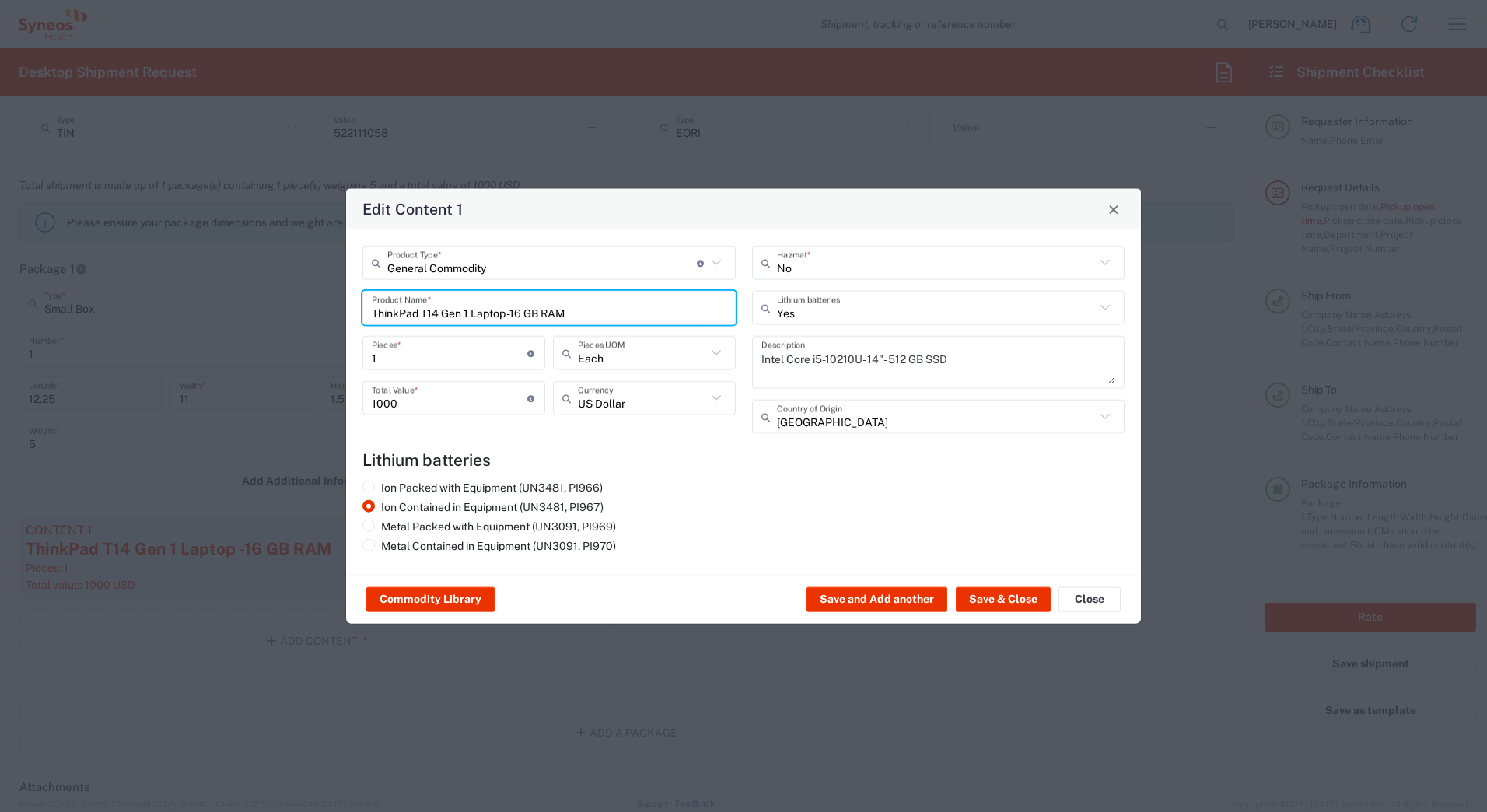
drag, startPoint x: 582, startPoint y: 310, endPoint x: 212, endPoint y: 319, distance: 370.1
click at [212, 319] on div "Edit Content 1 General Commodity Product Type * Document: Paper document genera…" at bounding box center [743, 406] width 1487 height 812
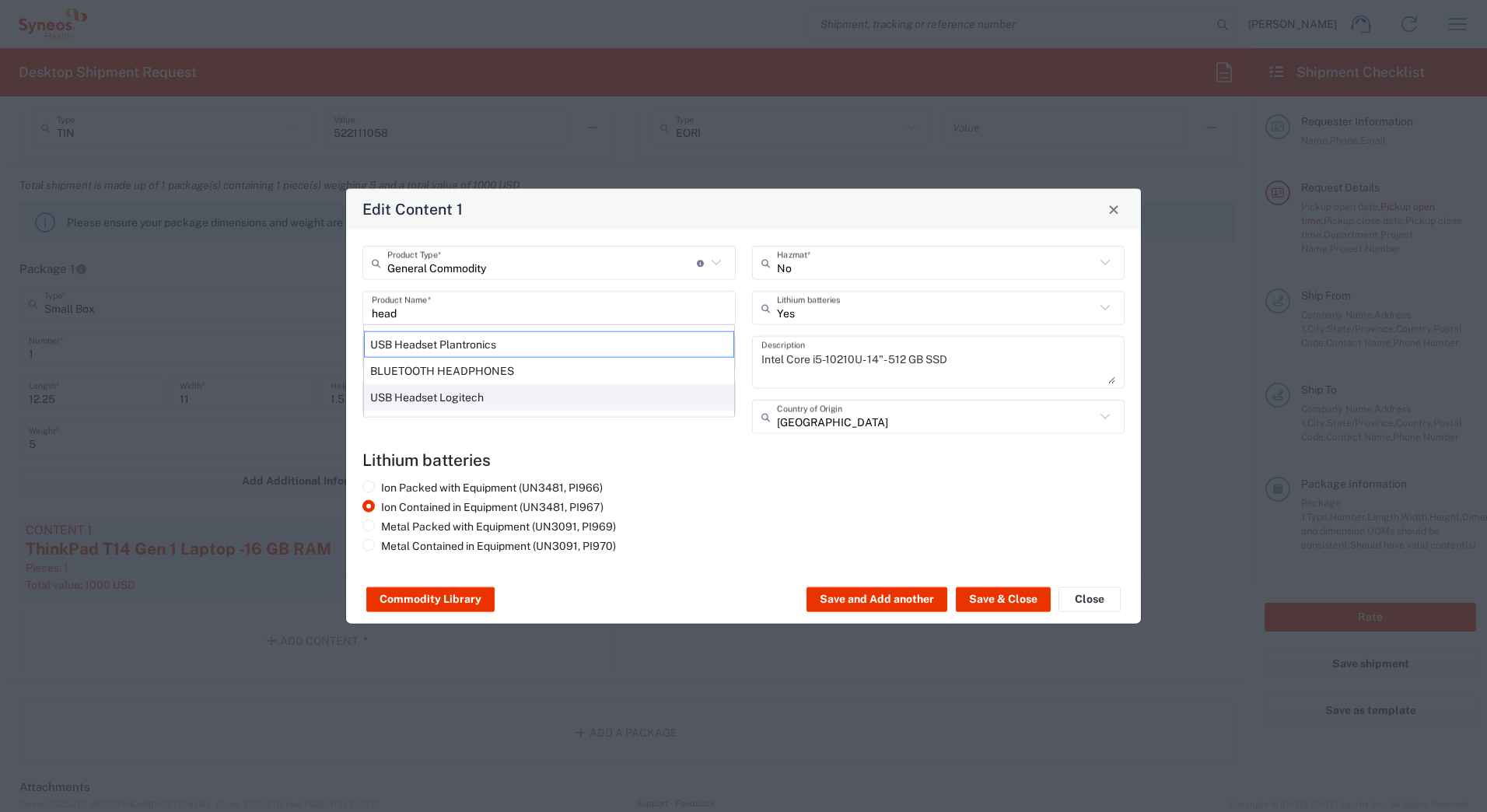
click at [455, 394] on div "USB Headset Logitech" at bounding box center [548, 397] width 370 height 26
type input "USB Headset Logitech"
type input "No"
type textarea "Logitech H570e Wired Headset, Mono Headphones with Noise-Cancelling Microphone,…"
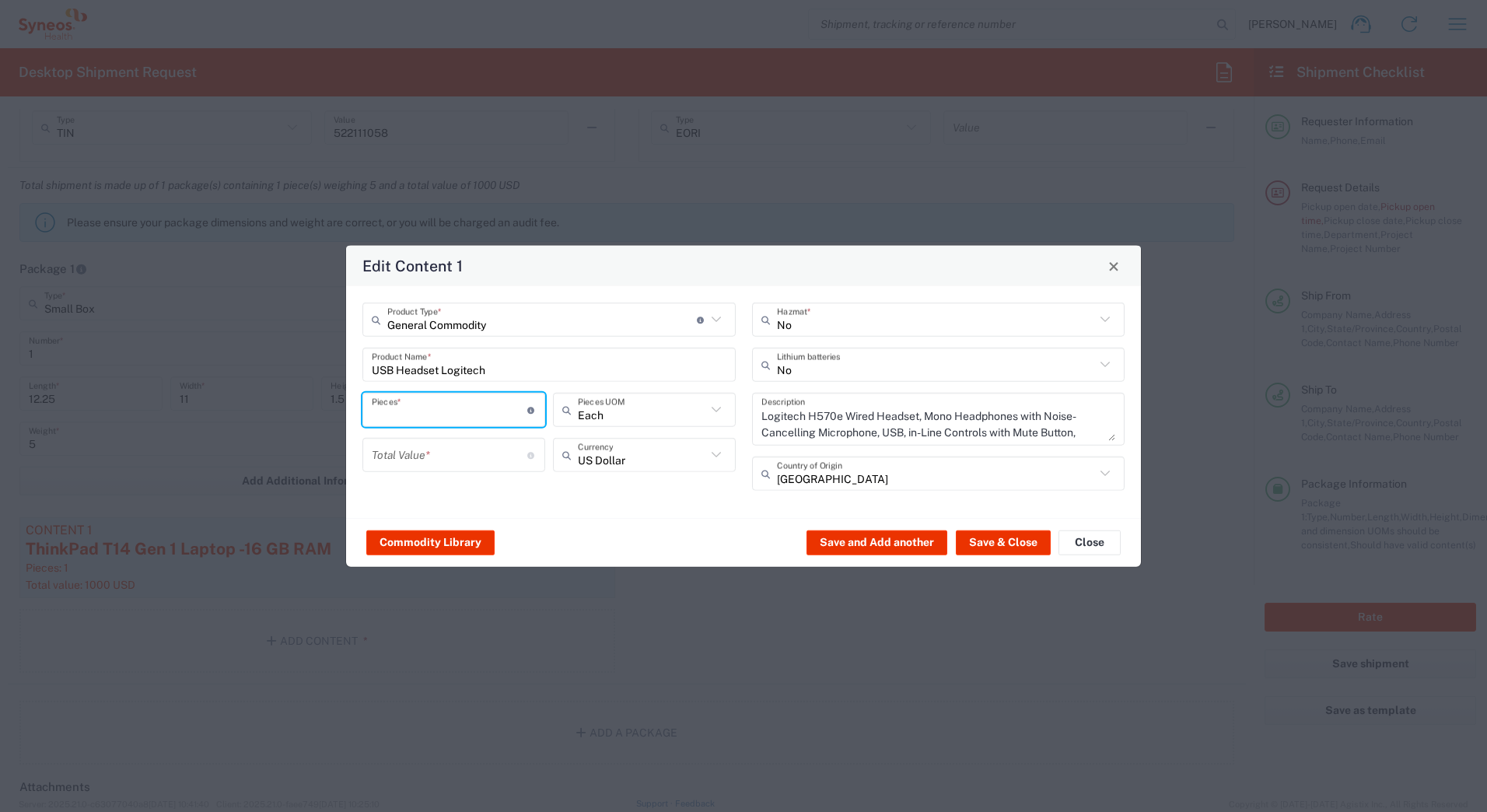
click at [446, 408] on input "number" at bounding box center [450, 409] width 155 height 27
type input "1"
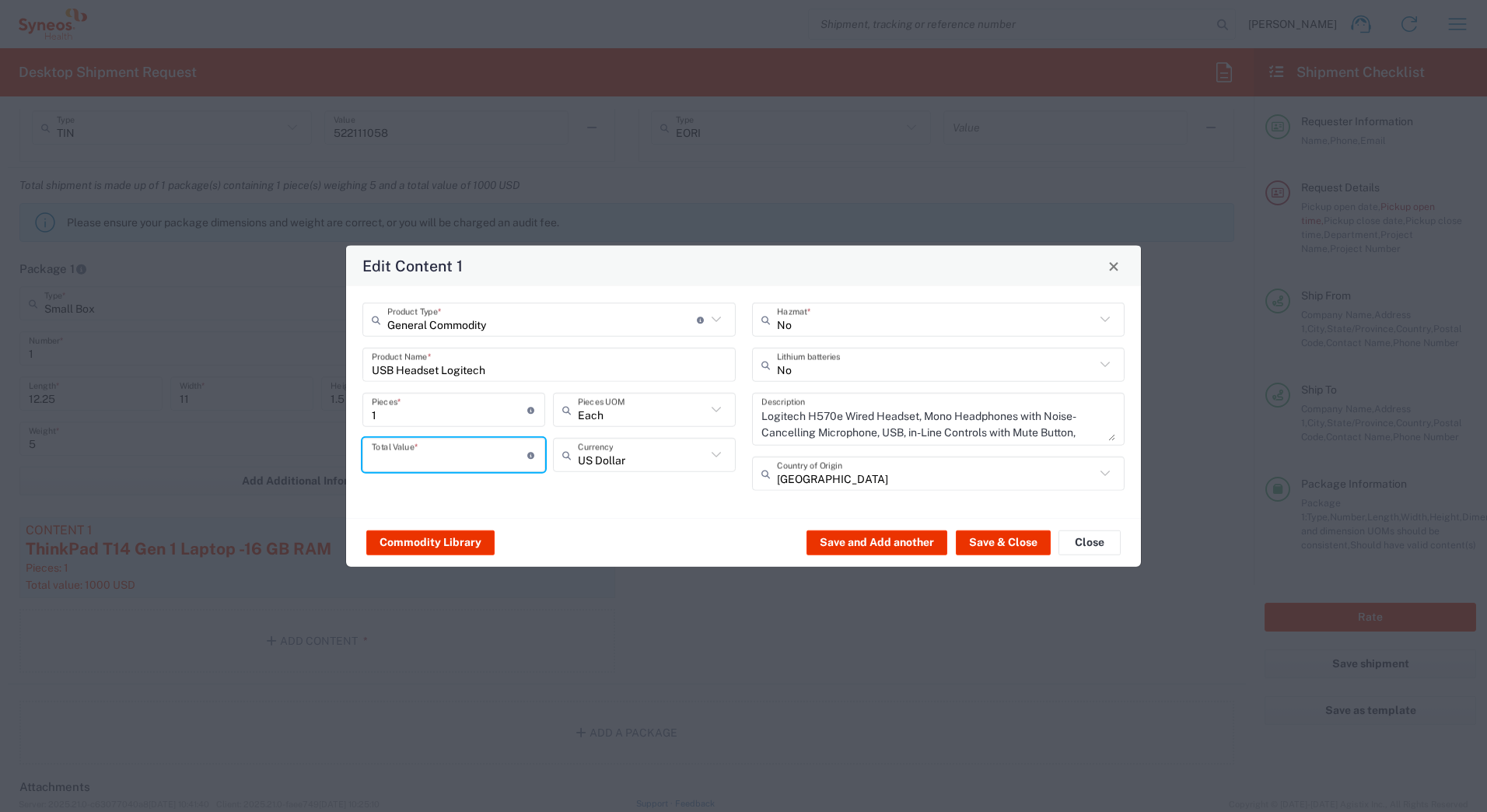
click at [441, 458] on input "number" at bounding box center [450, 454] width 155 height 27
type input "50"
click at [988, 538] on button "Save & Close" at bounding box center [1003, 541] width 95 height 25
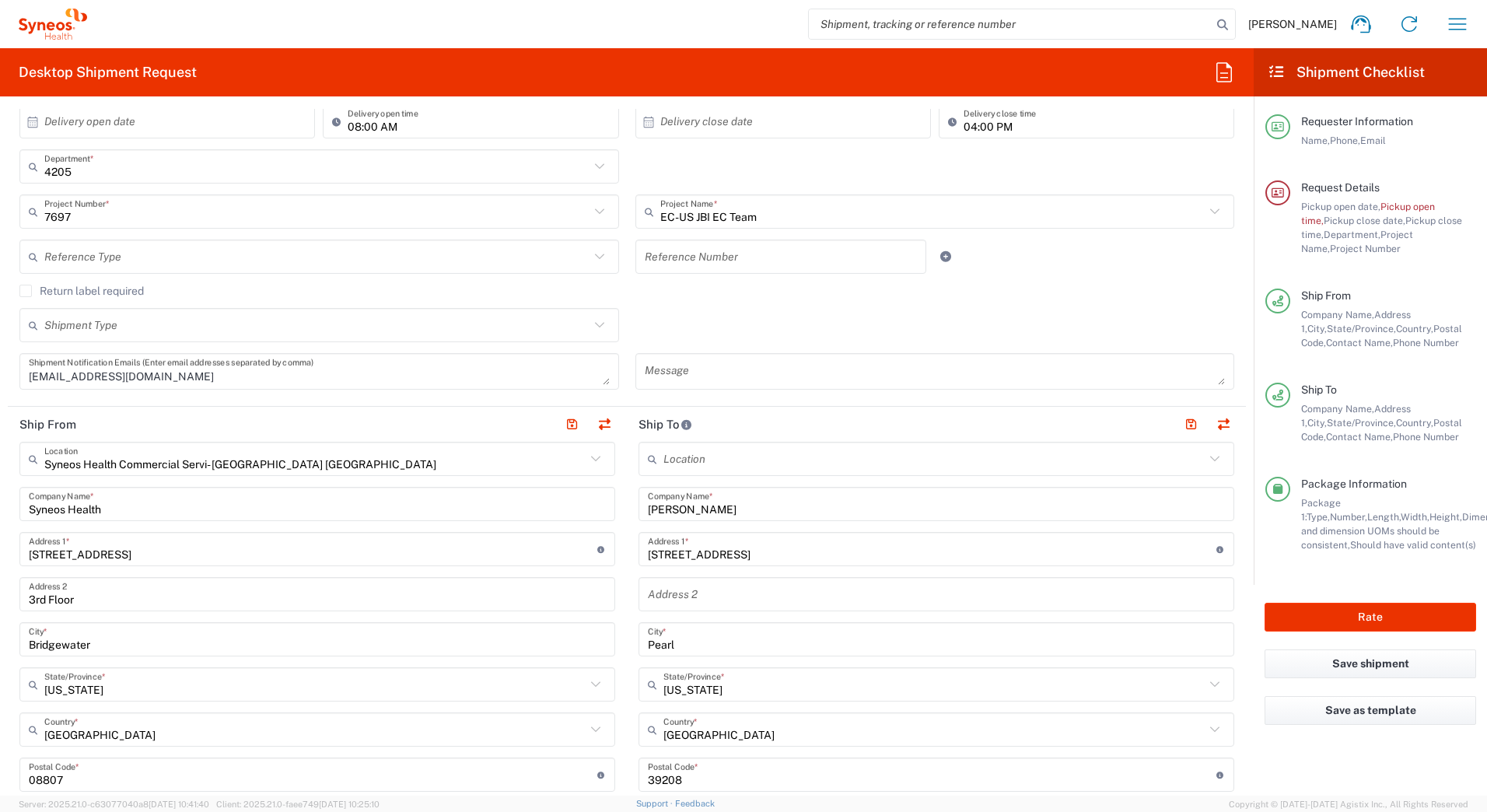
scroll to position [0, 0]
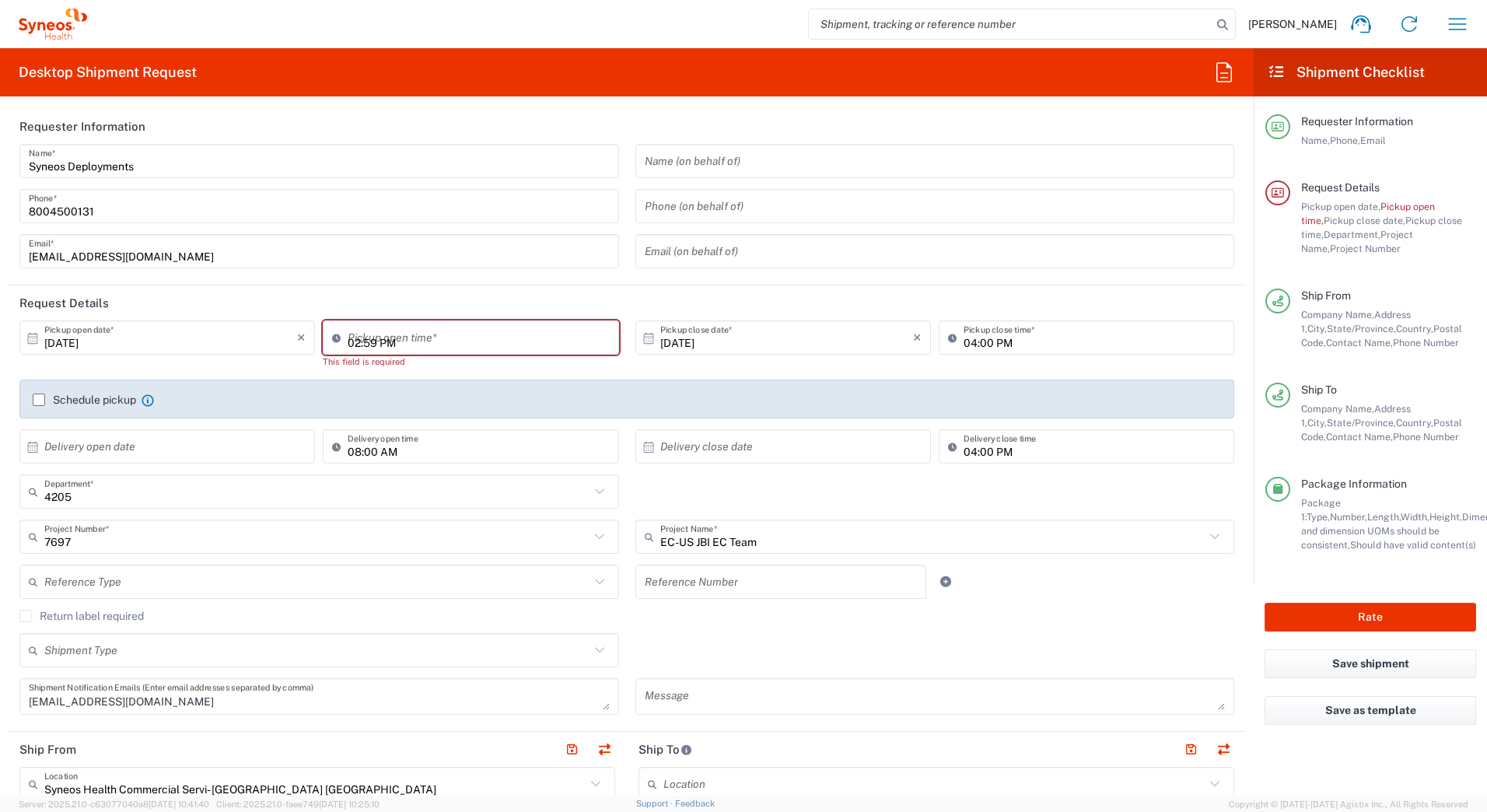
click at [389, 341] on input "02:59 PM" at bounding box center [478, 338] width 261 height 27
click at [368, 346] on input "02:59 PM" at bounding box center [478, 338] width 261 height 27
click at [347, 341] on input "02:30 PM" at bounding box center [478, 338] width 261 height 27
type input "03:30 PM"
click at [833, 203] on input "tel" at bounding box center [935, 206] width 581 height 27
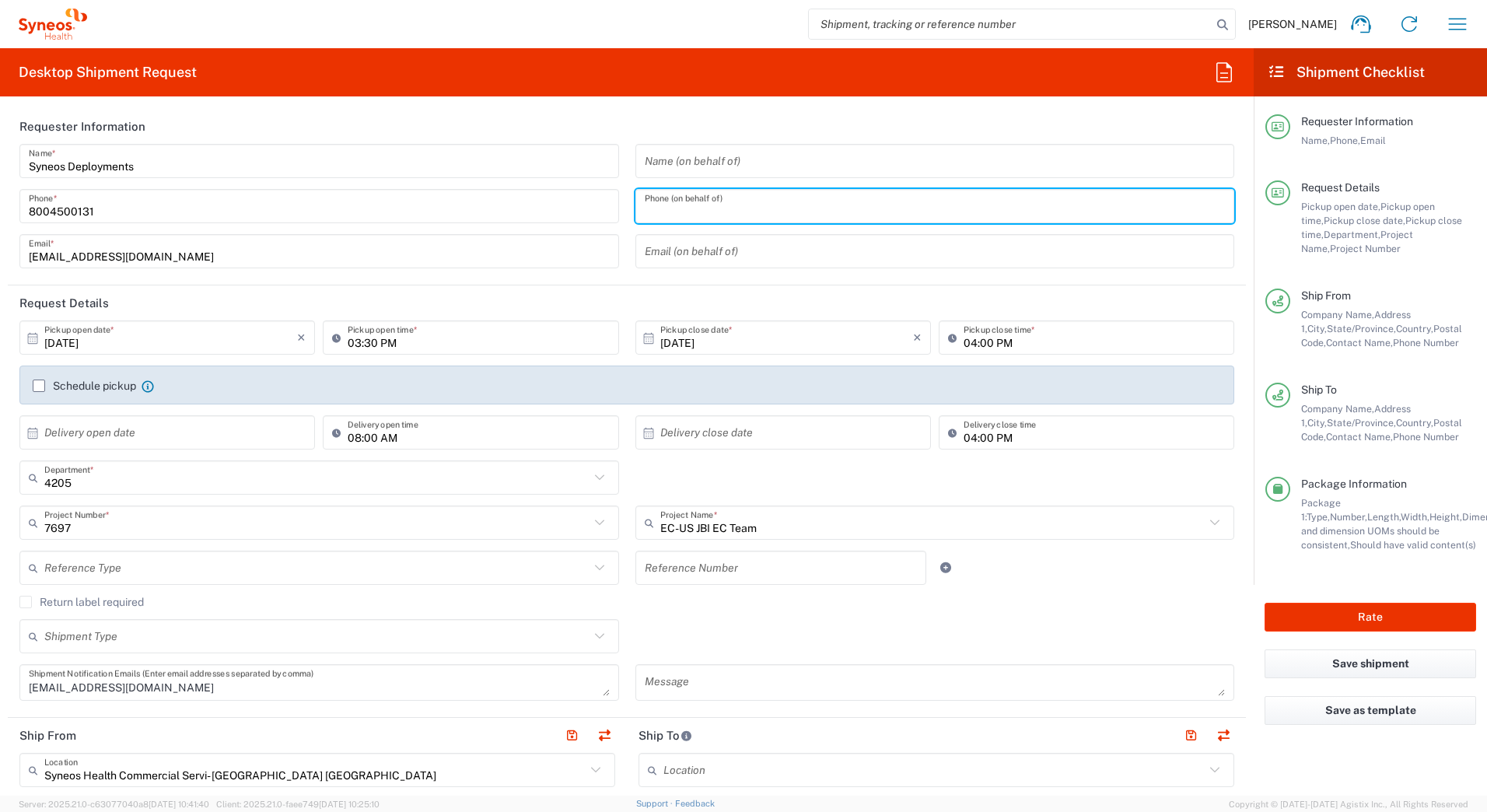
click at [1035, 581] on div "Reference Type Account Type Activity ID Airline Appointment Number ASN Batch Re…" at bounding box center [627, 574] width 1230 height 45
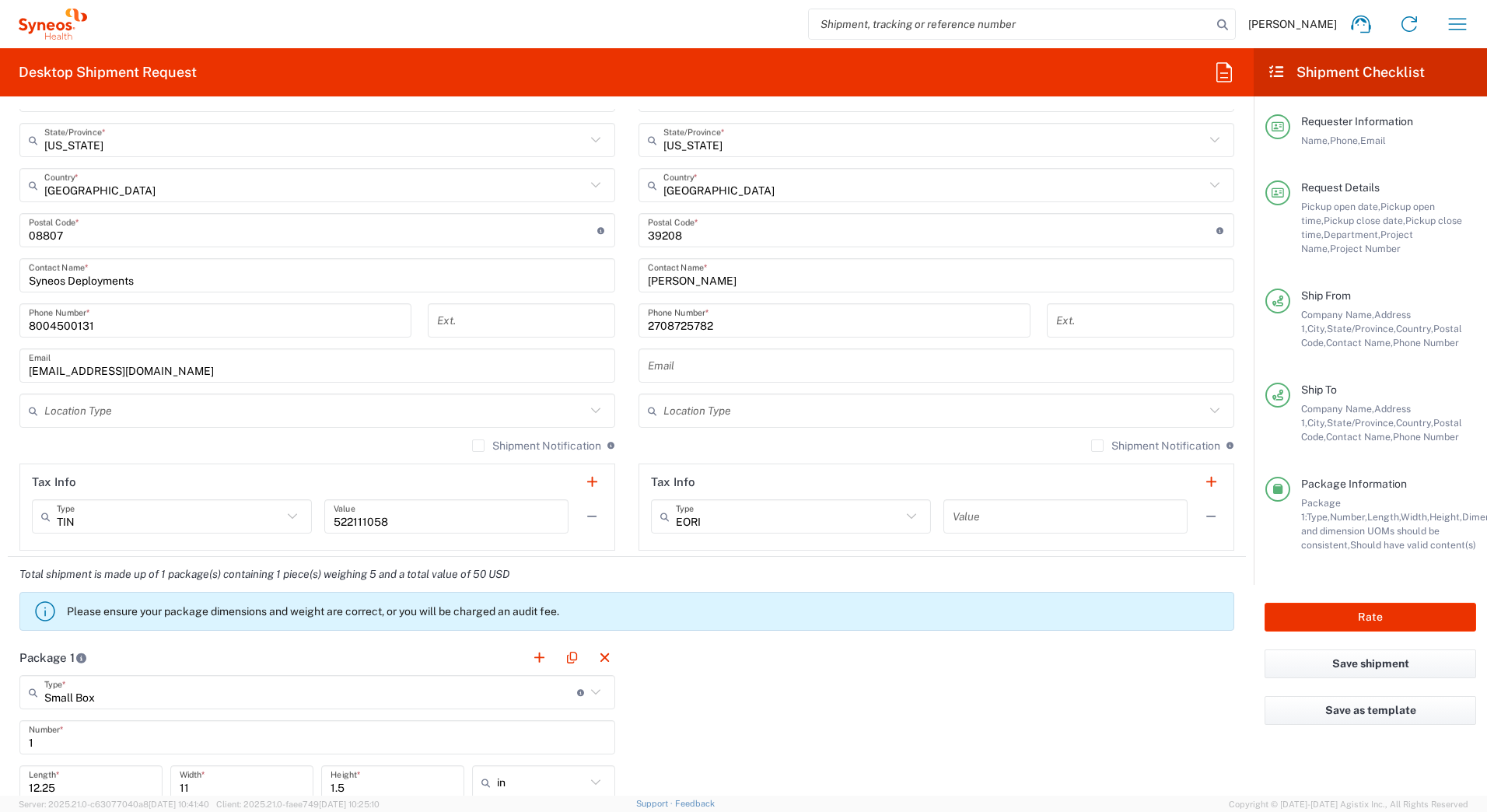
scroll to position [1166, 0]
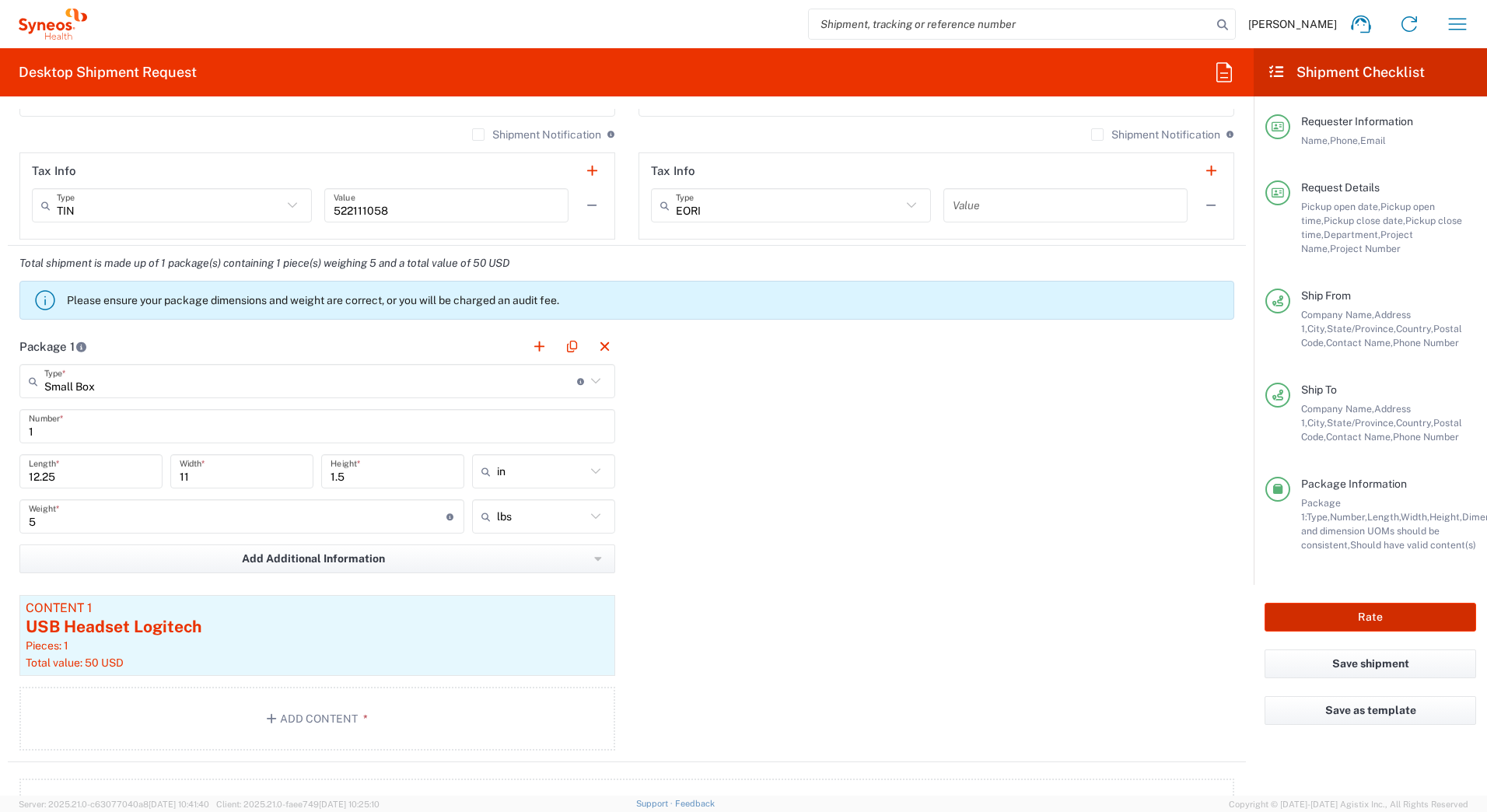
click at [1383, 620] on button "Rate" at bounding box center [1370, 617] width 211 height 28
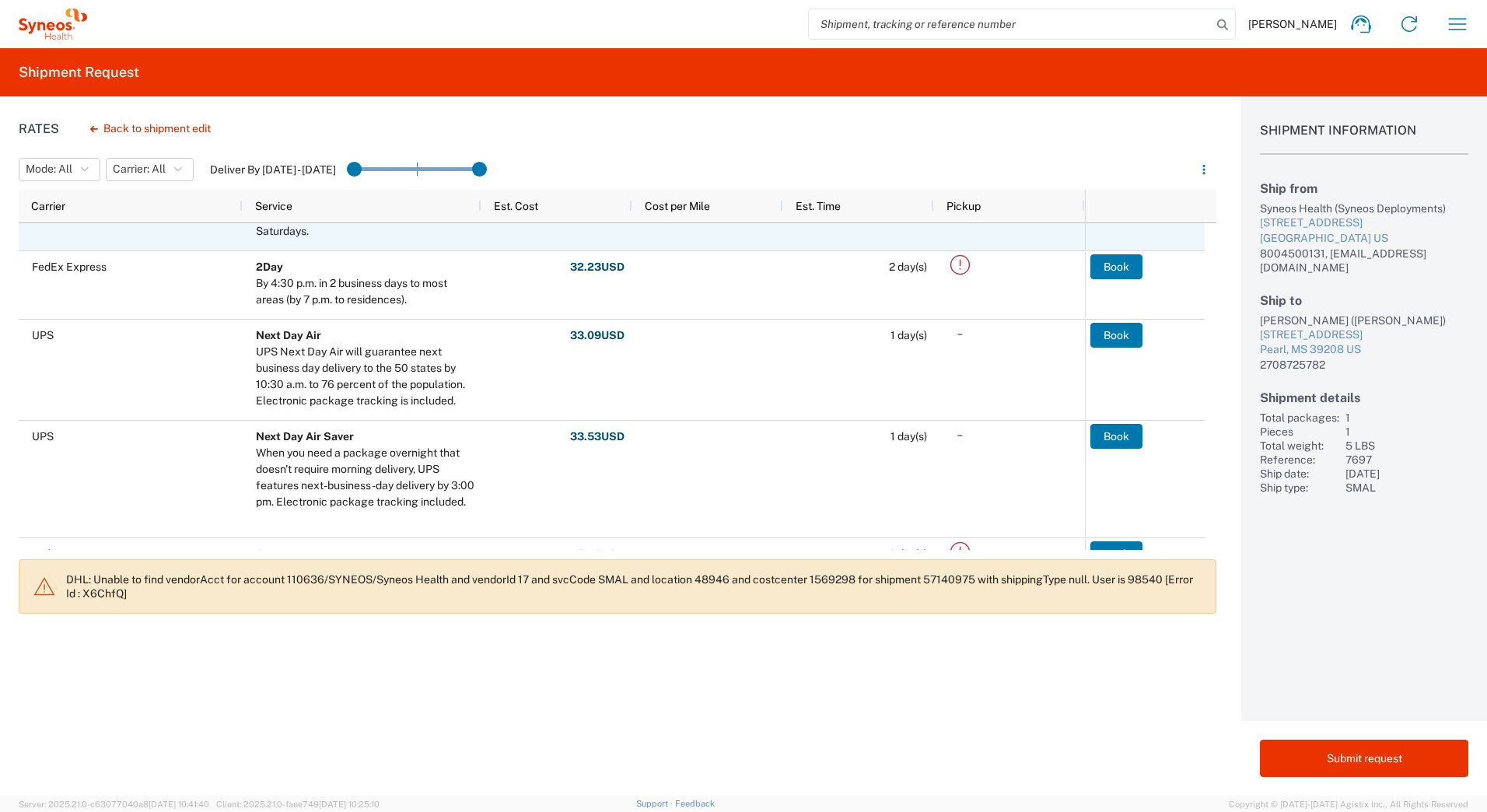
scroll to position [311, 0]
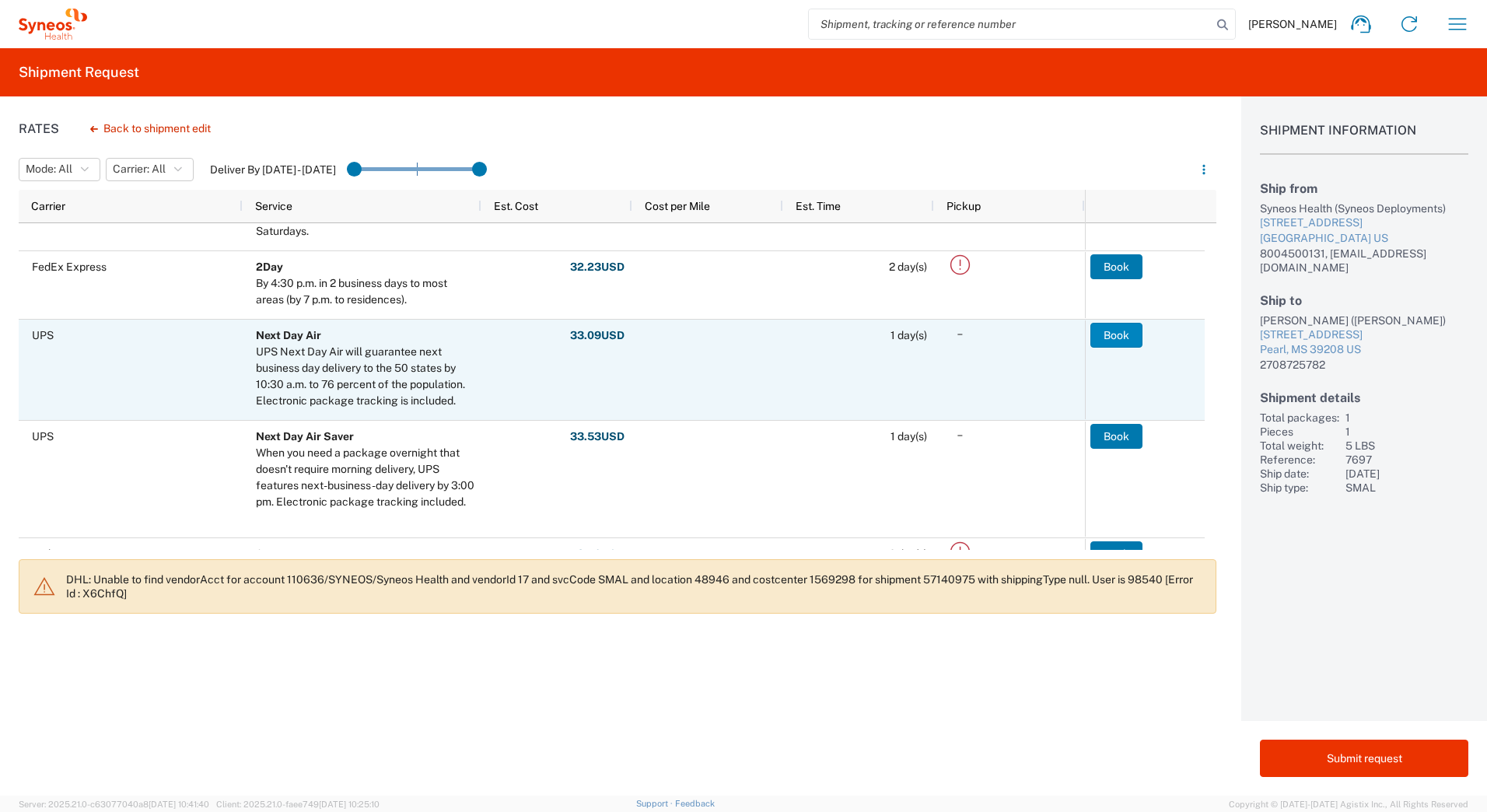
click at [1100, 340] on button "Book" at bounding box center [1116, 335] width 52 height 25
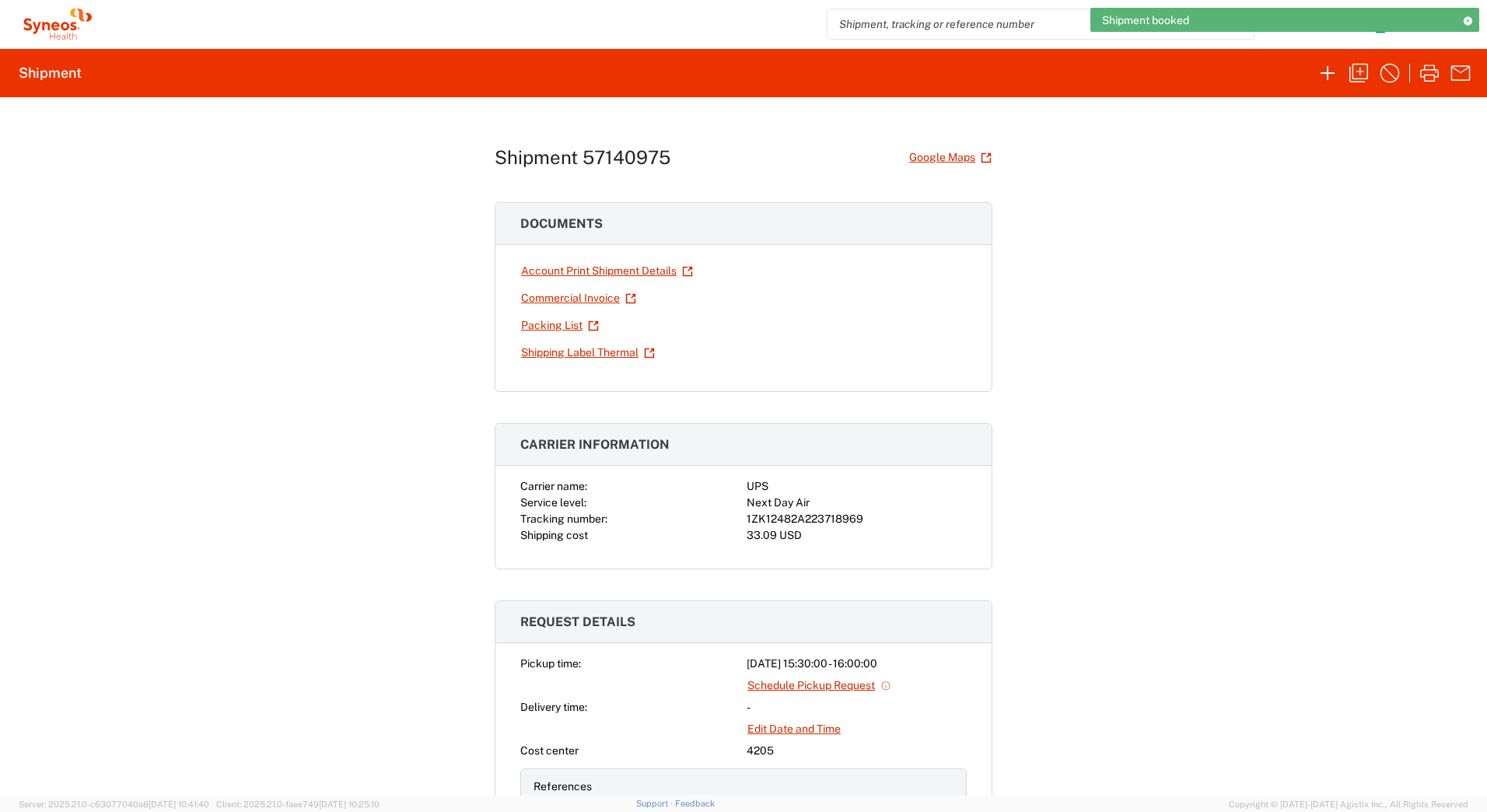
click at [814, 520] on div "1ZK12482A223718969" at bounding box center [857, 519] width 220 height 16
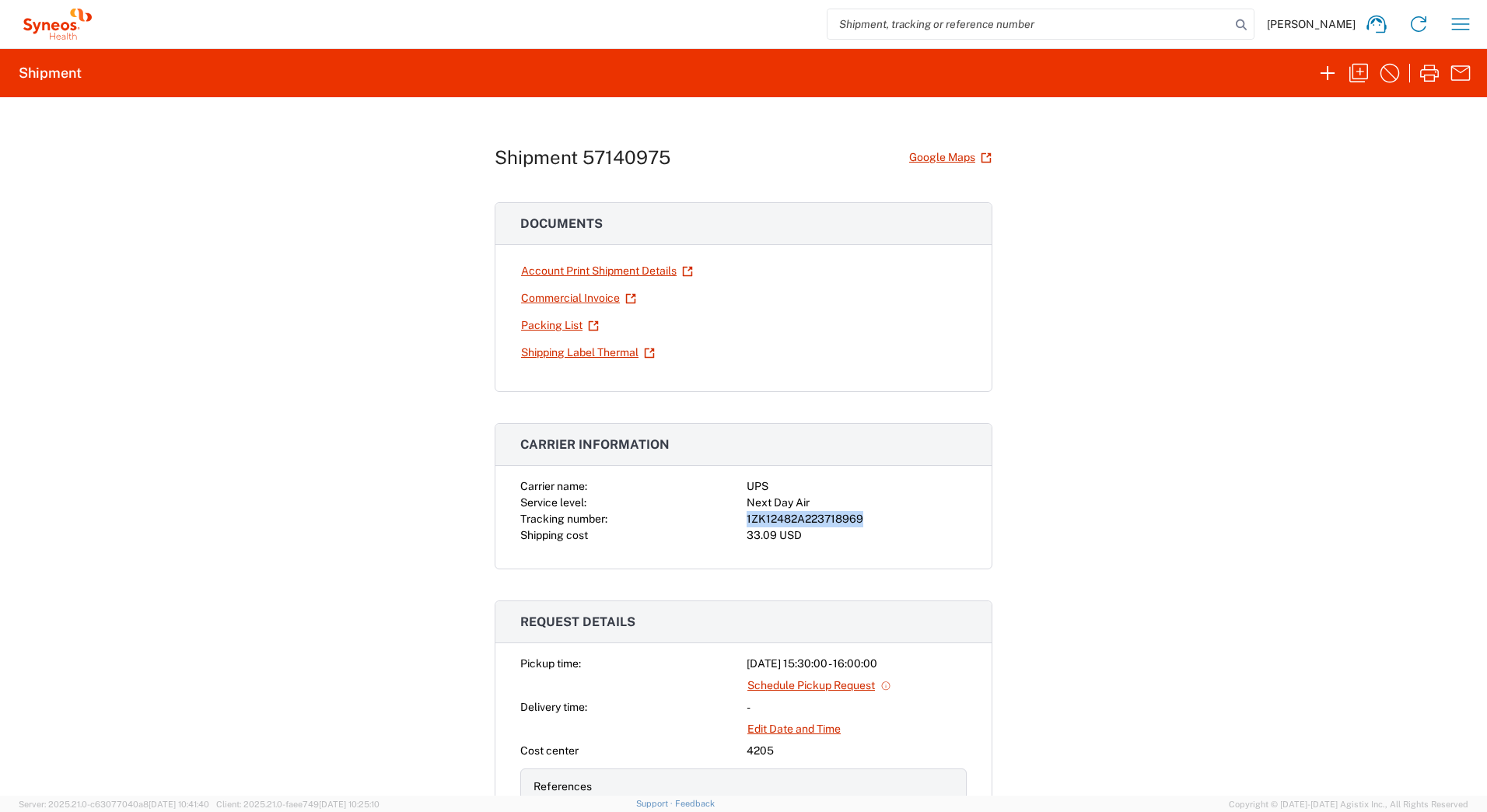
copy div "1ZK12482A223718969"
click at [575, 356] on link "Shipping Label Thermal" at bounding box center [588, 352] width 135 height 27
